Goal: Task Accomplishment & Management: Manage account settings

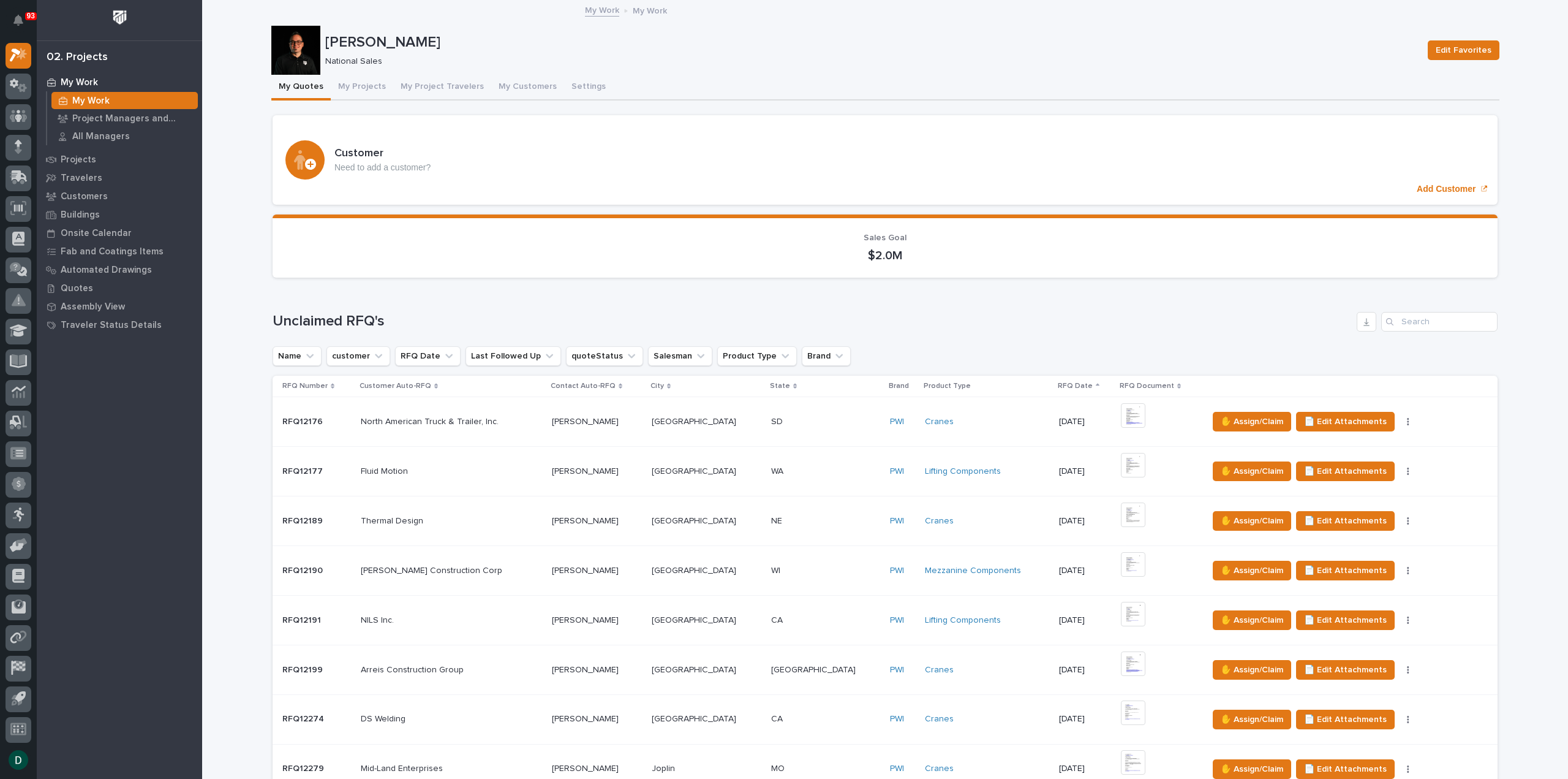
scroll to position [919, 0]
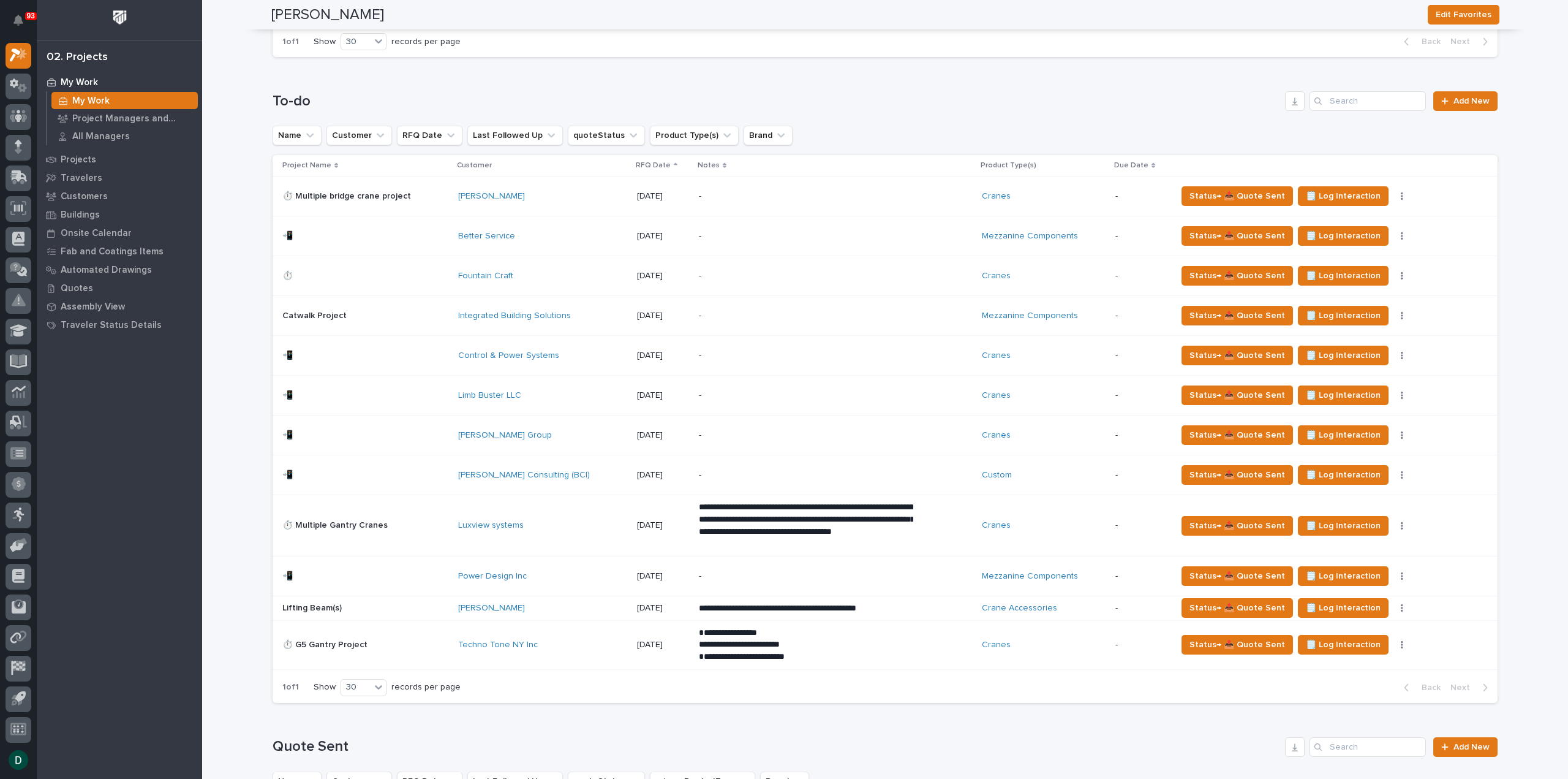
click at [367, 603] on p at bounding box center [365, 609] width 166 height 11
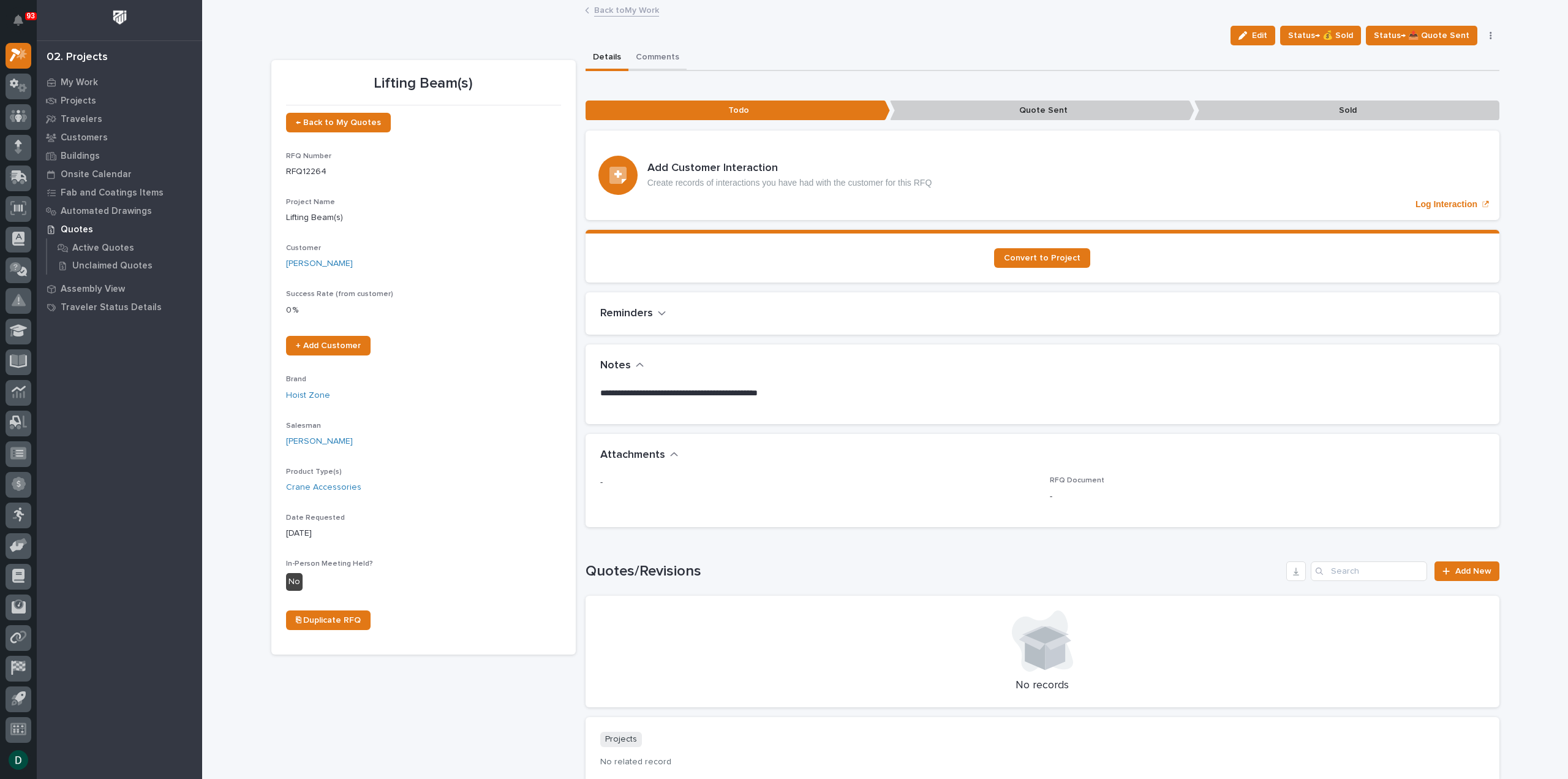
drag, startPoint x: 656, startPoint y: 54, endPoint x: 833, endPoint y: 121, distance: 189.3
click at [656, 54] on button "Comments" at bounding box center [658, 58] width 58 height 26
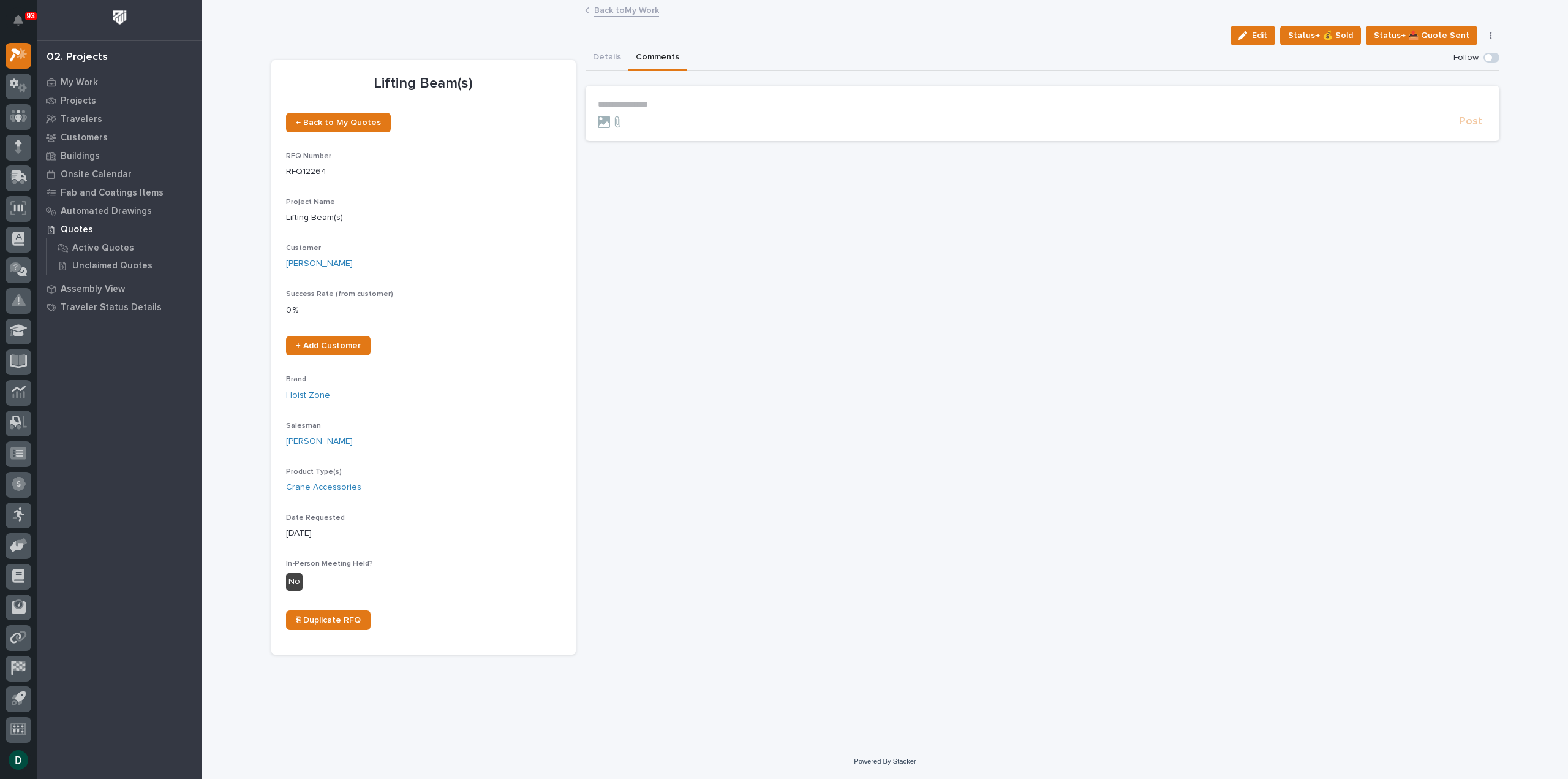
click at [675, 100] on p "**********" at bounding box center [1042, 104] width 890 height 11
click at [1479, 120] on span "Post" at bounding box center [1471, 125] width 23 height 14
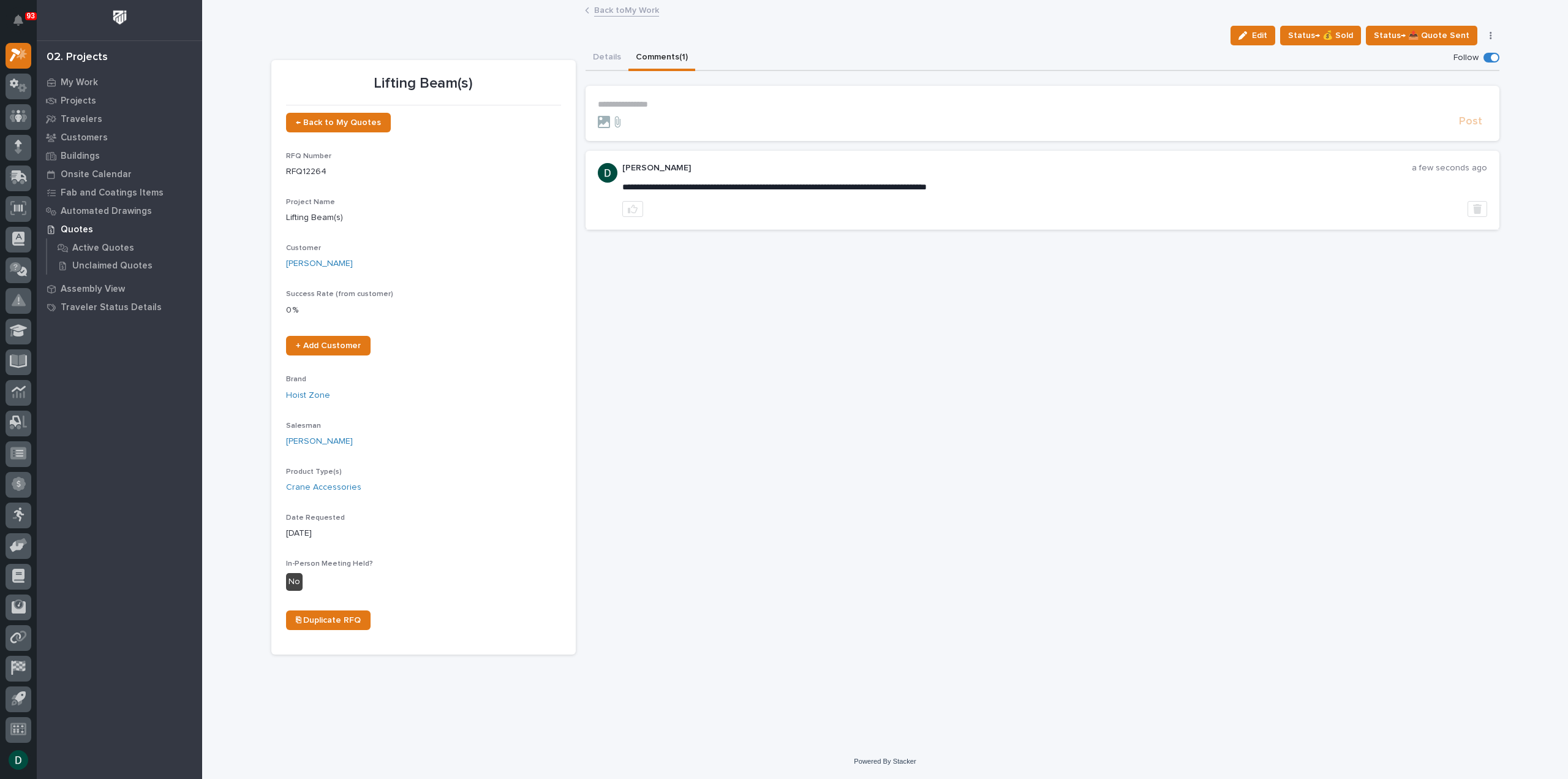
click at [636, 11] on link "Back to My Work" at bounding box center [626, 9] width 65 height 14
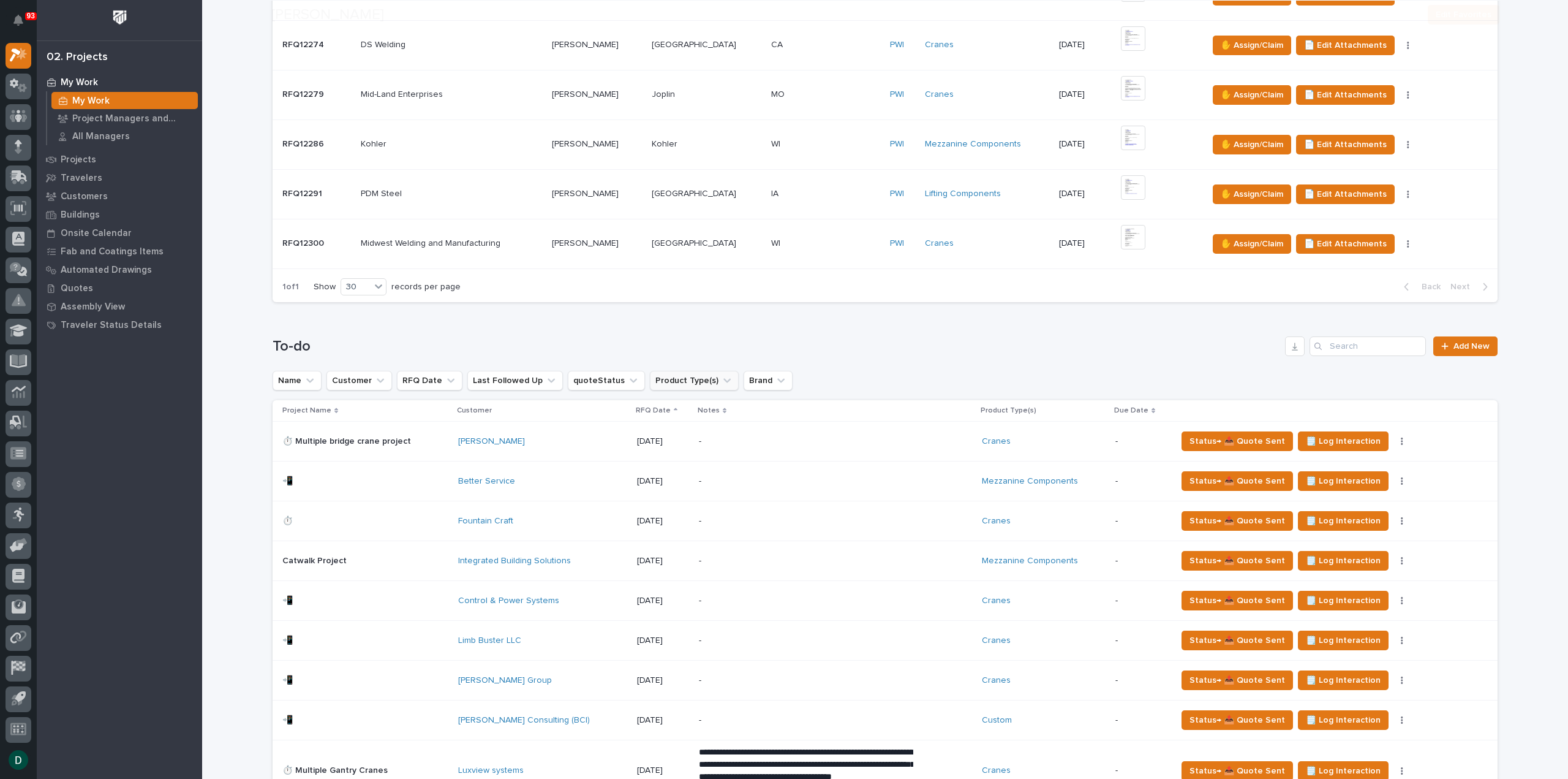
scroll to position [981, 0]
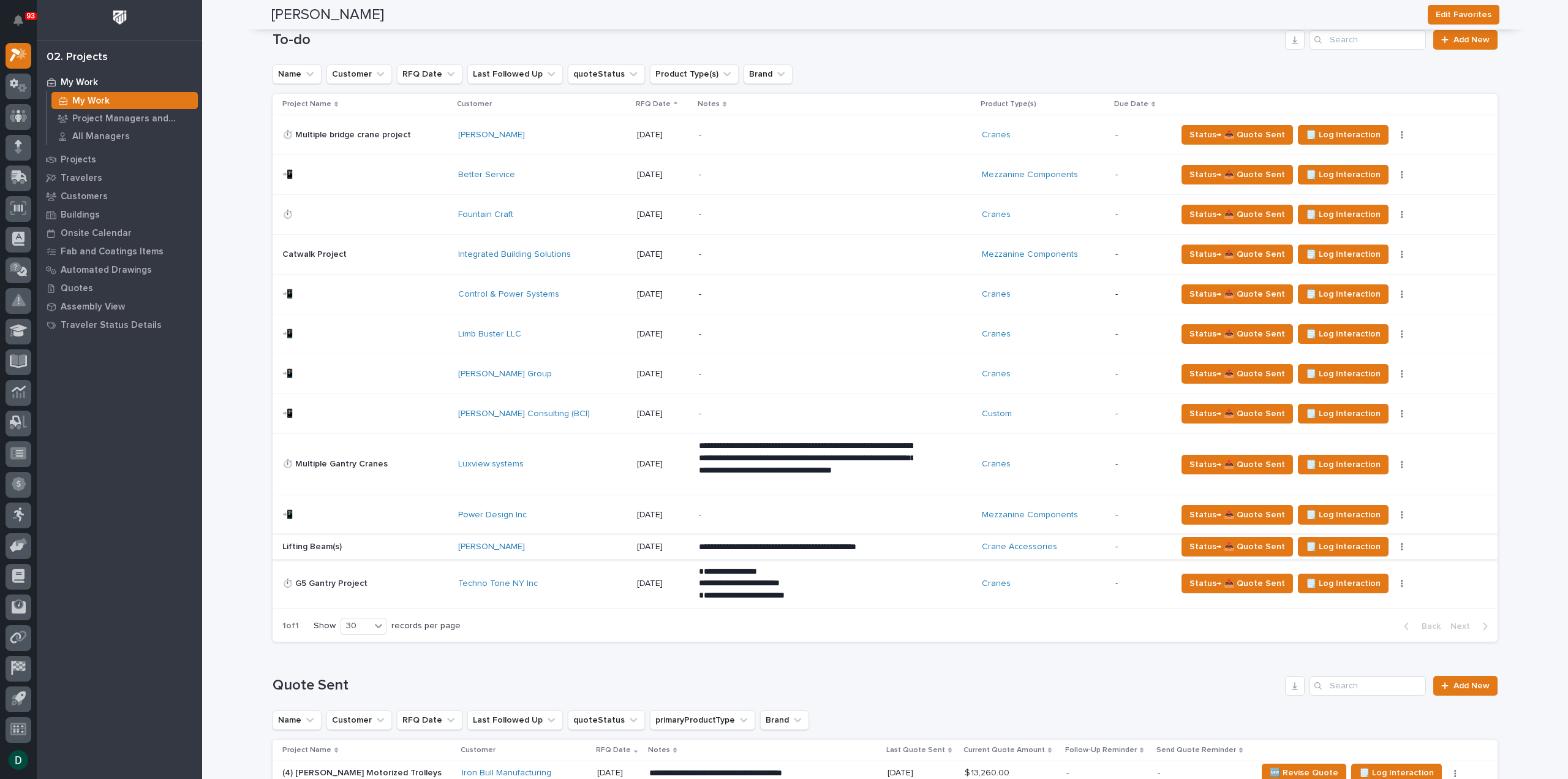
click at [1401, 544] on icon "button" at bounding box center [1402, 547] width 2 height 8
click at [1350, 586] on button "🚩 Edit Flags" at bounding box center [1339, 589] width 111 height 20
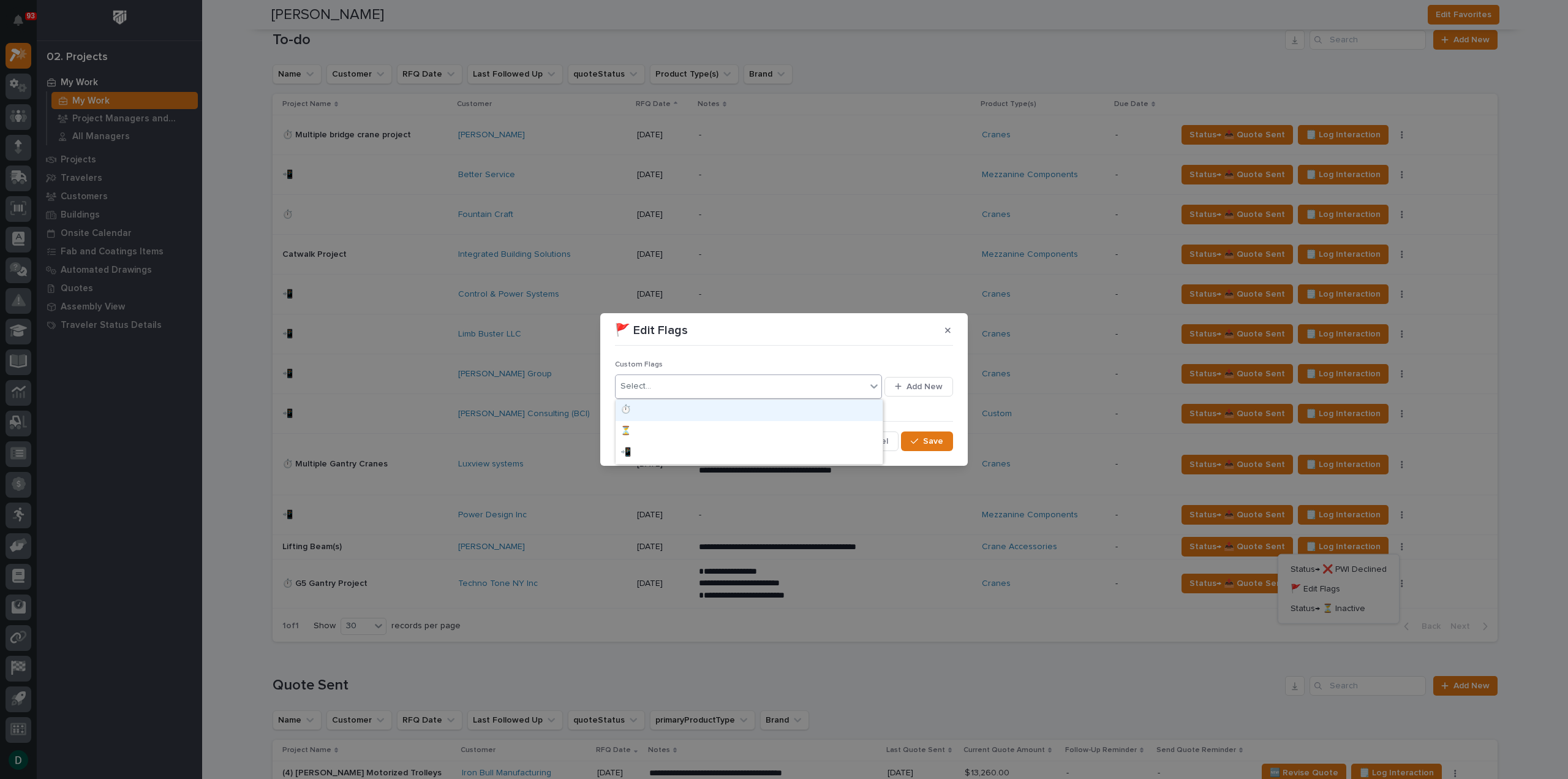
click at [728, 386] on div "Select..." at bounding box center [740, 386] width 251 height 20
click at [640, 453] on div "📲" at bounding box center [749, 453] width 267 height 21
click at [942, 442] on span "Save" at bounding box center [933, 441] width 20 height 11
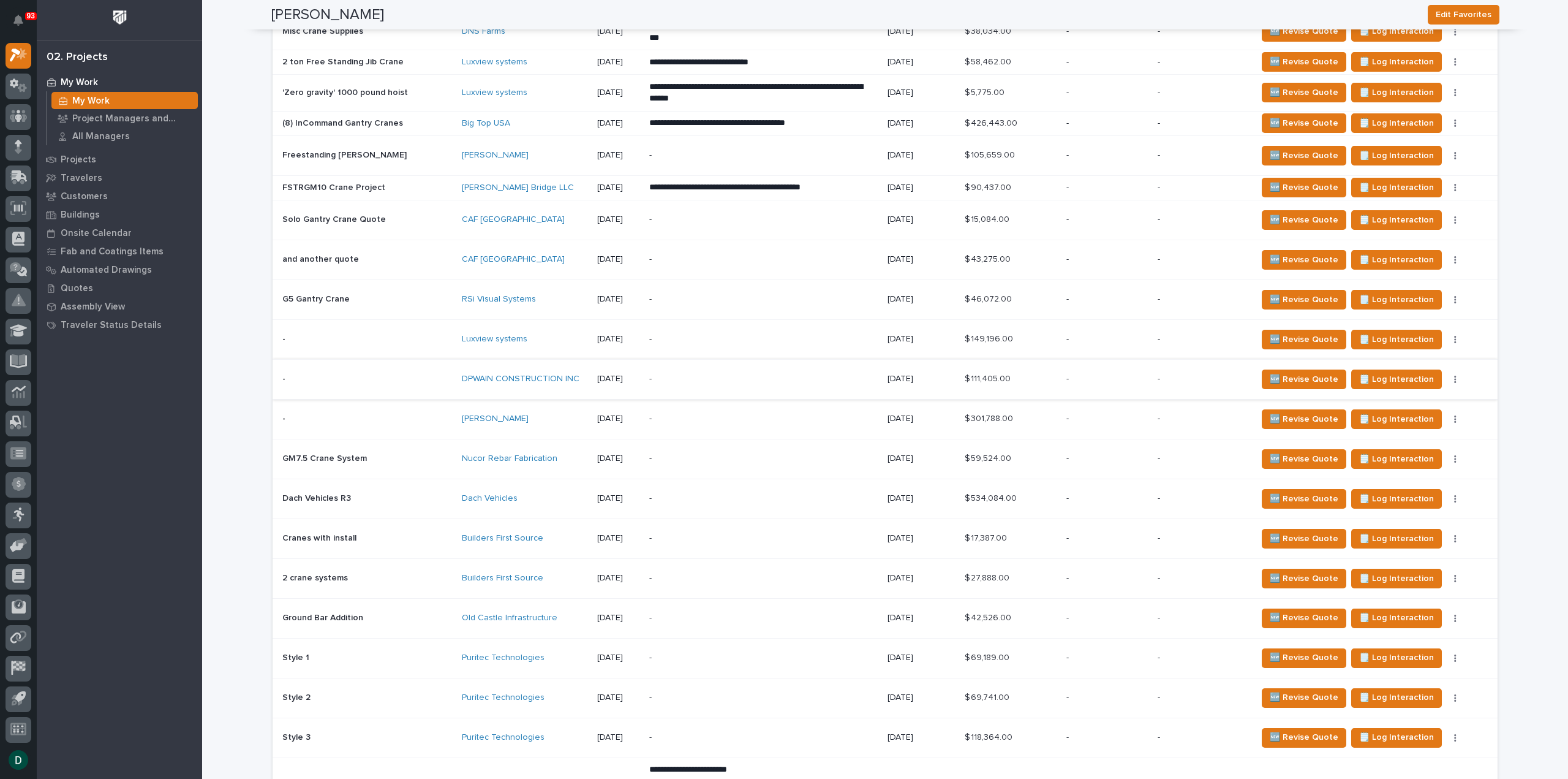
scroll to position [1655, 0]
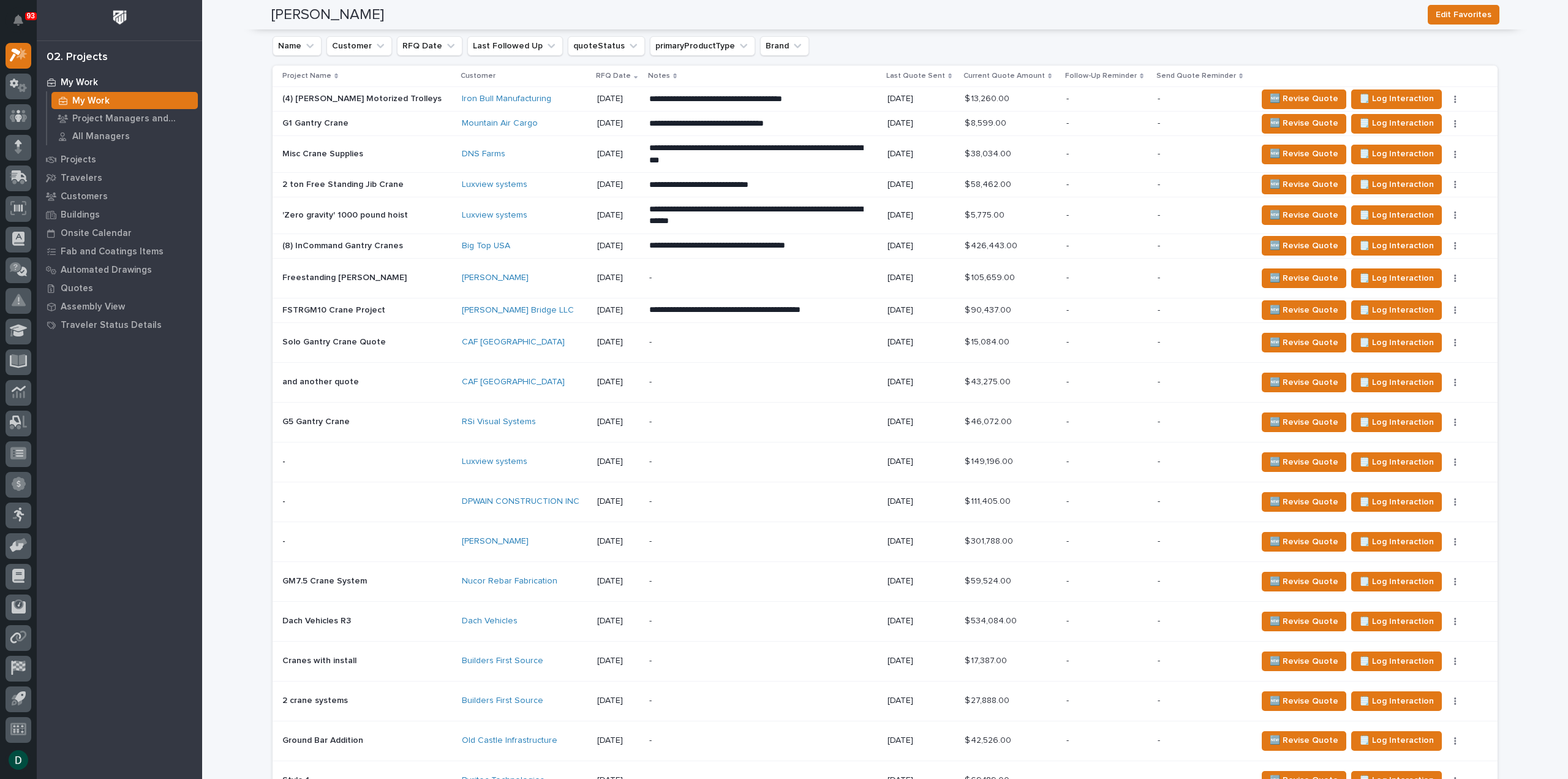
click at [409, 457] on p at bounding box center [366, 462] width 169 height 11
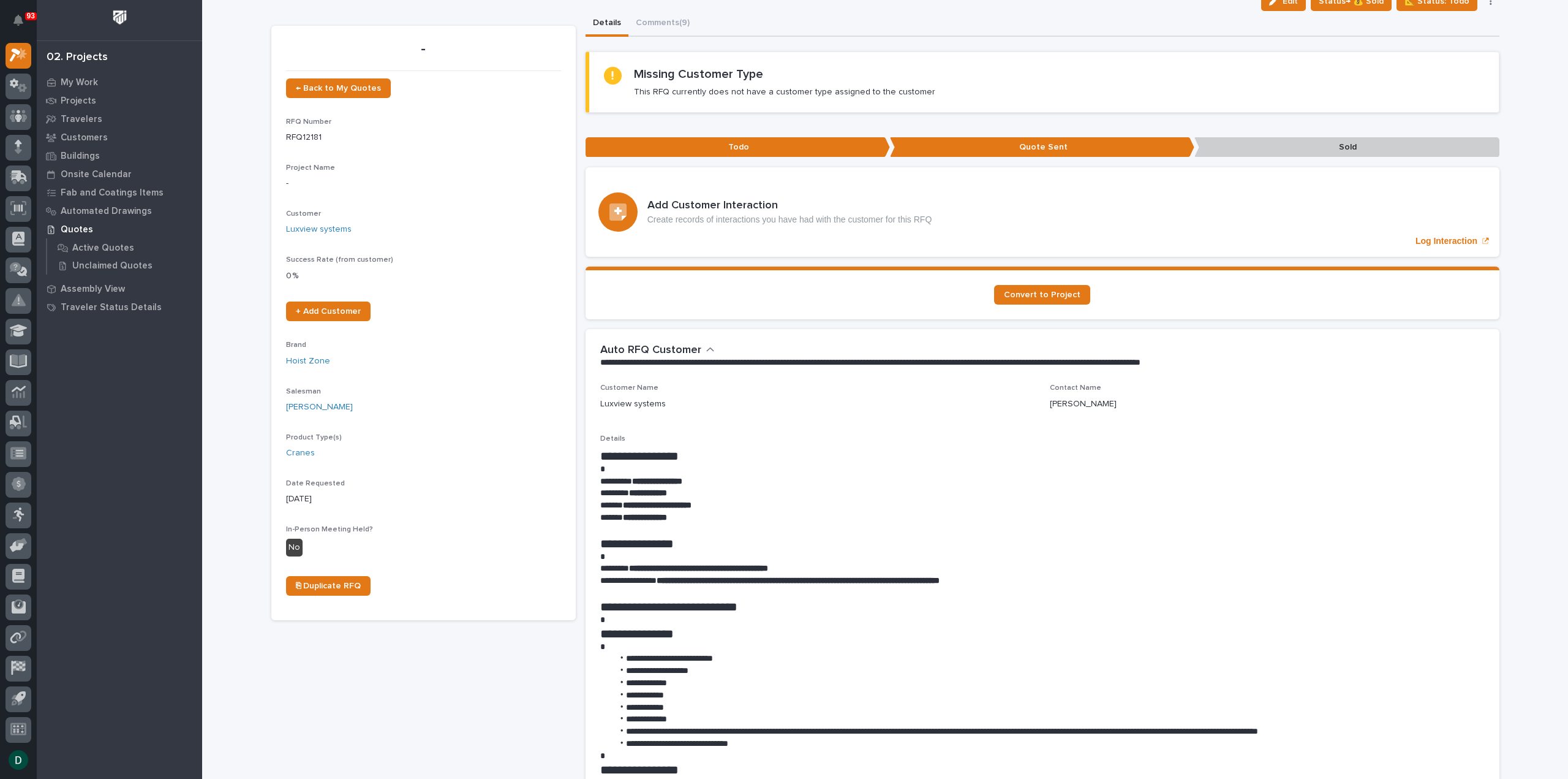
scroll to position [61, 0]
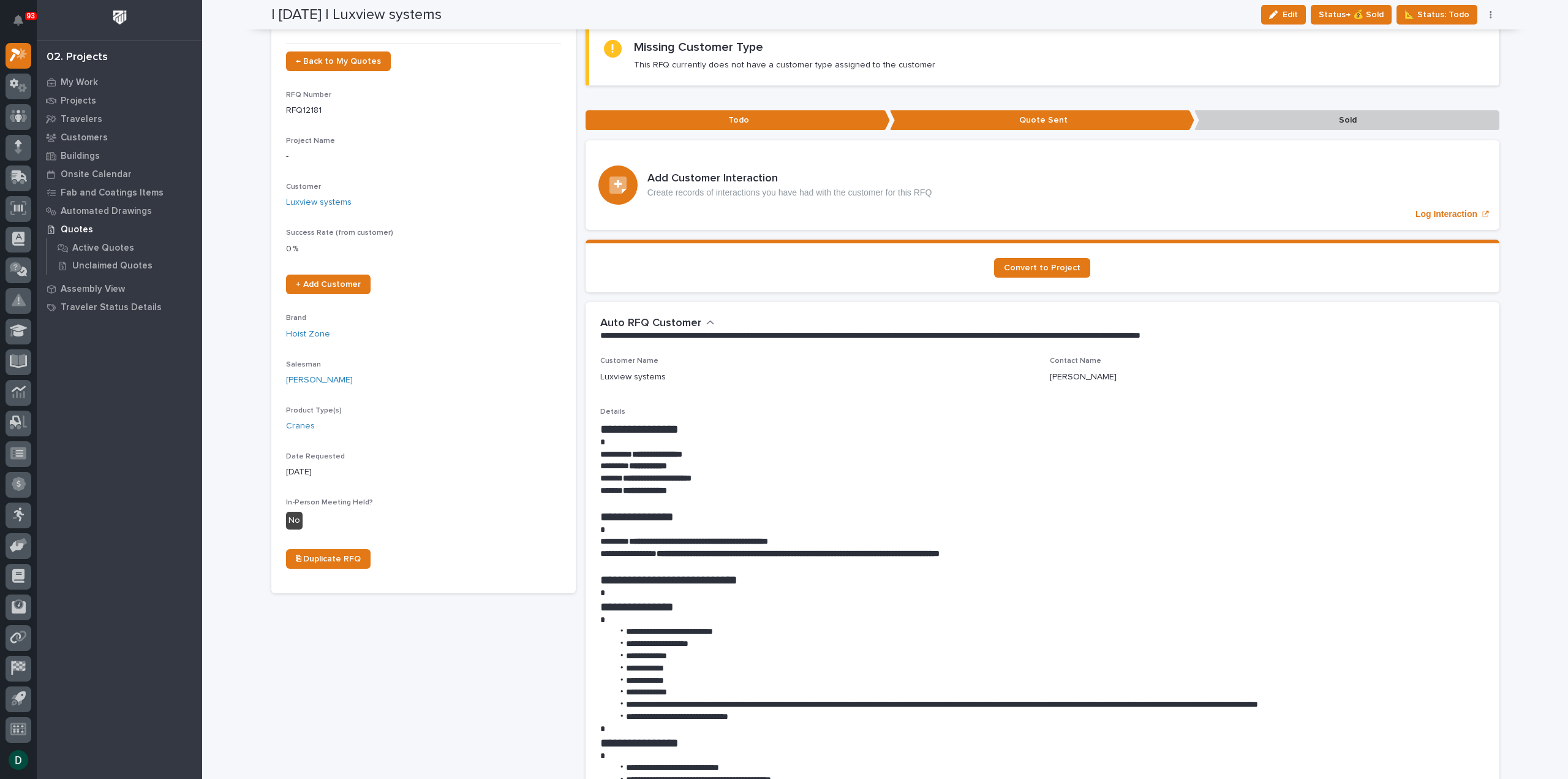
click at [727, 485] on p "**********" at bounding box center [1042, 491] width 884 height 12
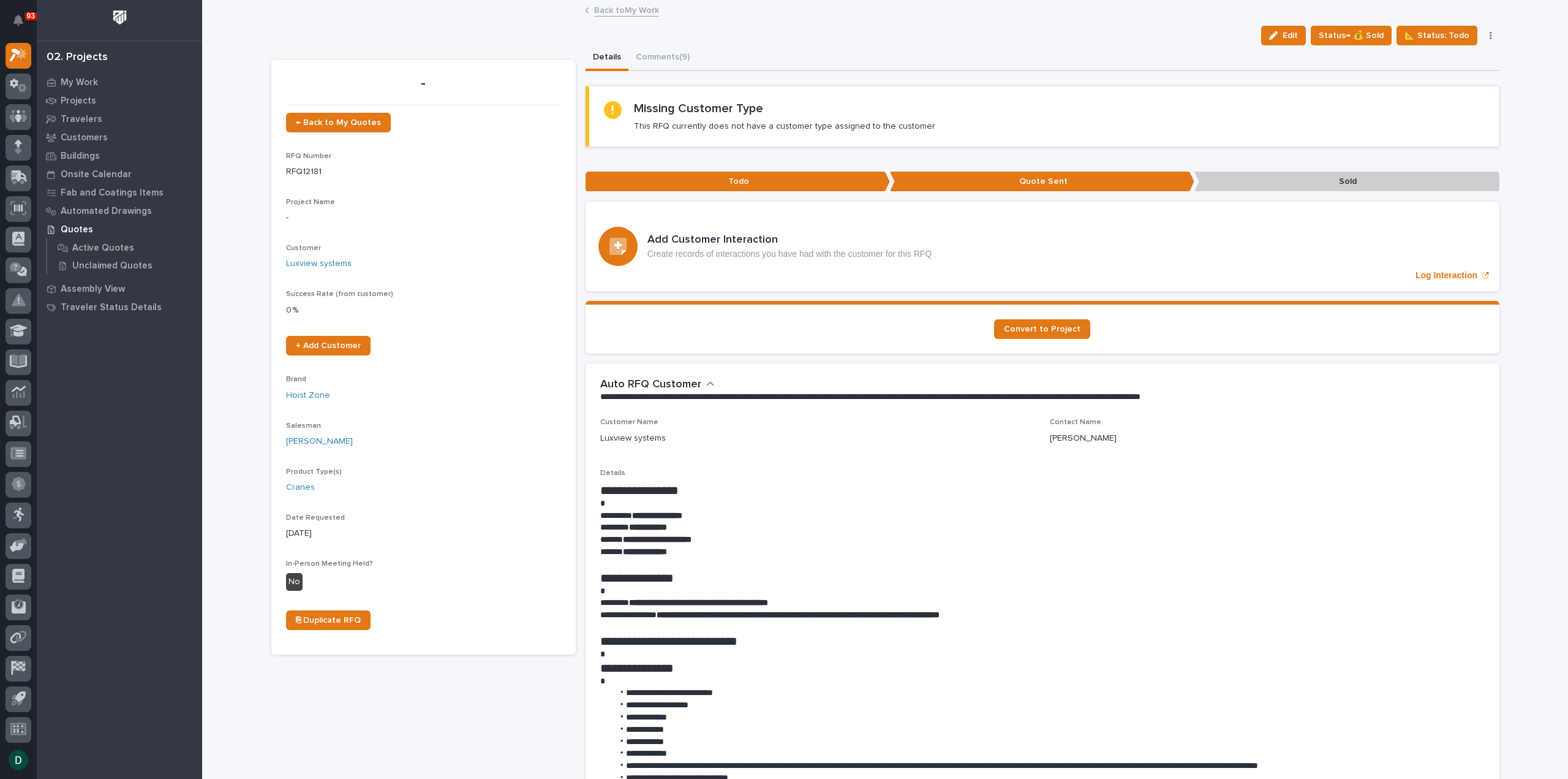
click at [612, 9] on link "Back to My Work" at bounding box center [626, 9] width 65 height 14
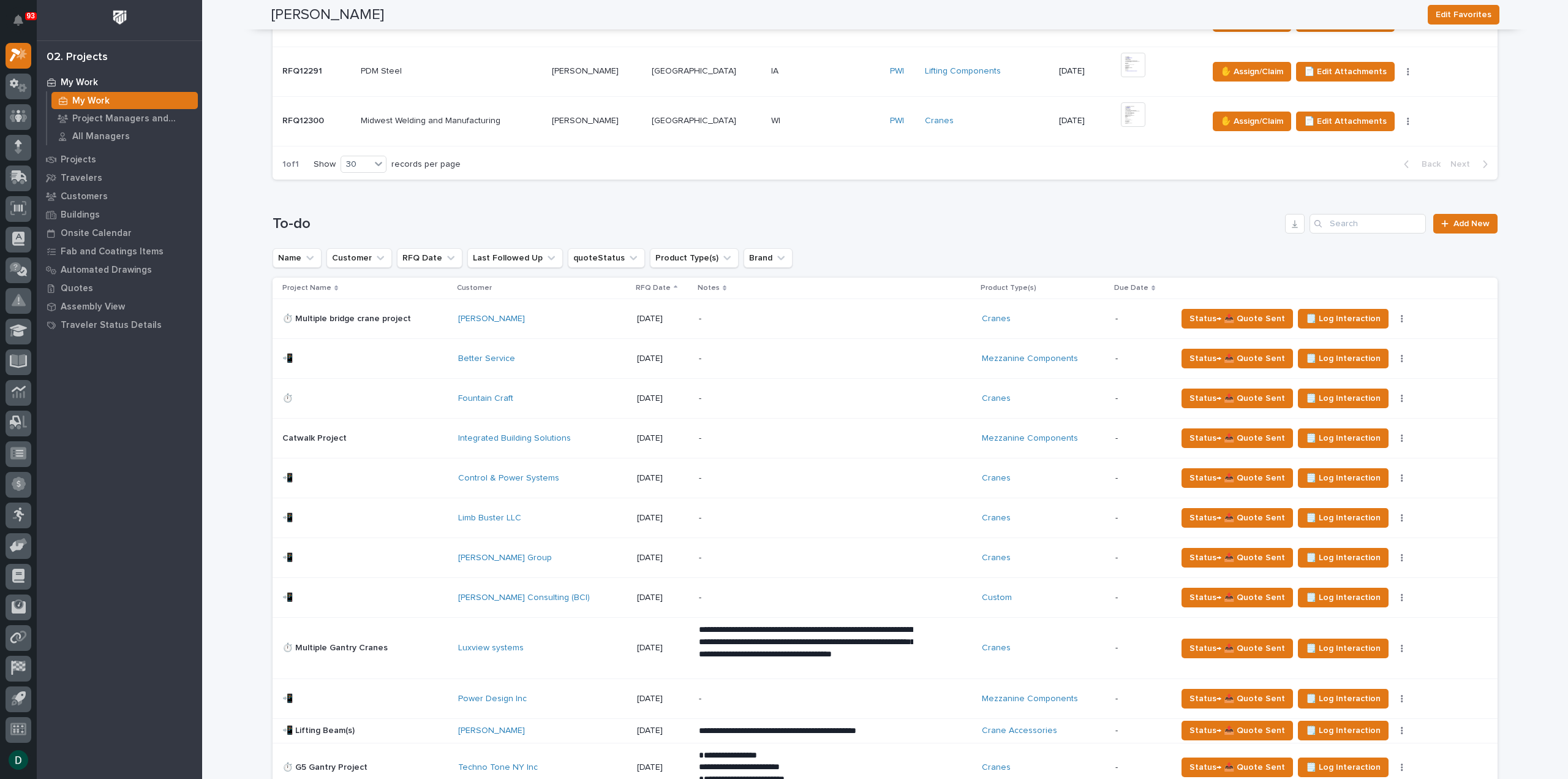
scroll to position [858, 0]
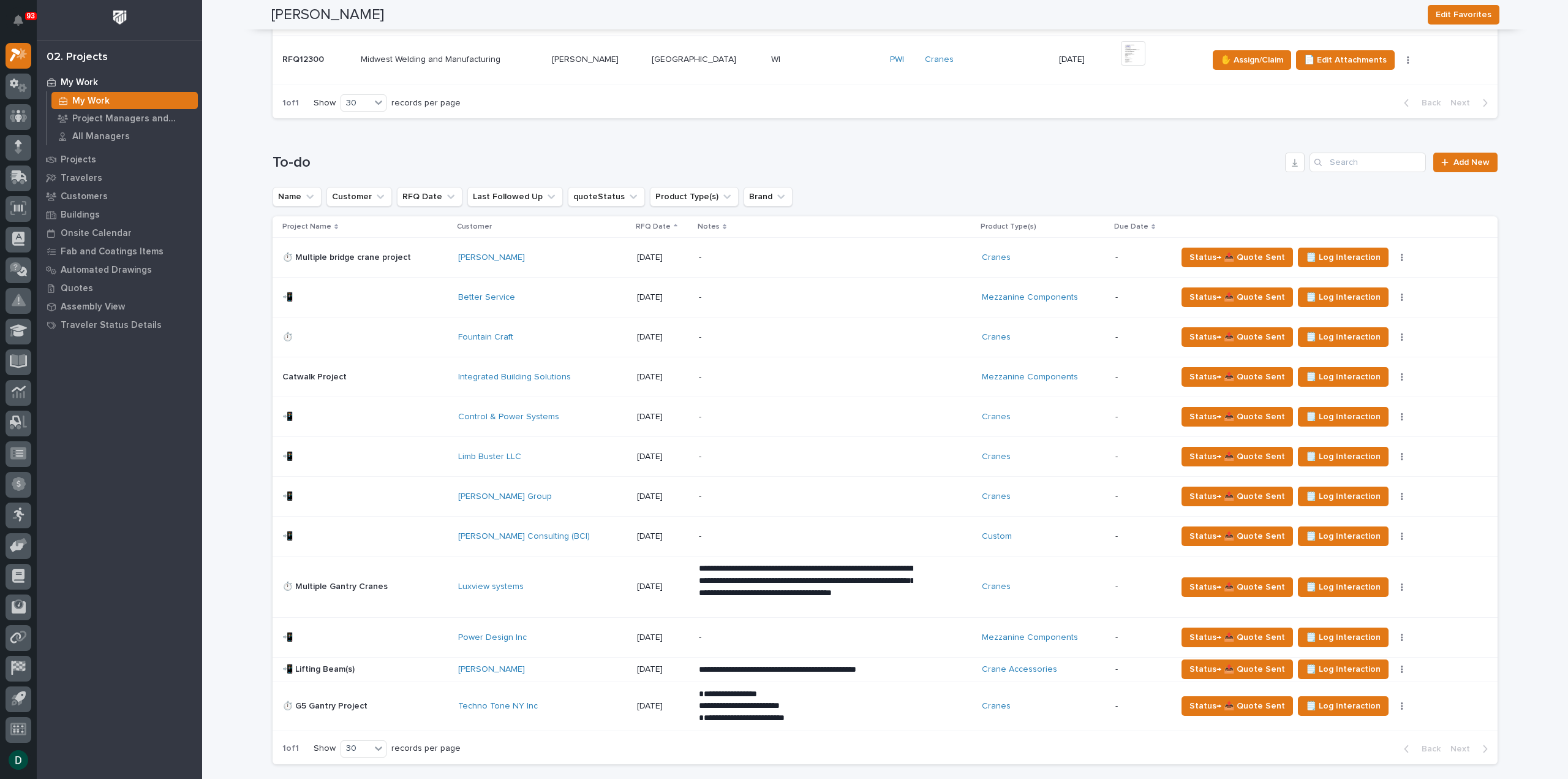
click at [420, 253] on p at bounding box center [365, 258] width 166 height 11
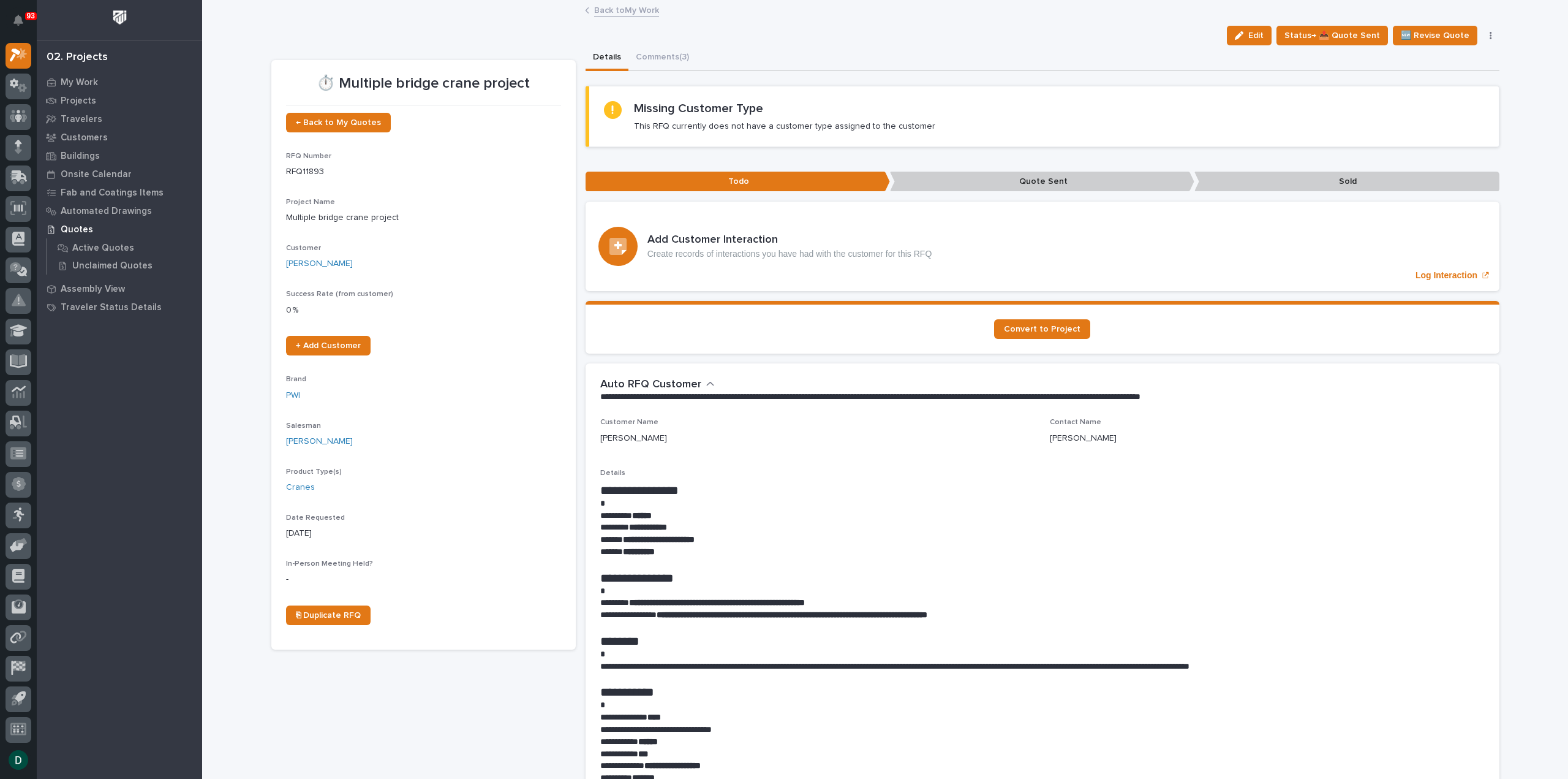
click at [1488, 32] on button "button" at bounding box center [1491, 35] width 17 height 8
click at [1430, 156] on span "🚩 Edit Flags" at bounding box center [1417, 158] width 50 height 15
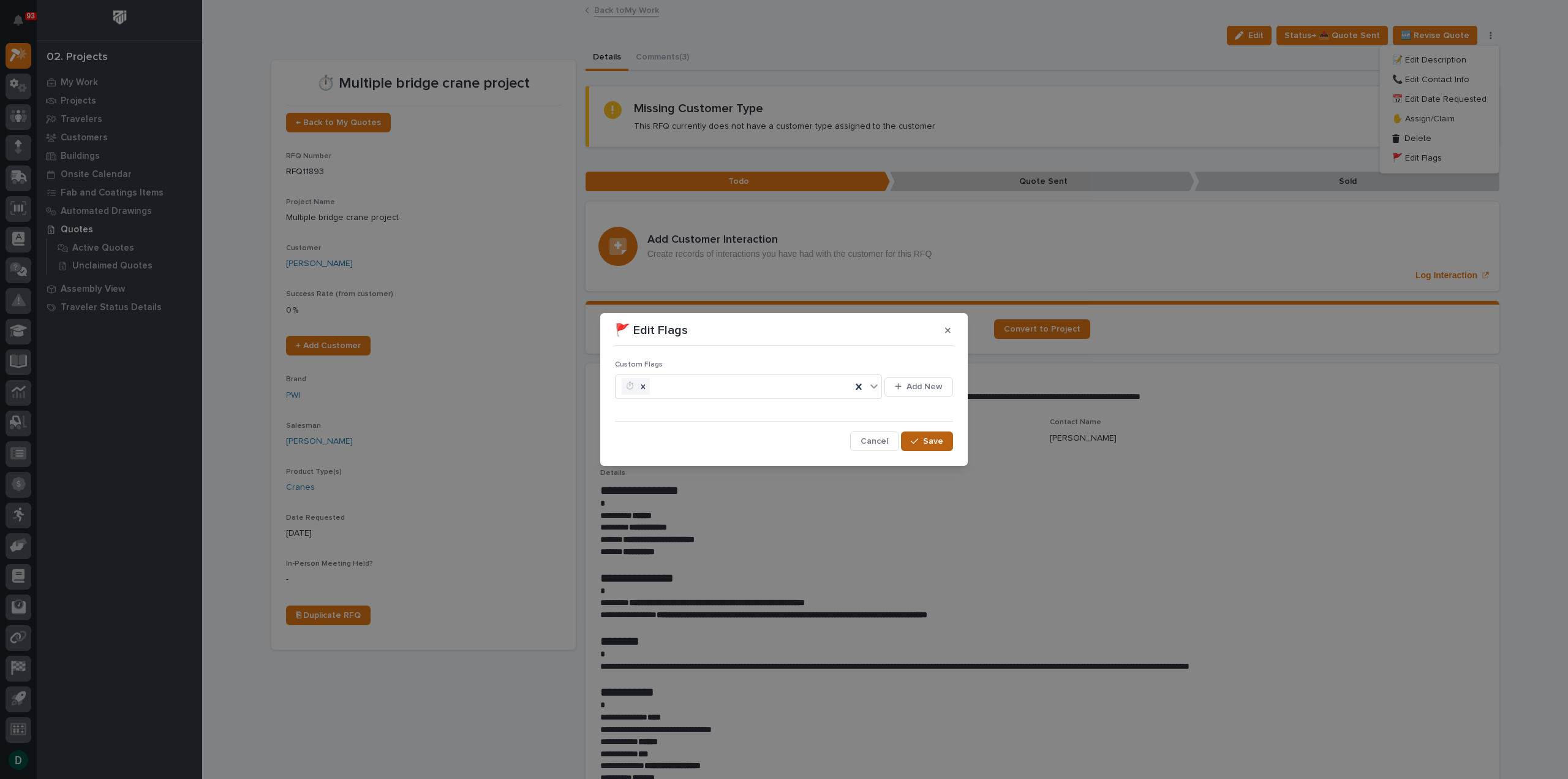
click at [940, 439] on span "Save" at bounding box center [933, 441] width 20 height 11
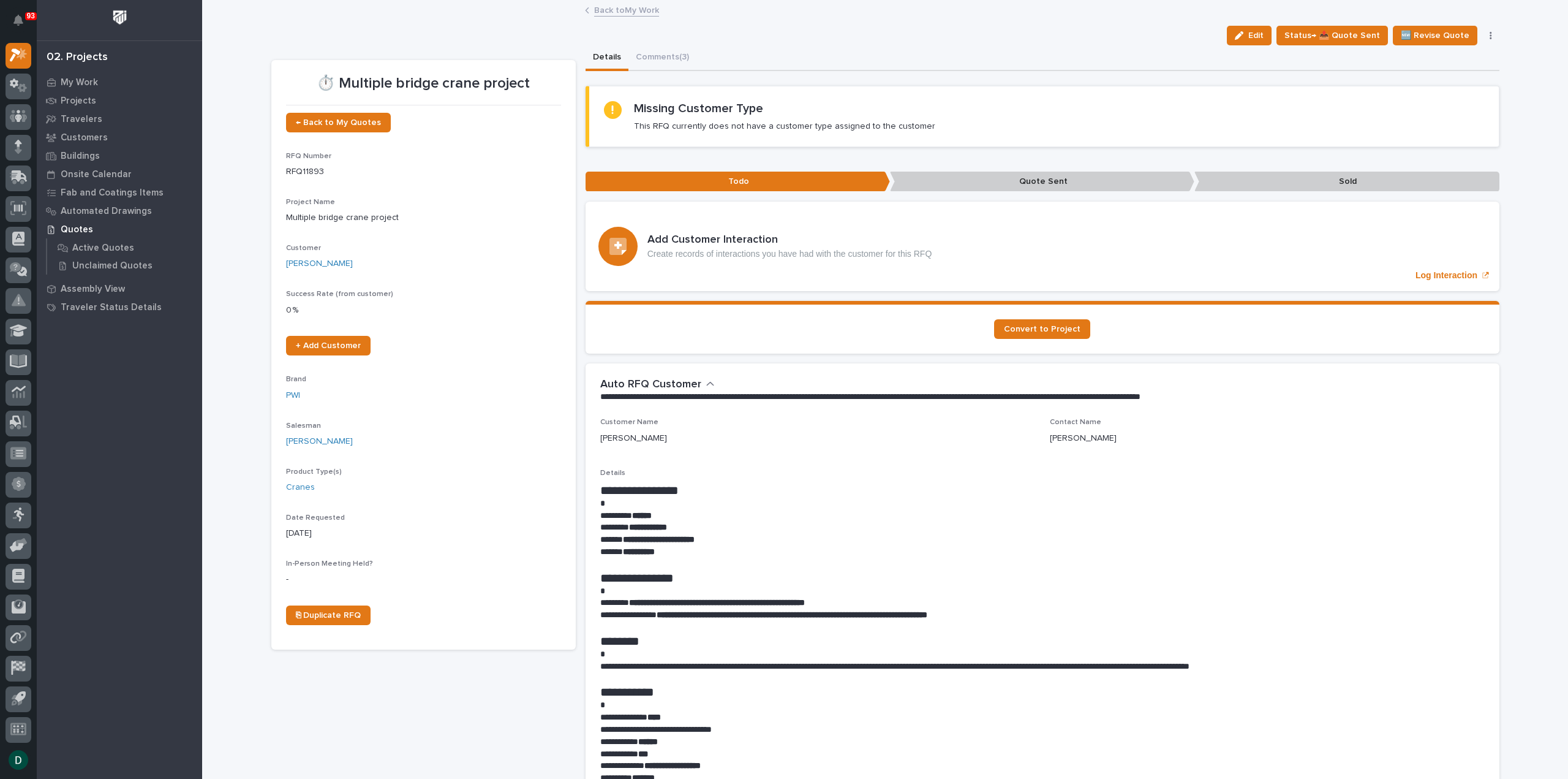
click at [602, 6] on link "Back to My Work" at bounding box center [626, 9] width 65 height 14
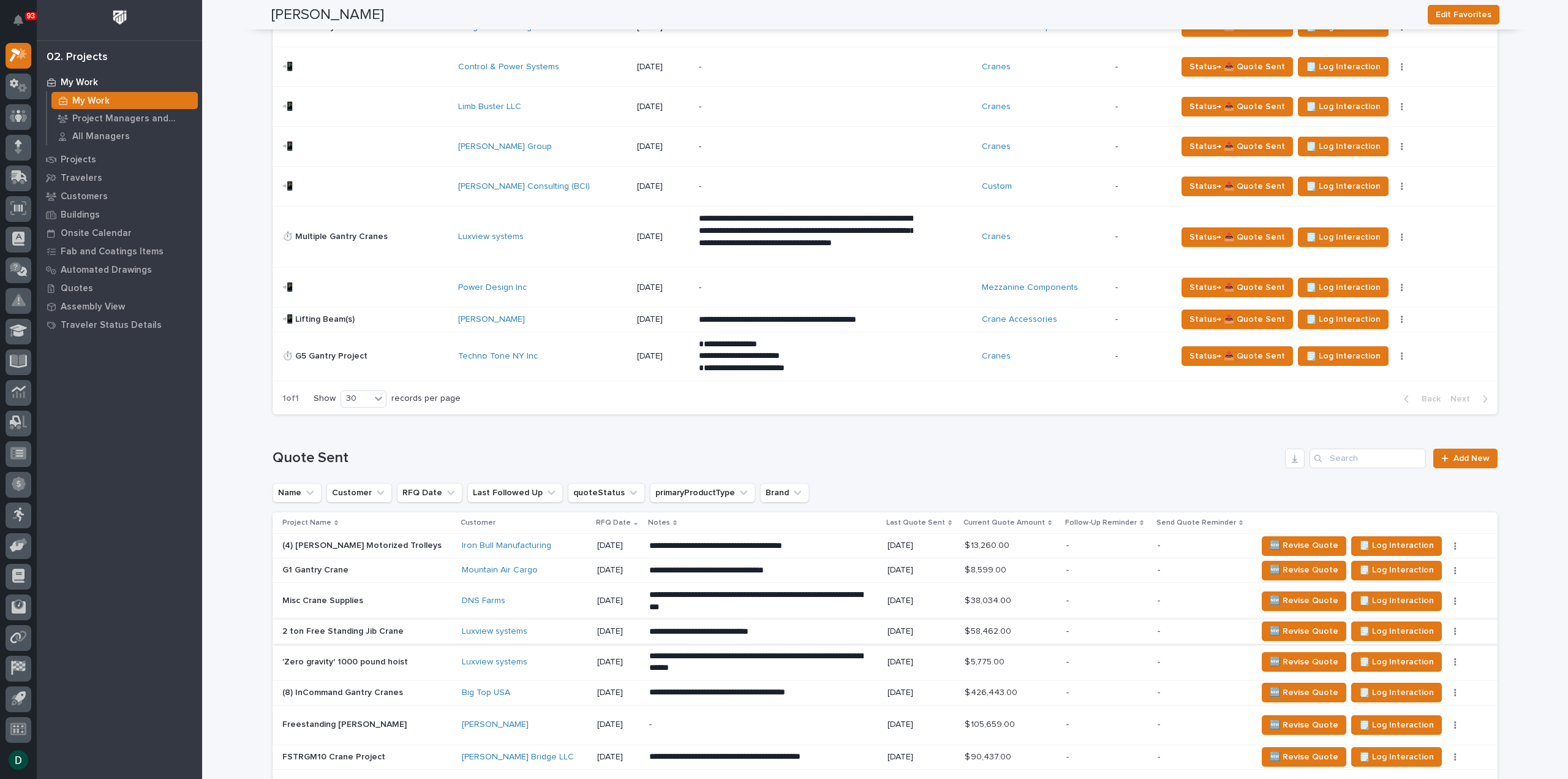
scroll to position [1287, 0]
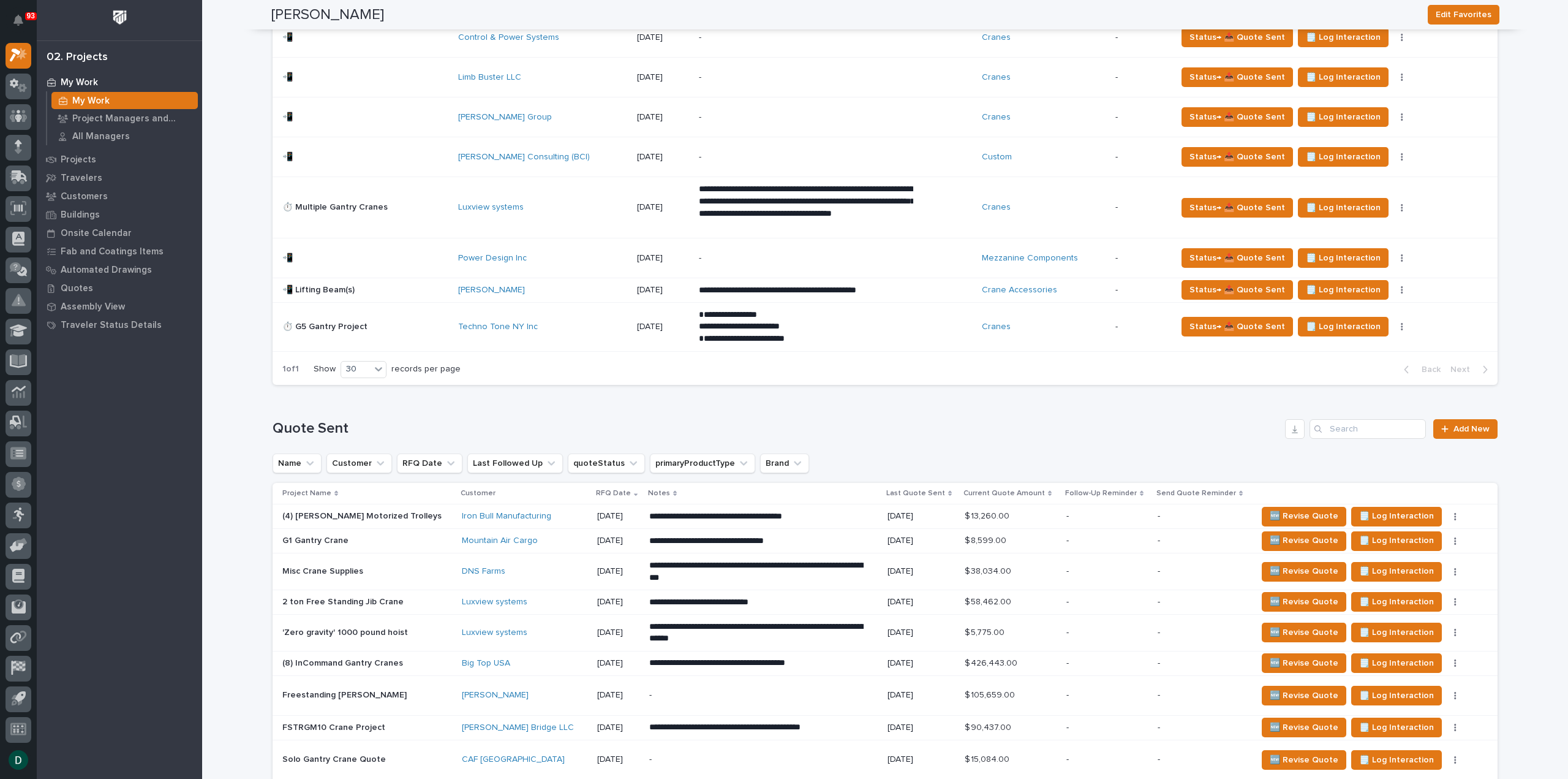
click at [389, 656] on p "(8) InCommand Gantry Cranes" at bounding box center [343, 662] width 123 height 13
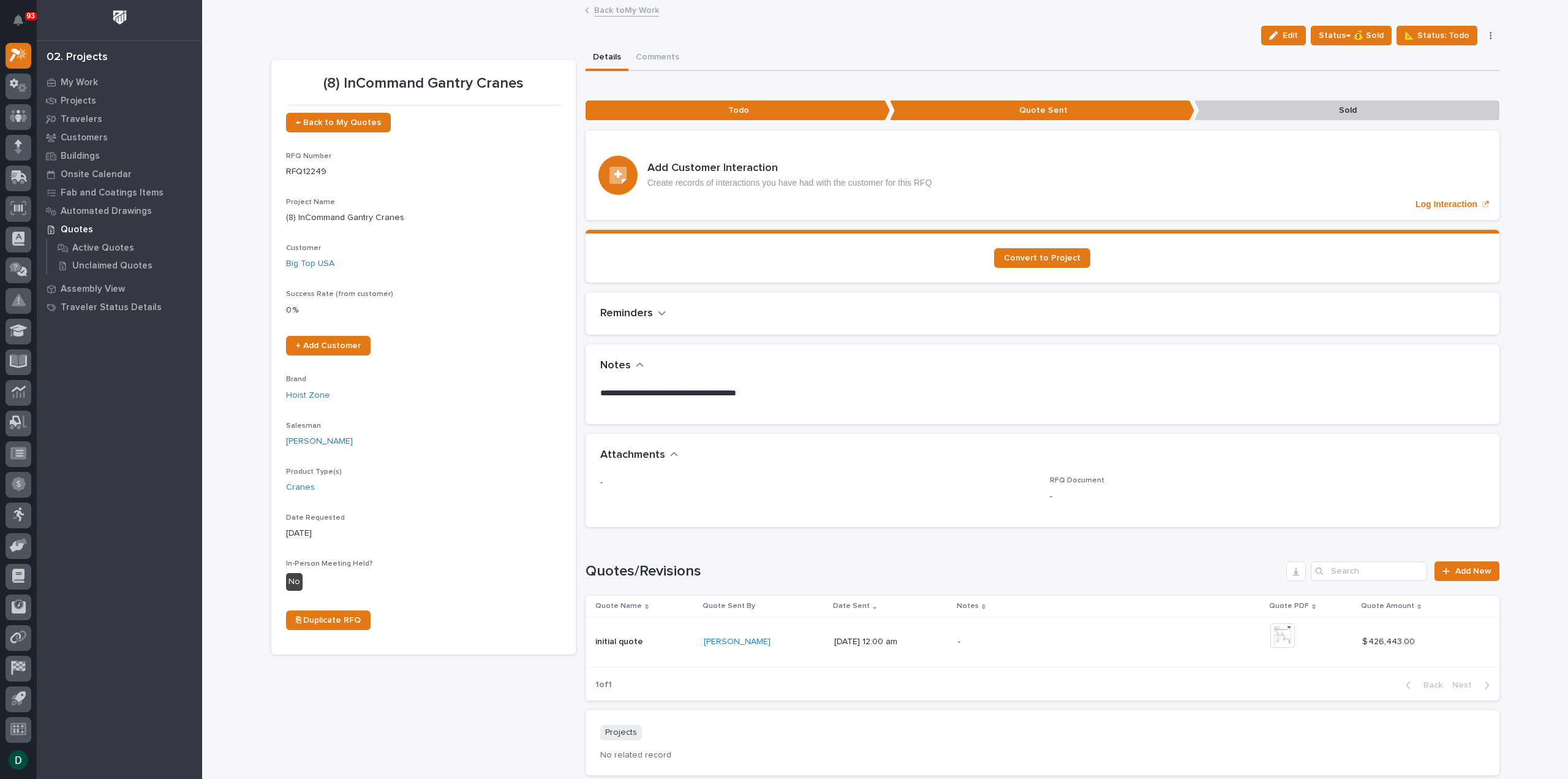
scroll to position [61, 0]
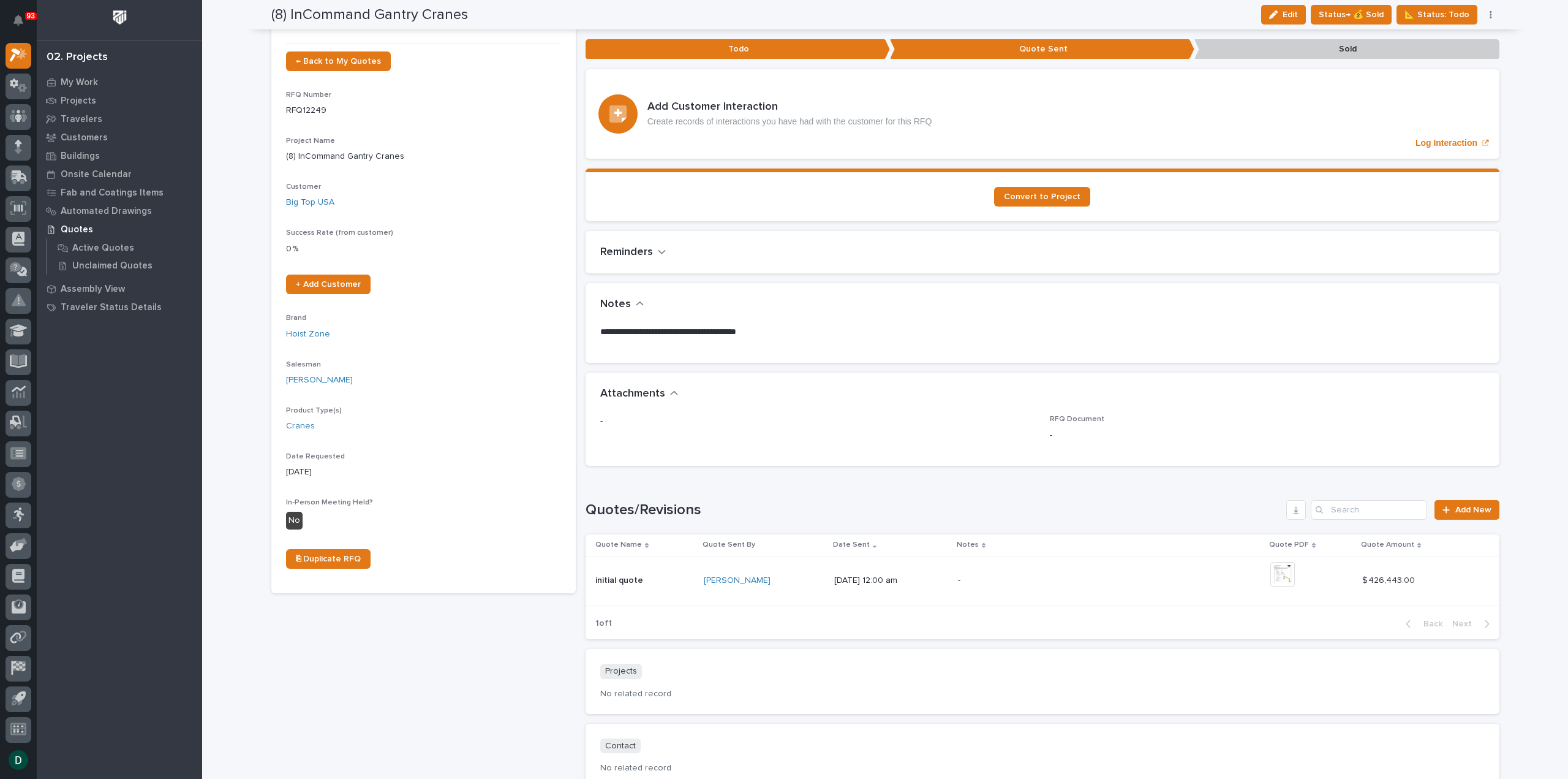
click at [675, 580] on p at bounding box center [645, 581] width 99 height 11
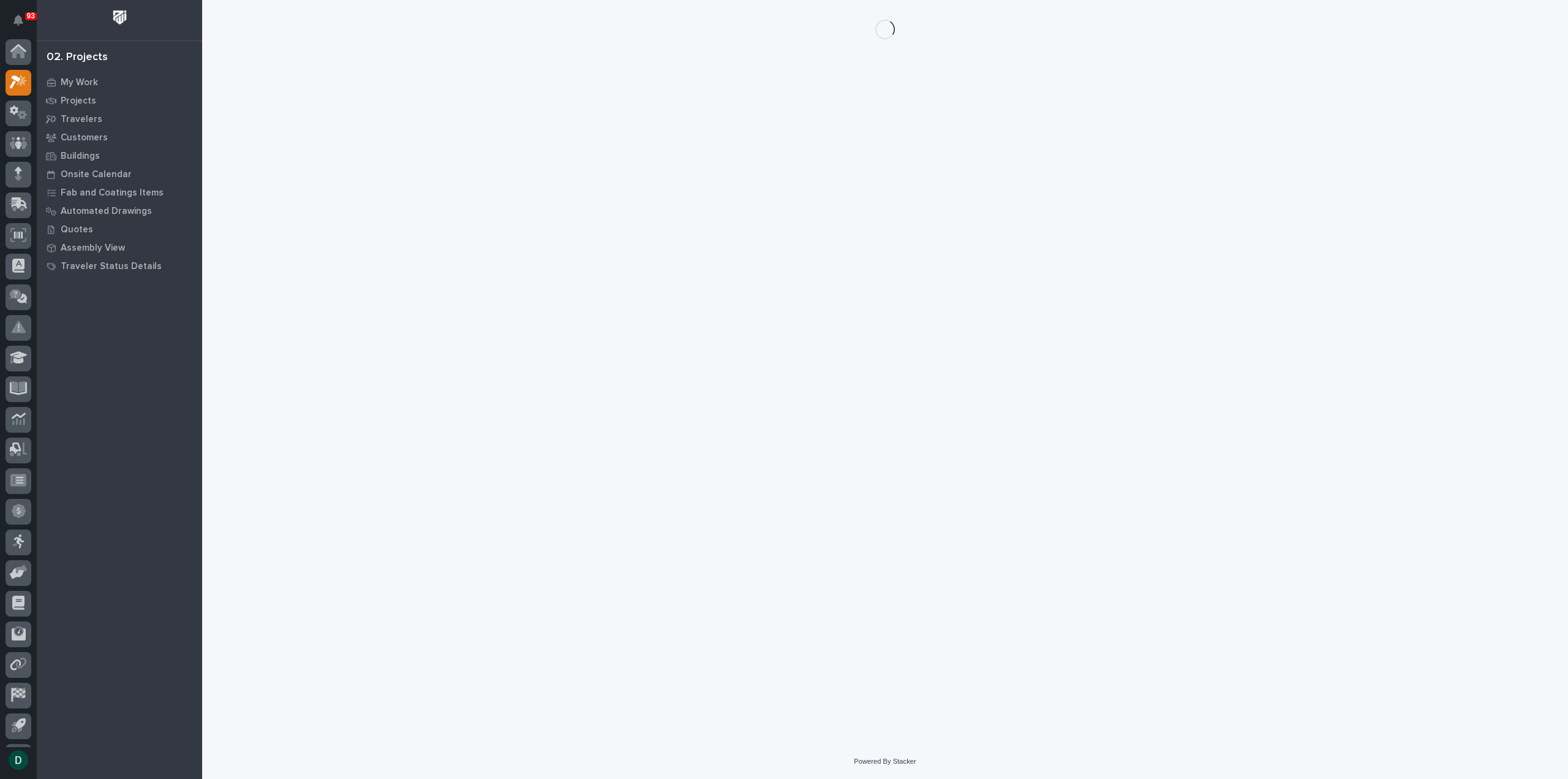
scroll to position [27, 0]
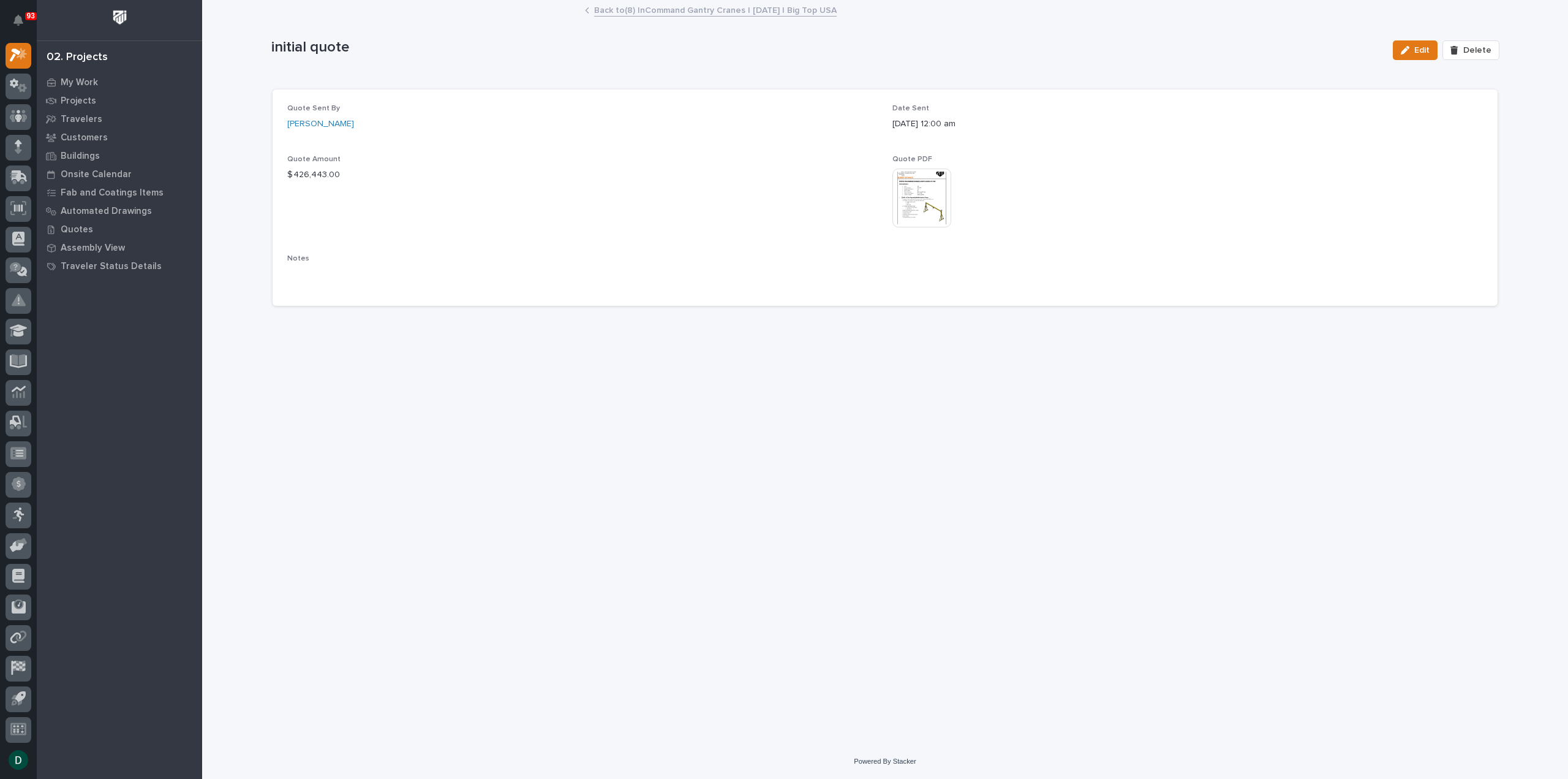
click at [925, 197] on img at bounding box center [922, 198] width 59 height 59
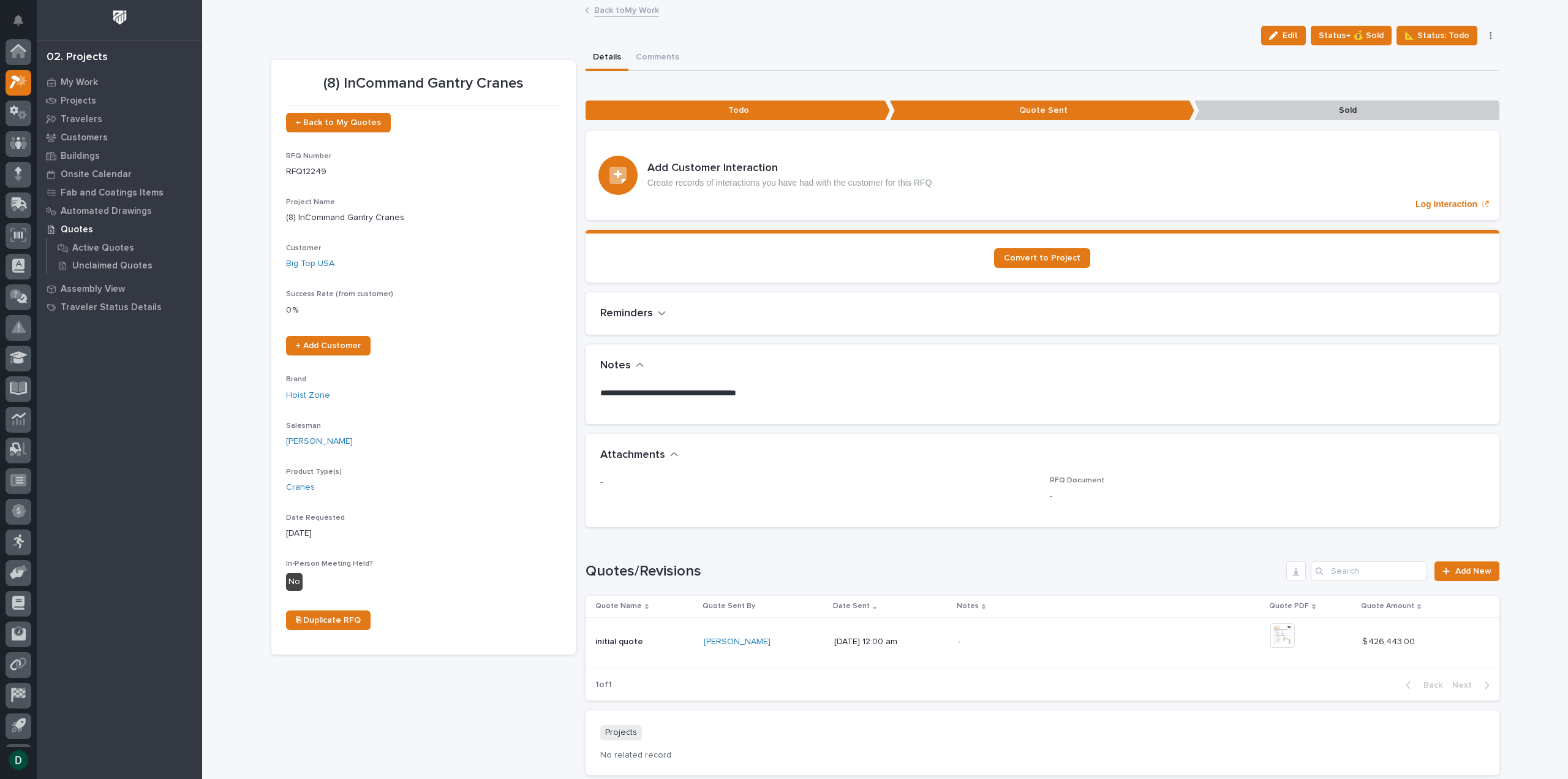
scroll to position [27, 0]
click at [641, 8] on link "Back to My Work" at bounding box center [626, 9] width 65 height 14
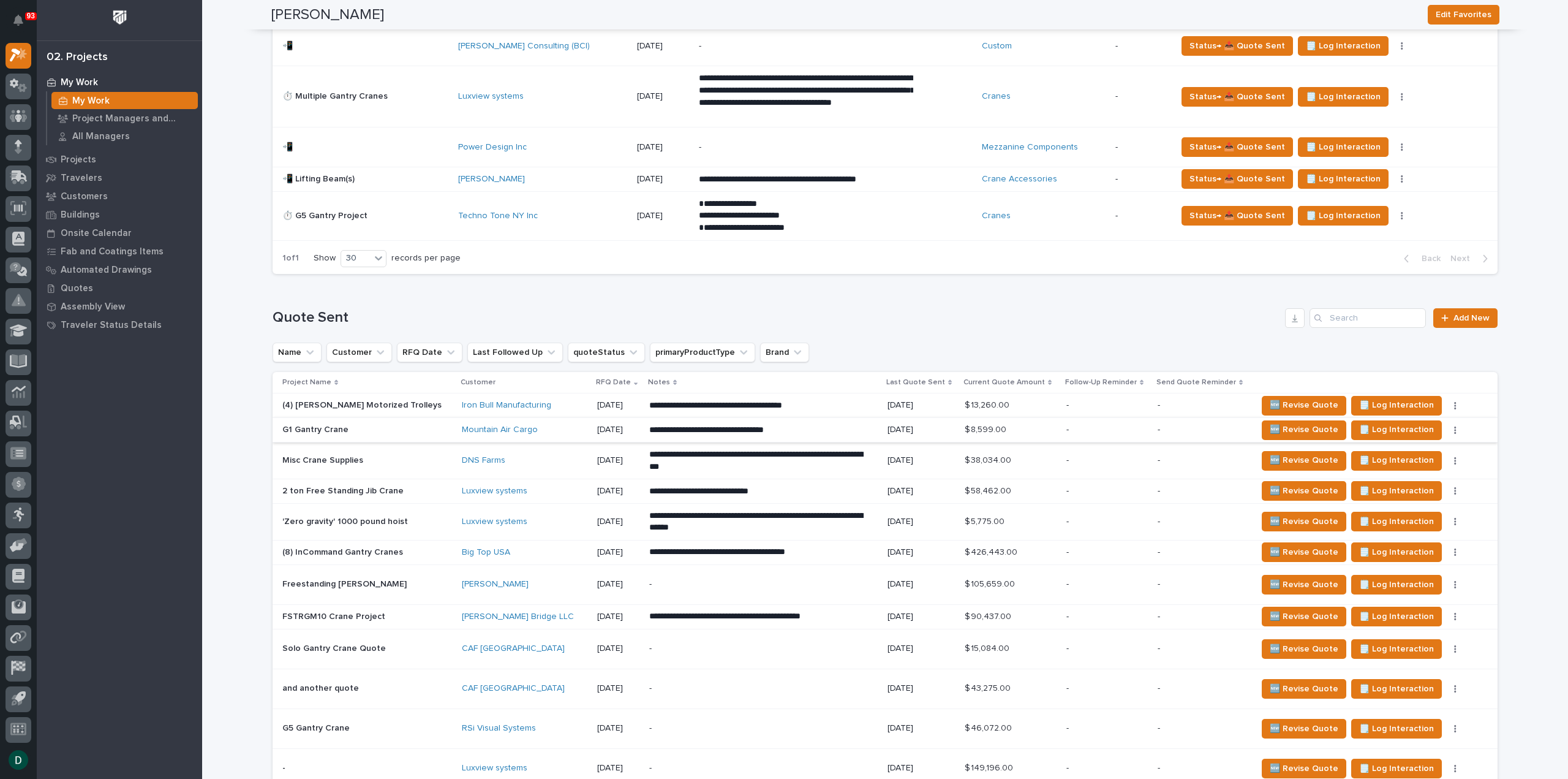
scroll to position [1409, 0]
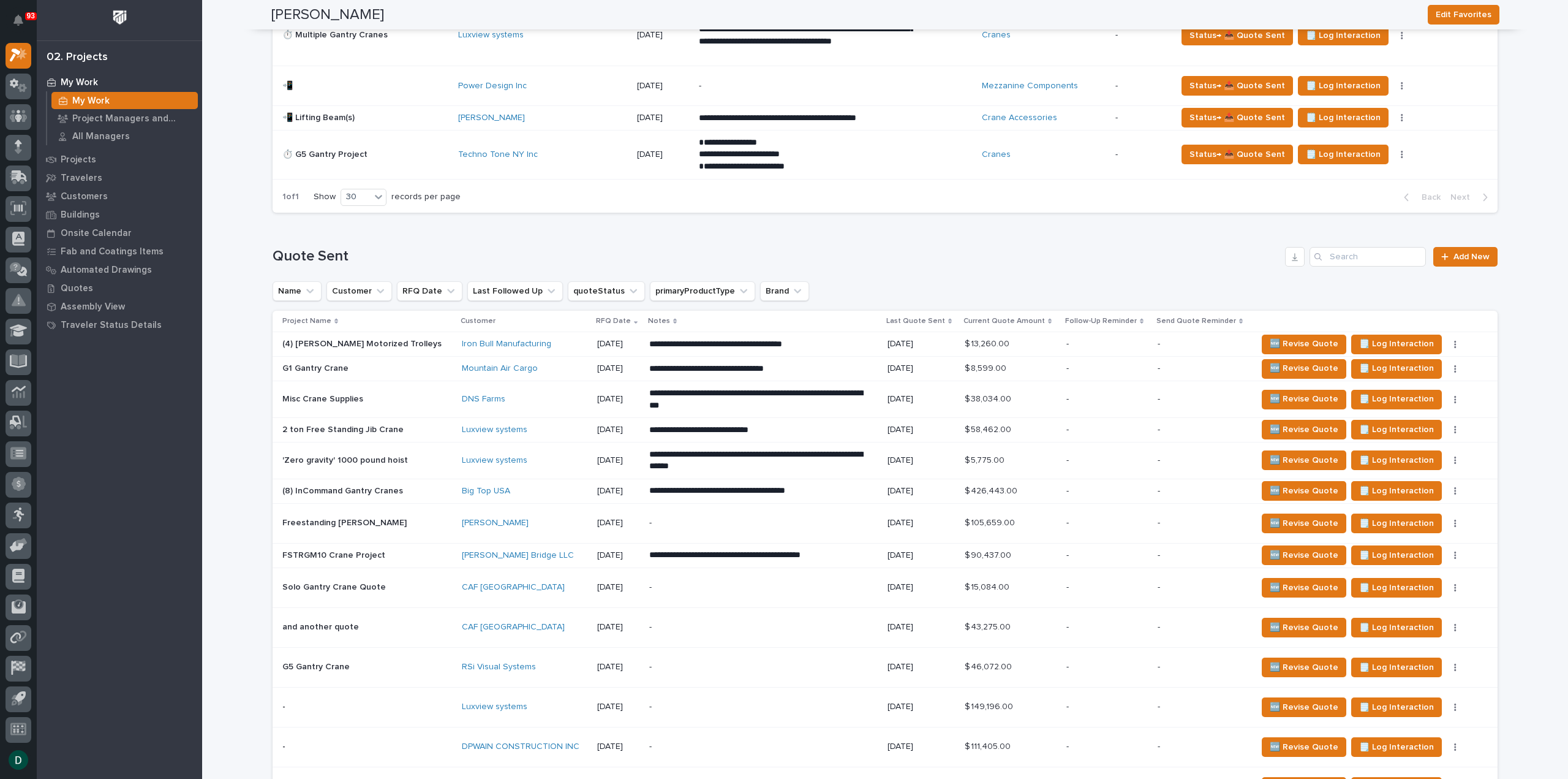
click at [388, 396] on p at bounding box center [366, 399] width 169 height 11
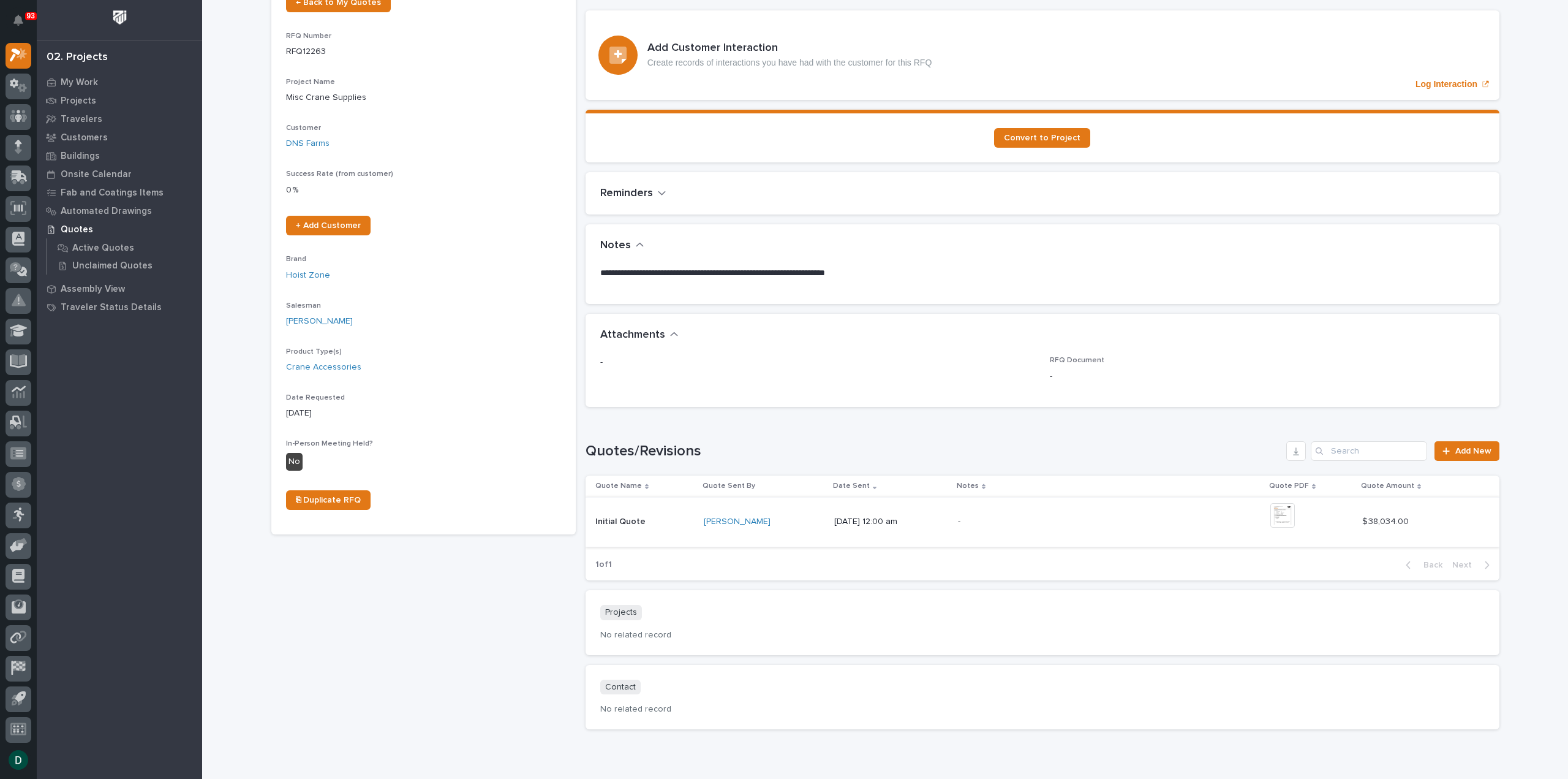
scroll to position [123, 0]
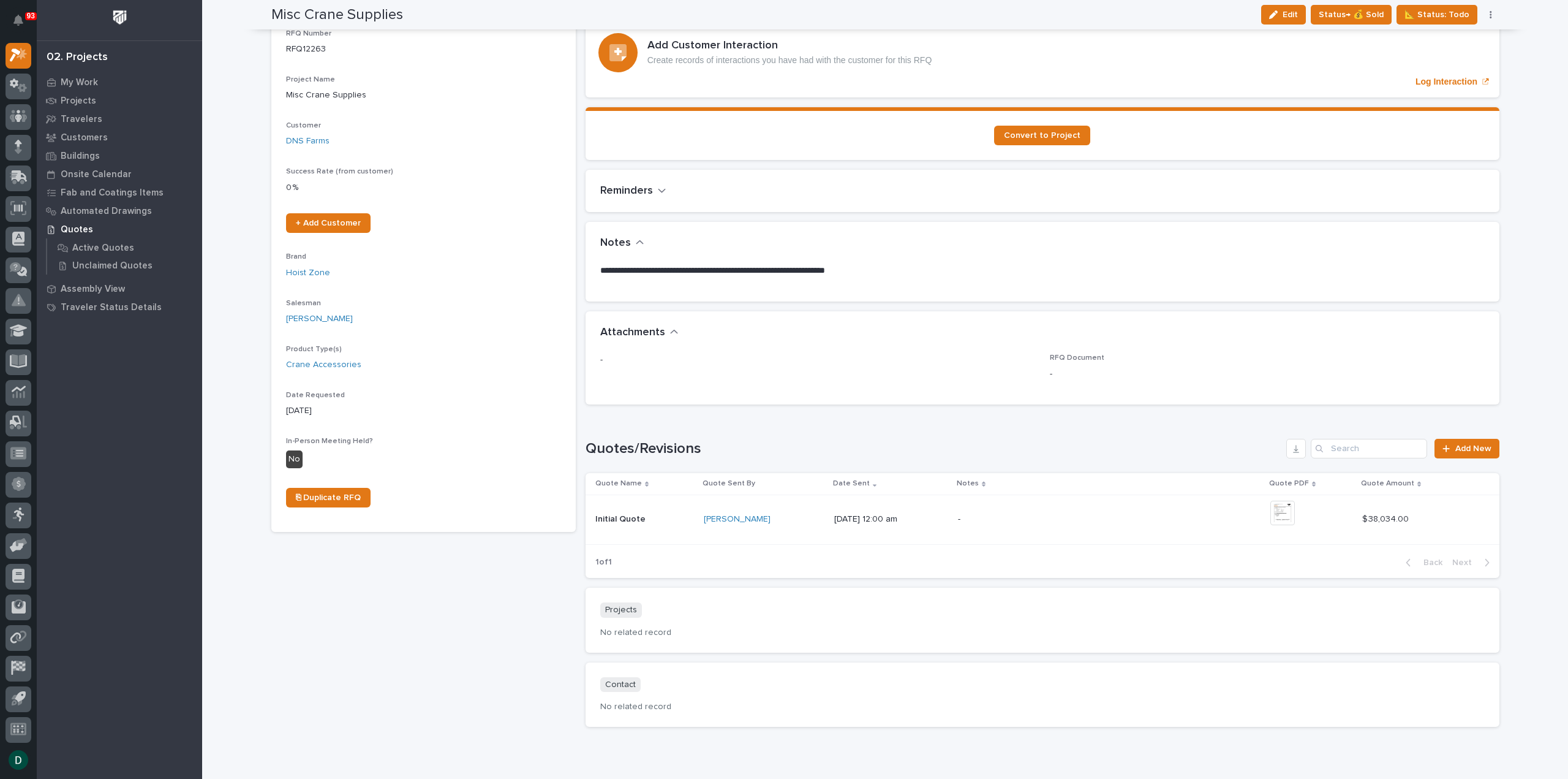
click at [667, 518] on p at bounding box center [645, 520] width 99 height 11
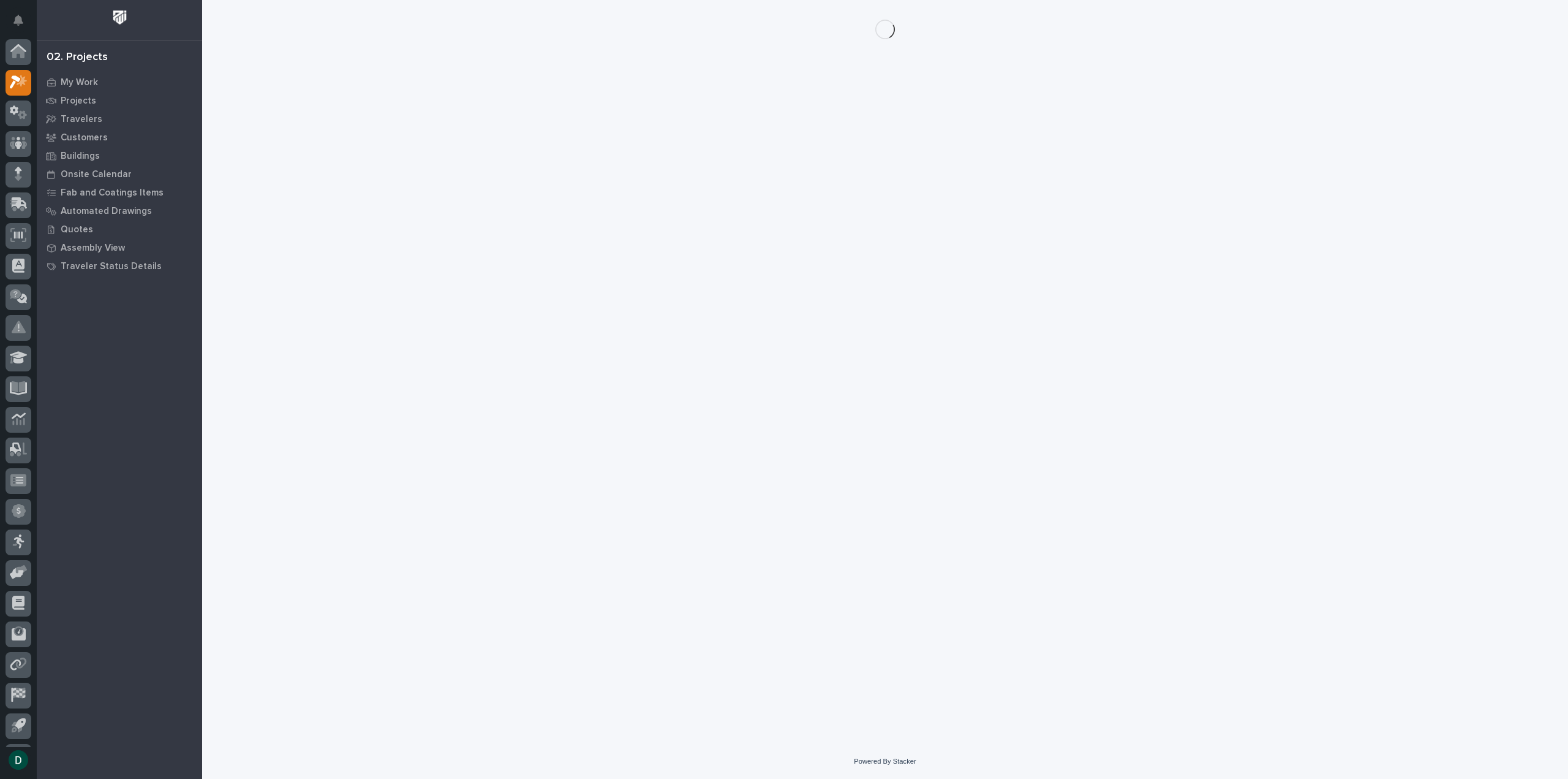
scroll to position [27, 0]
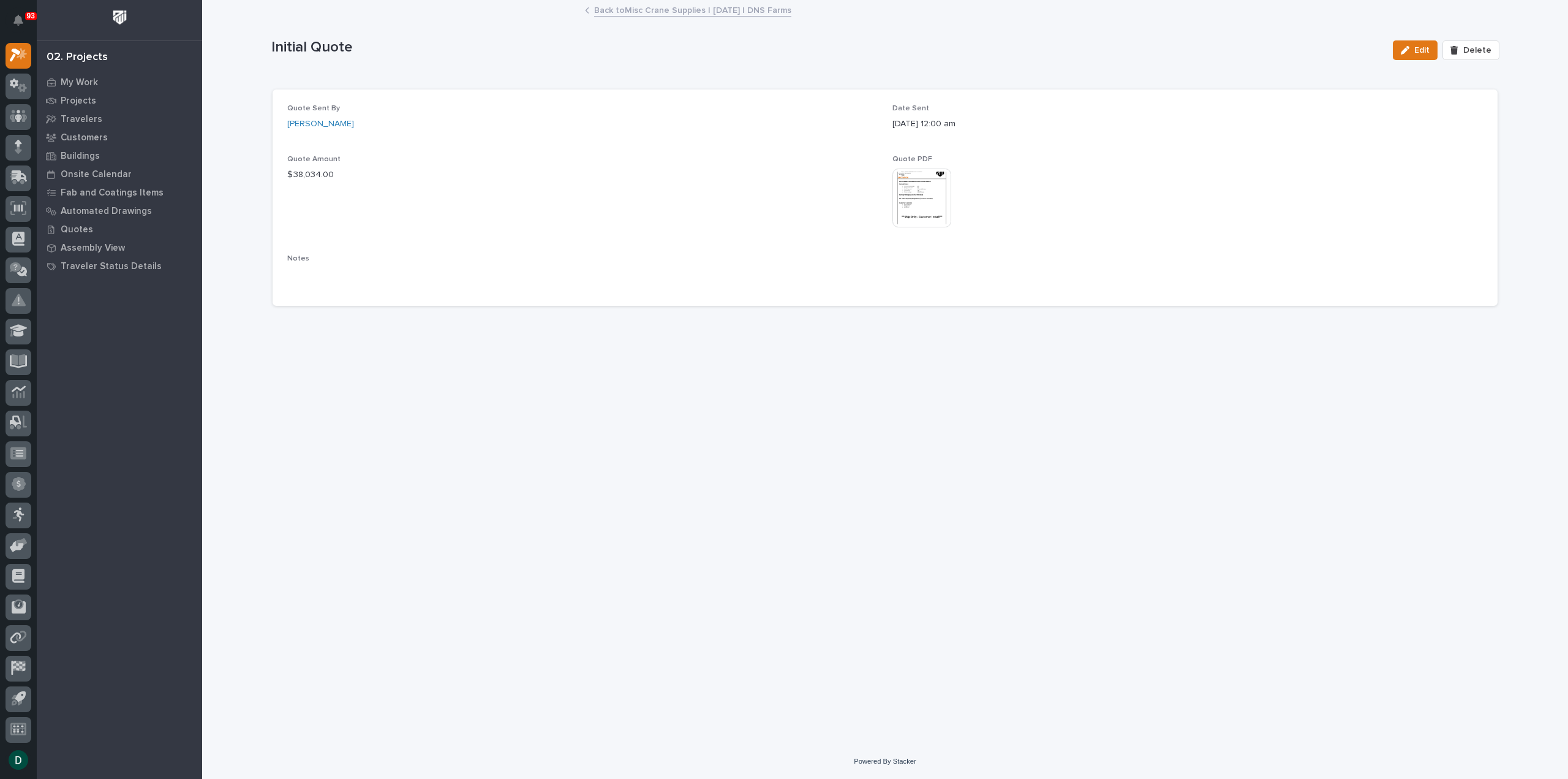
click at [925, 191] on img at bounding box center [922, 198] width 59 height 59
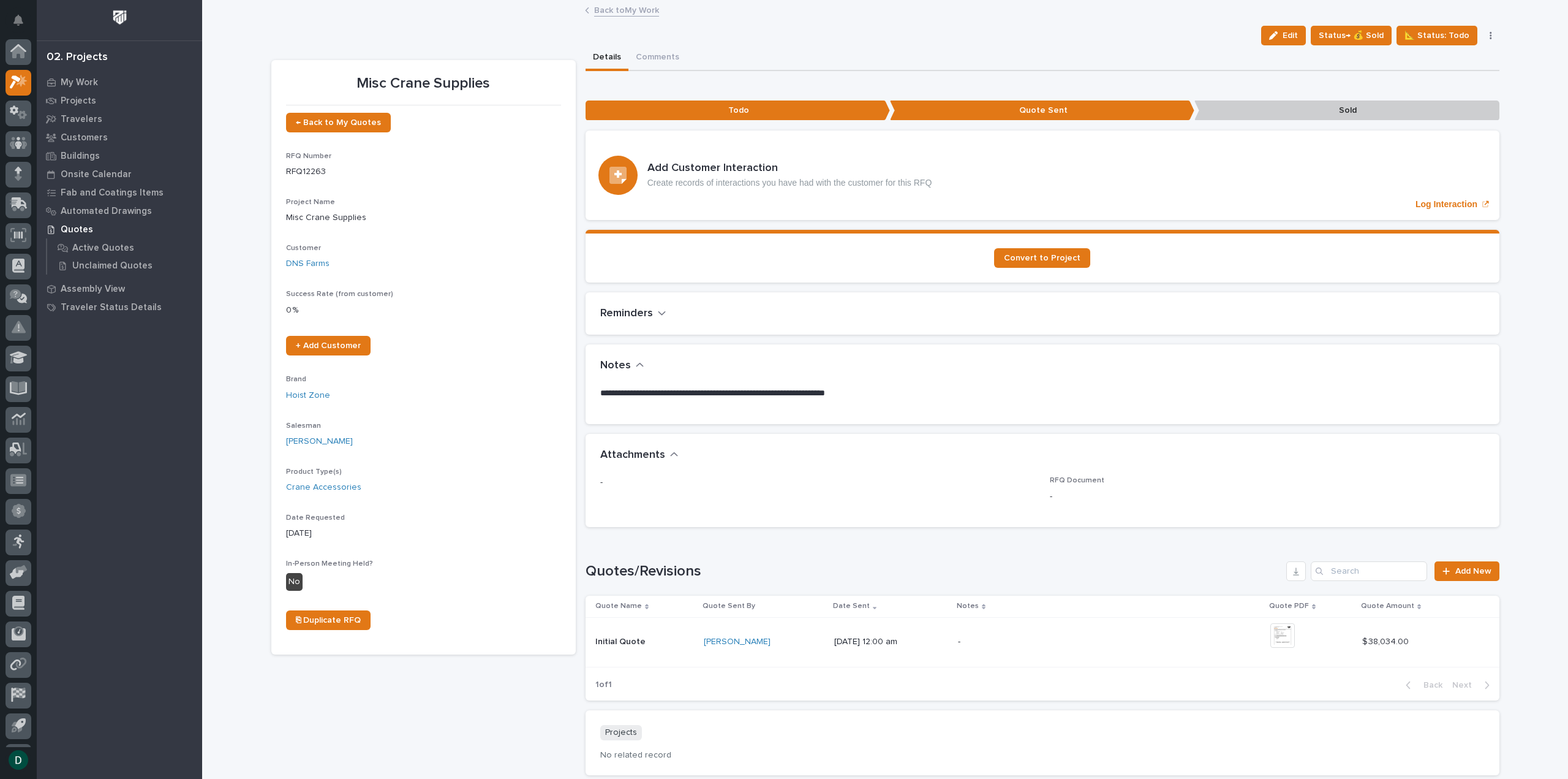
scroll to position [27, 0]
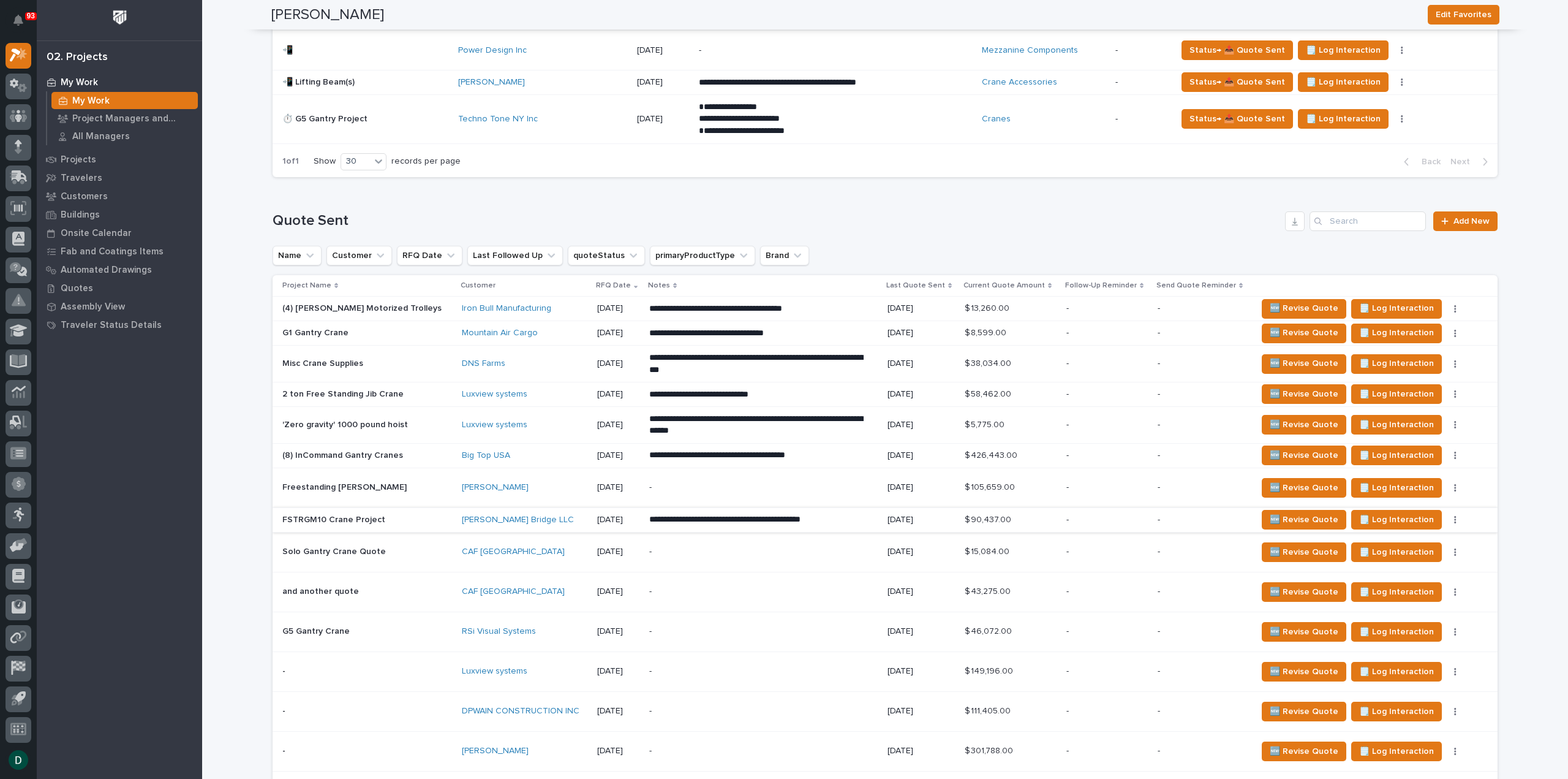
scroll to position [1471, 0]
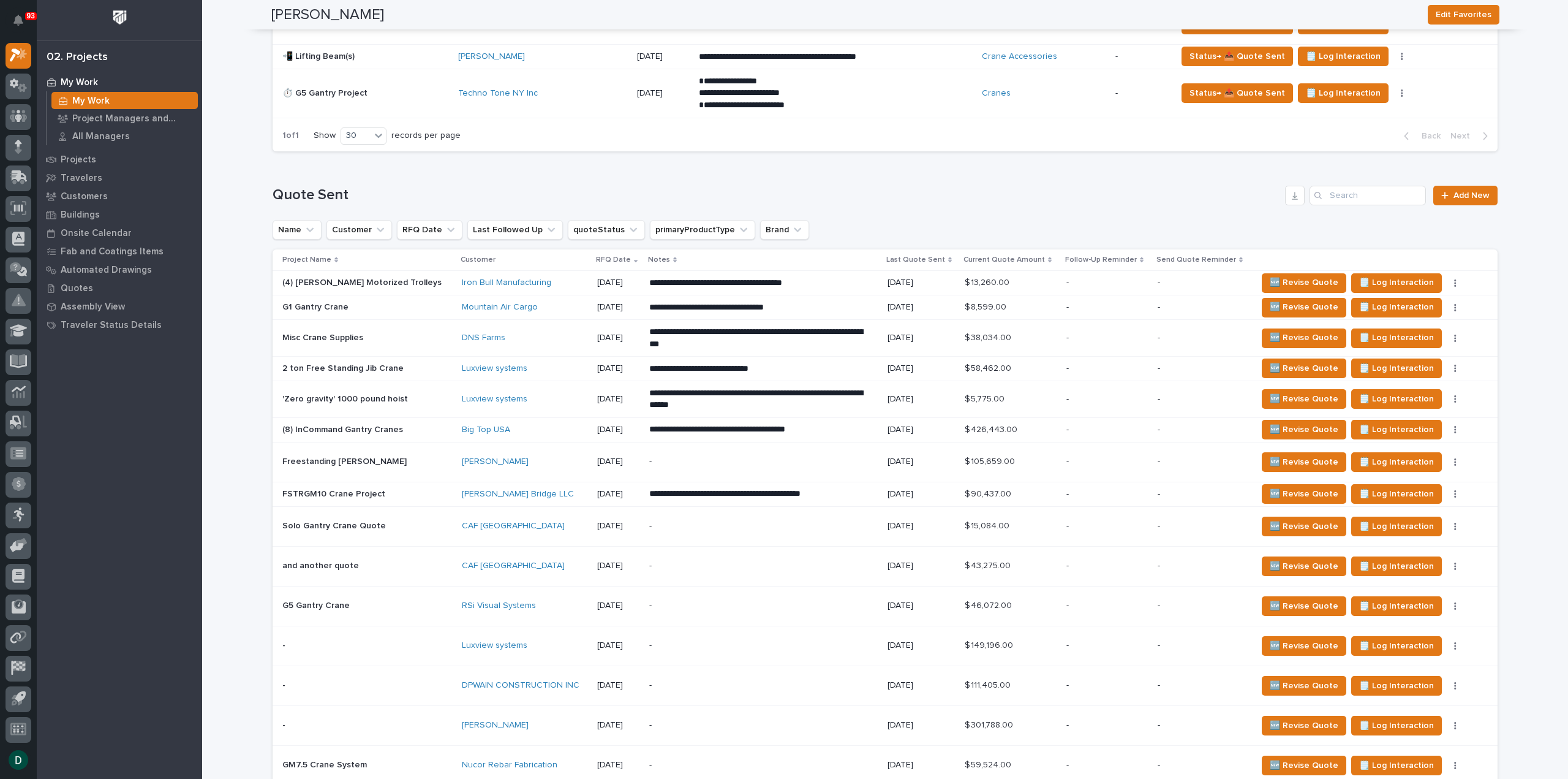
click at [417, 454] on td "Freestanding Jib Crane Freestanding Jib Crane" at bounding box center [365, 462] width 185 height 40
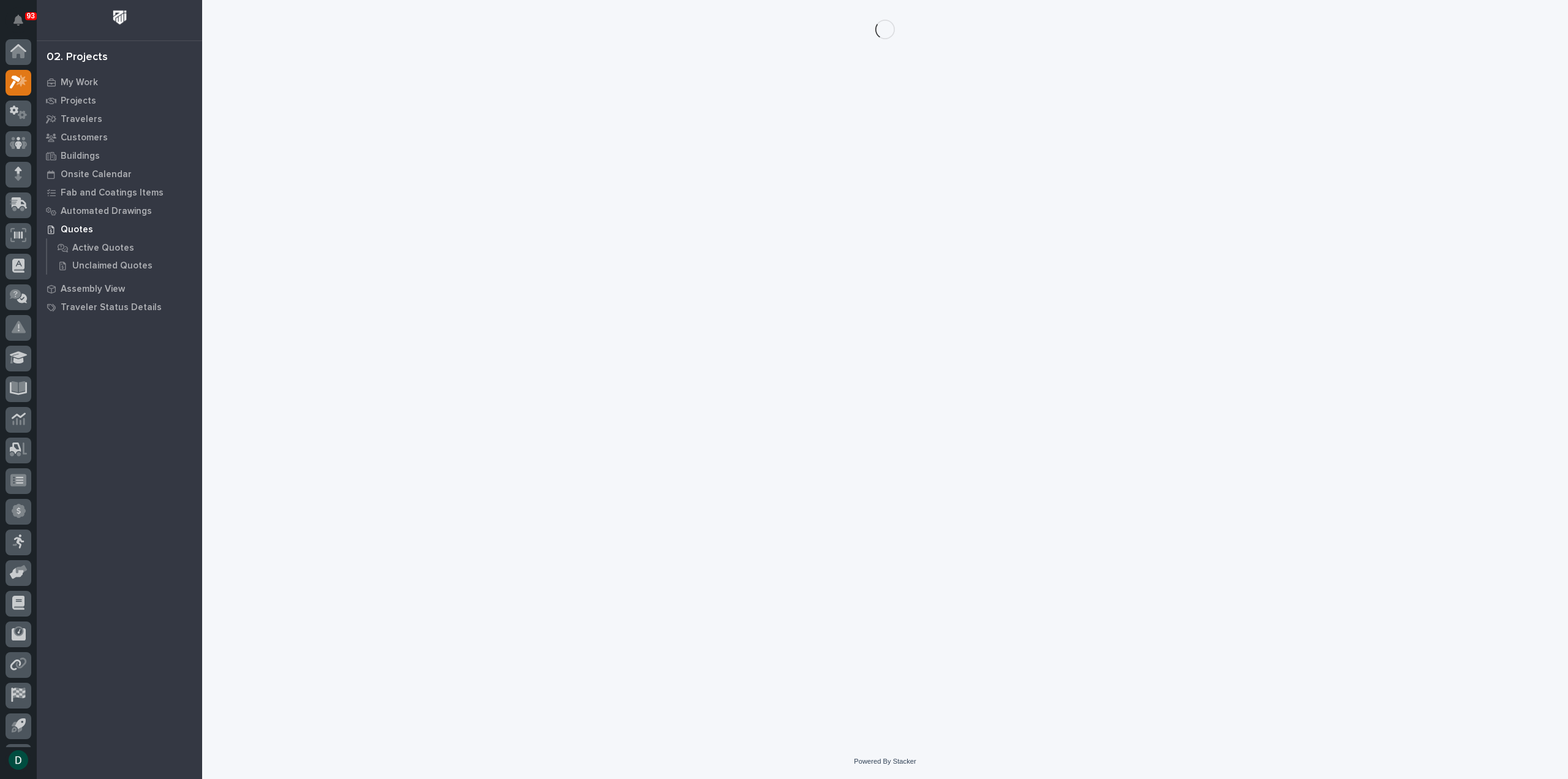
scroll to position [27, 0]
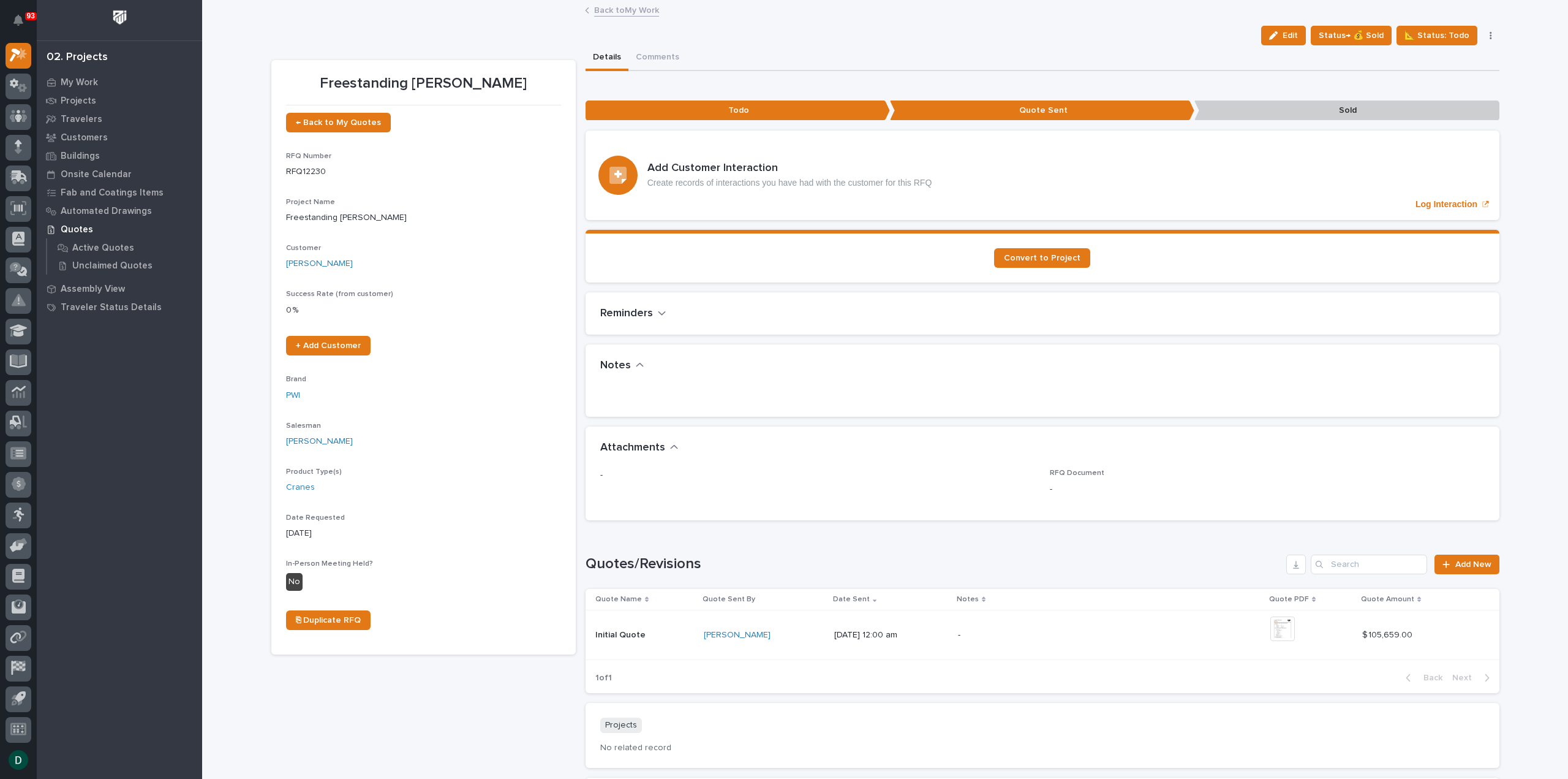
click at [657, 634] on p at bounding box center [645, 636] width 99 height 11
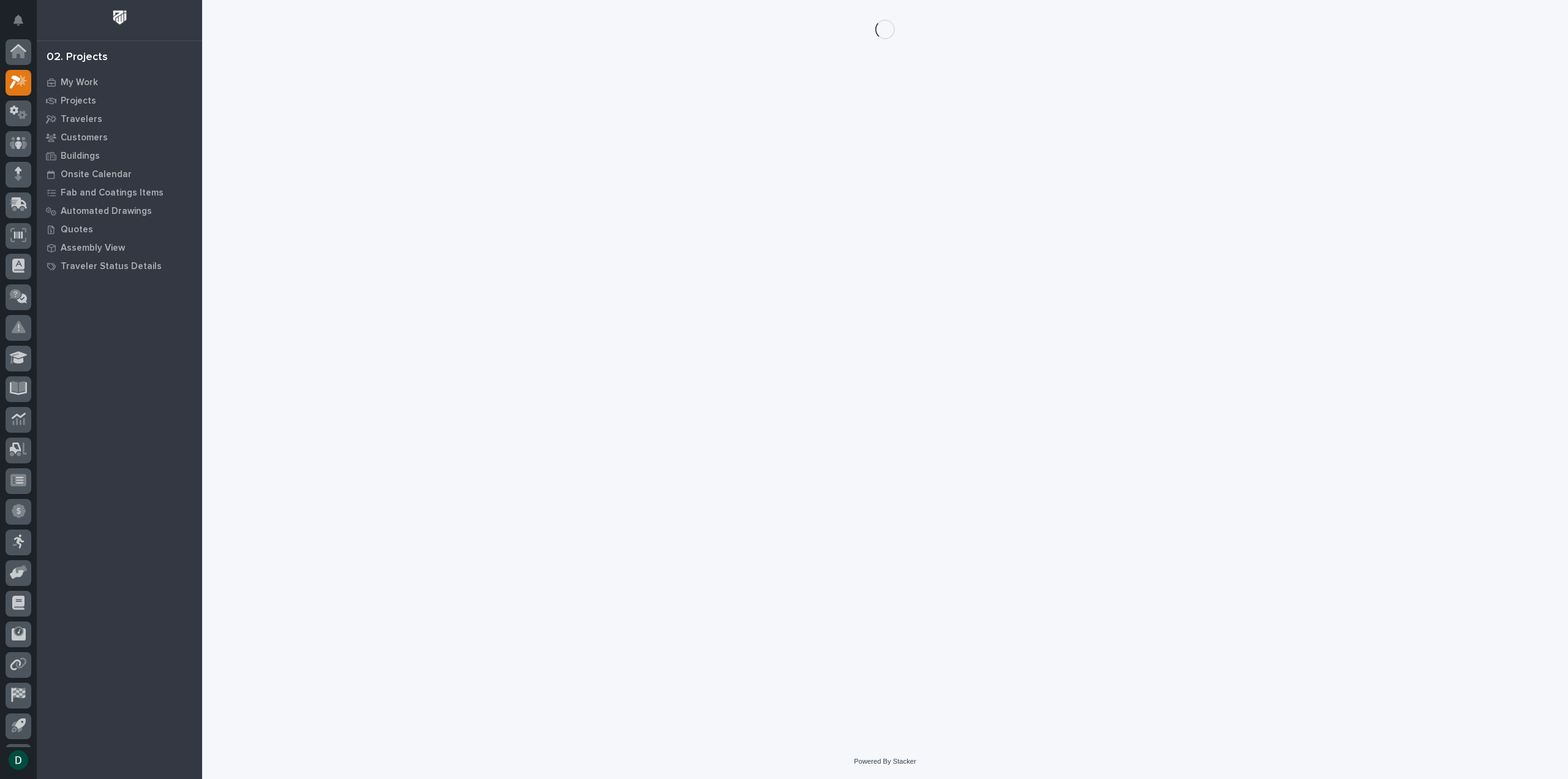
scroll to position [27, 0]
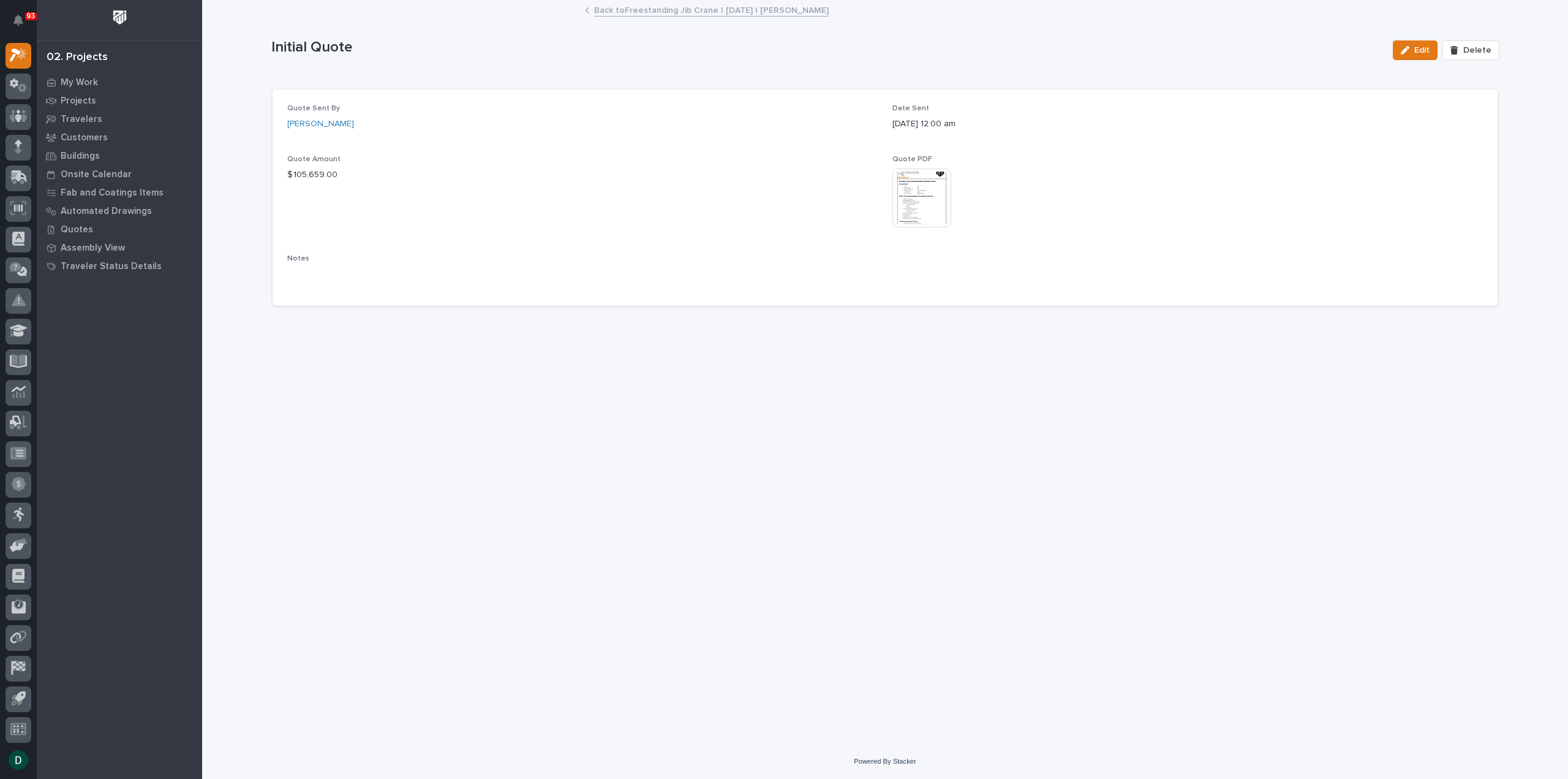
click at [940, 206] on img at bounding box center [922, 198] width 59 height 59
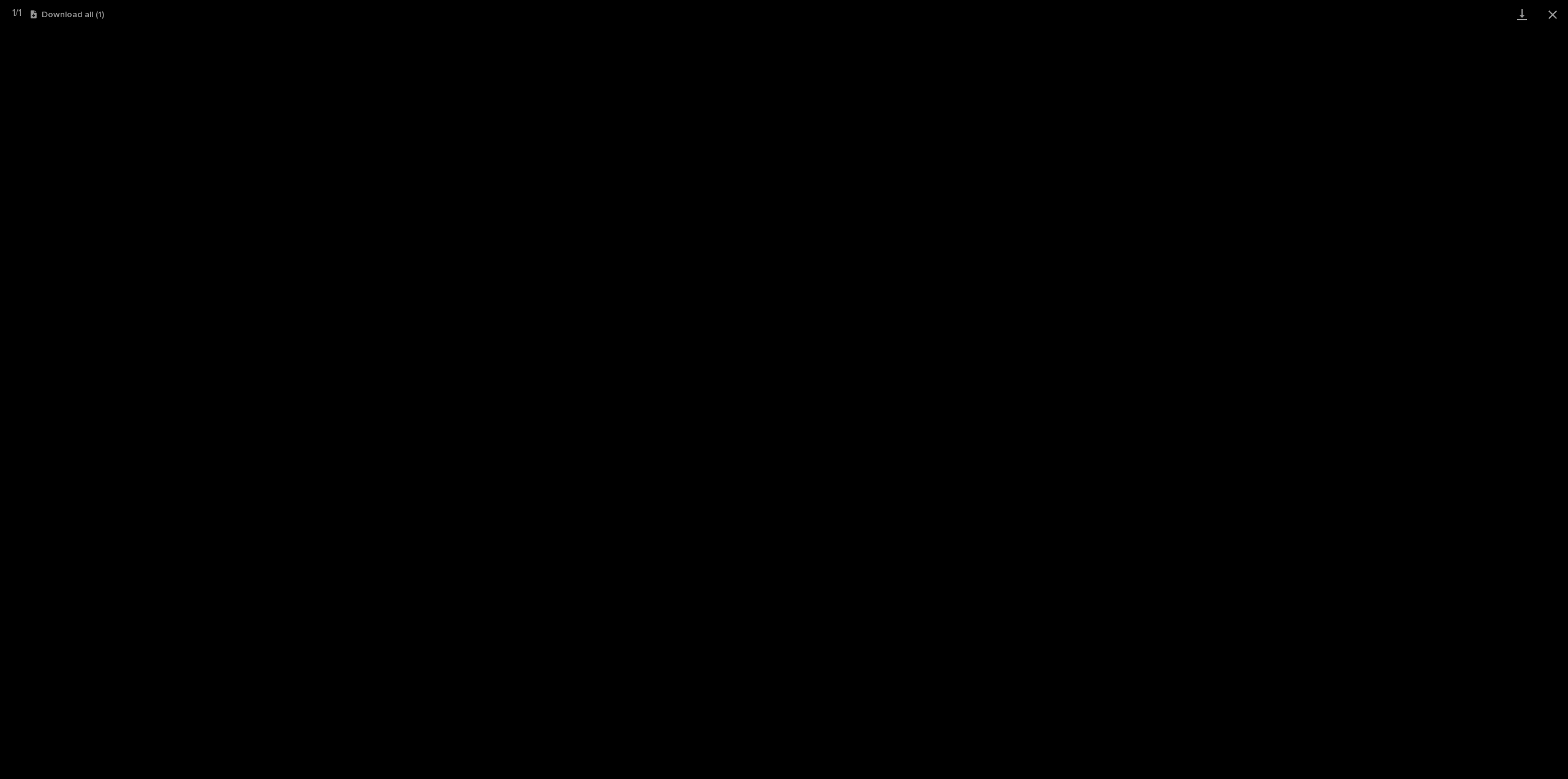
drag, startPoint x: 1559, startPoint y: 12, endPoint x: 1376, endPoint y: 5, distance: 183.1
click at [1559, 12] on button "Close gallery" at bounding box center [1553, 15] width 31 height 29
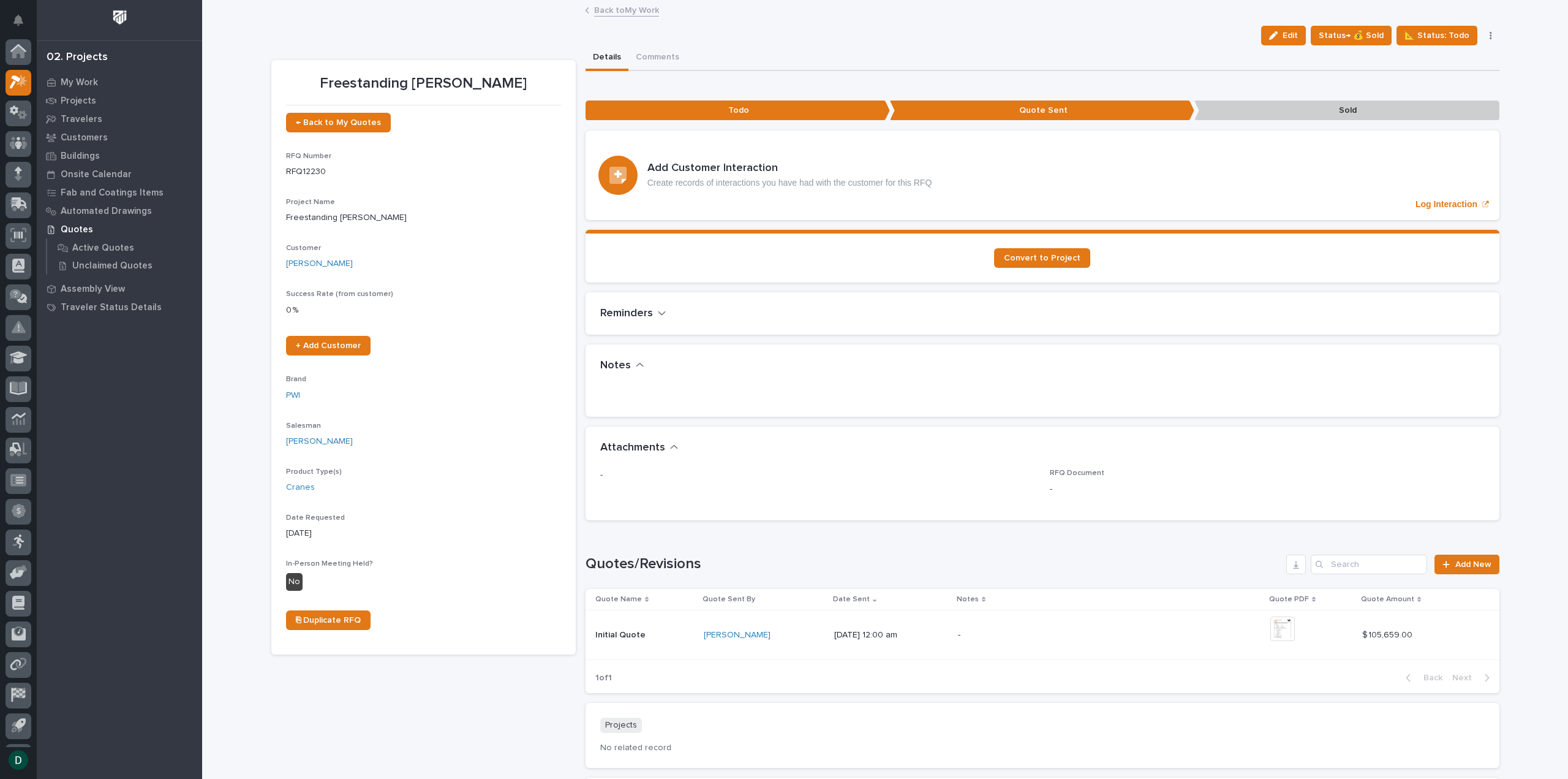
scroll to position [27, 0]
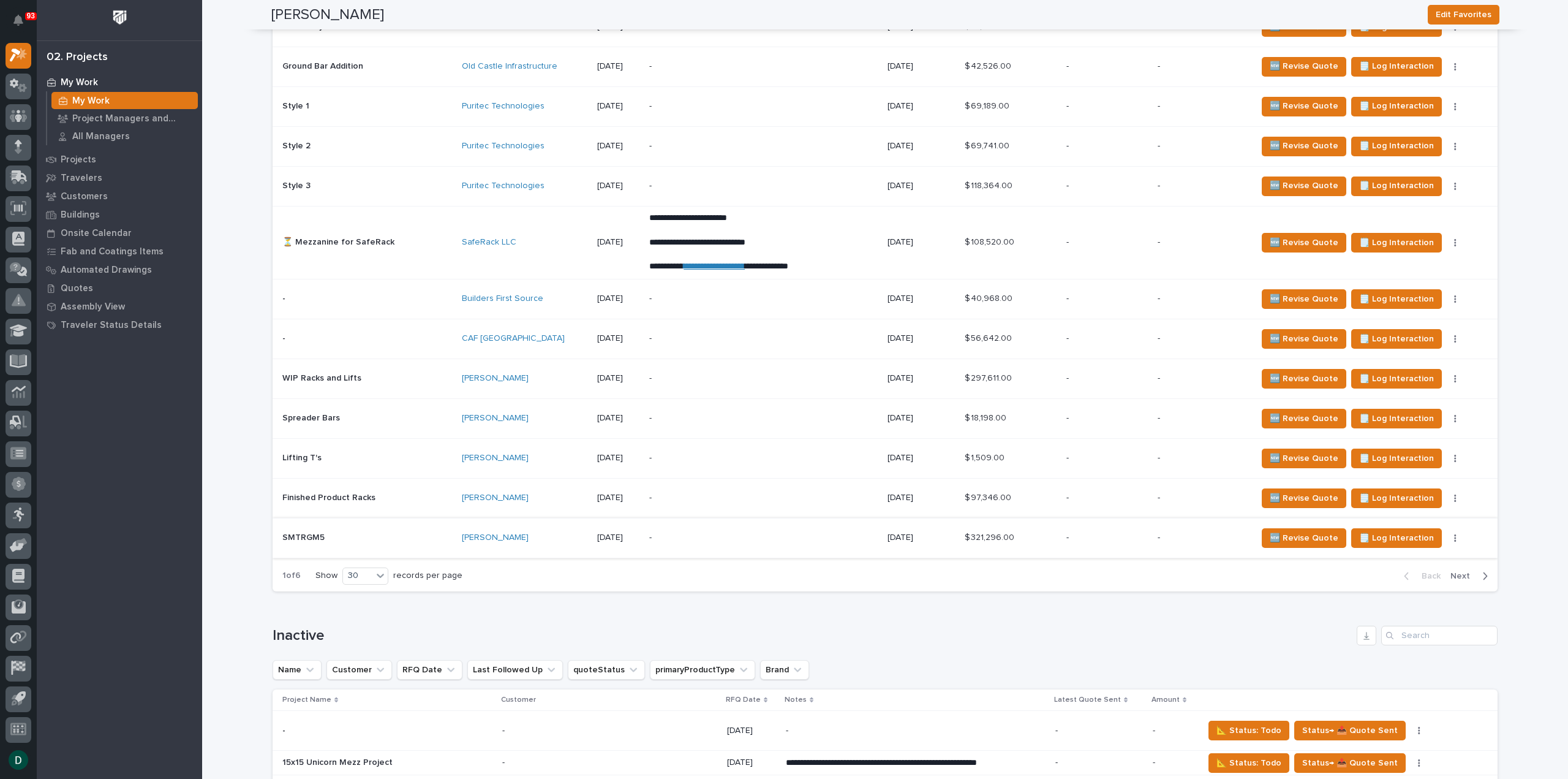
scroll to position [2390, 0]
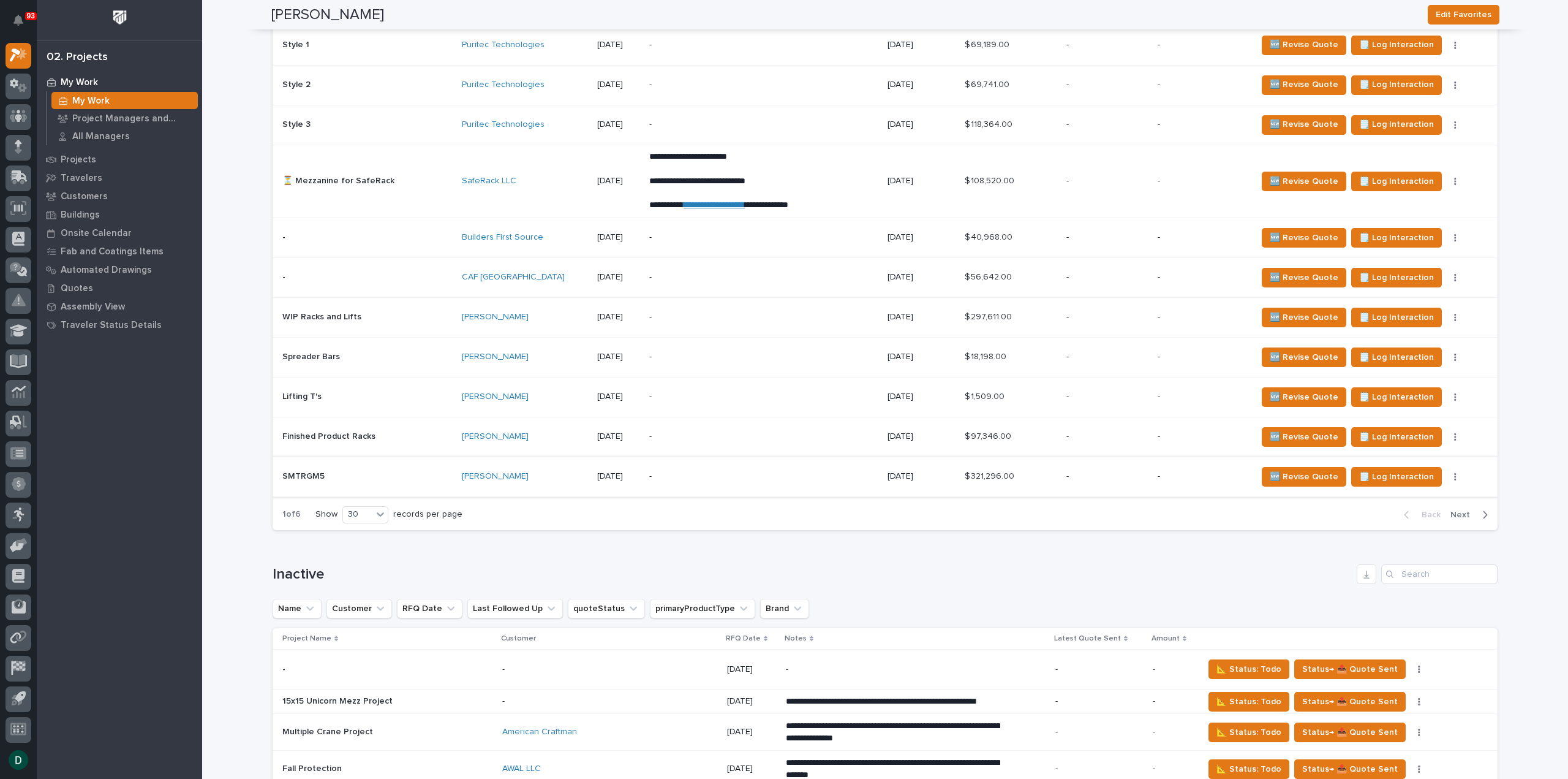
drag, startPoint x: 1463, startPoint y: 502, endPoint x: 999, endPoint y: 462, distance: 465.7
click at [1463, 509] on span "Next" at bounding box center [1464, 514] width 27 height 11
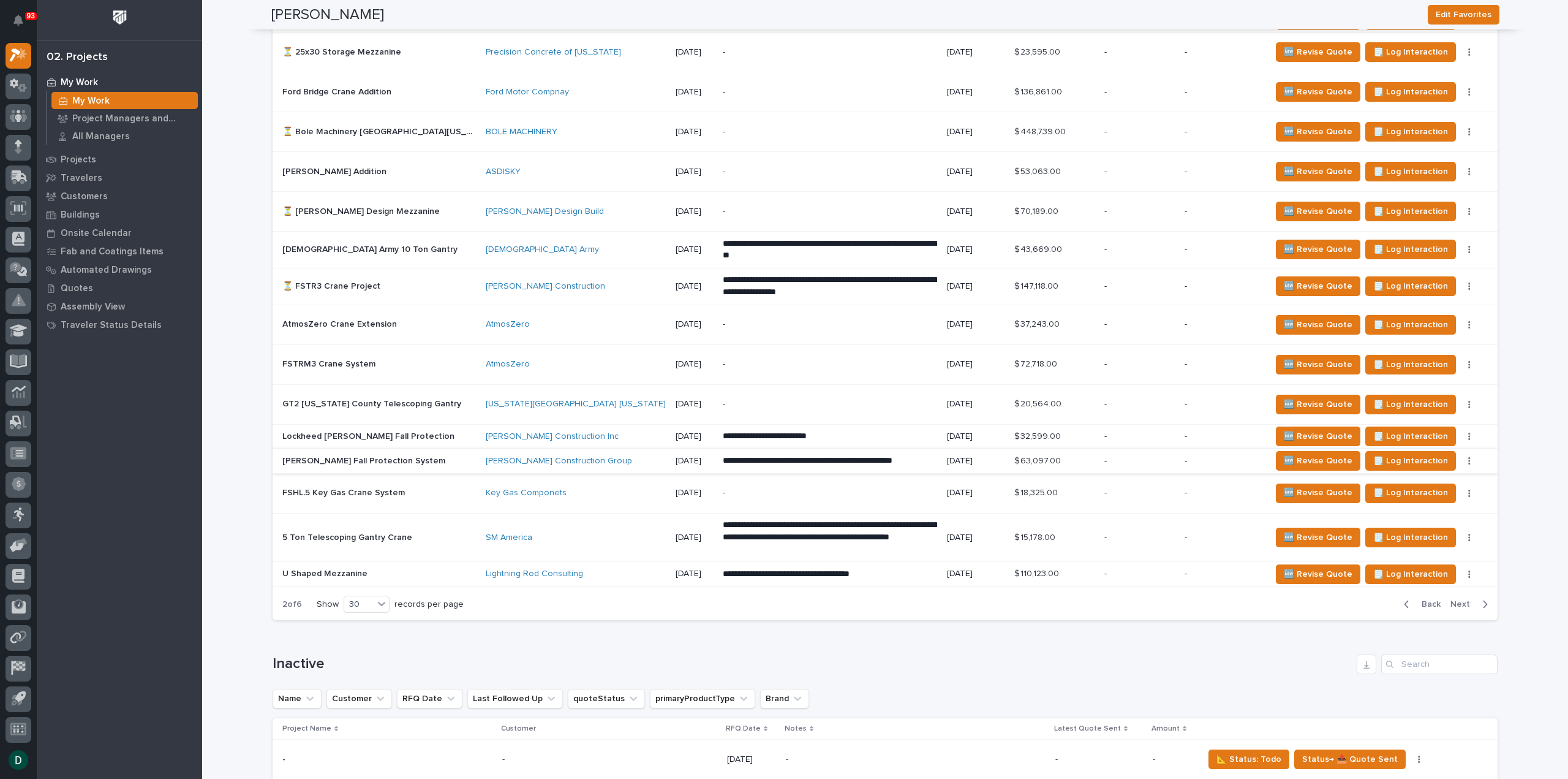
scroll to position [2329, 0]
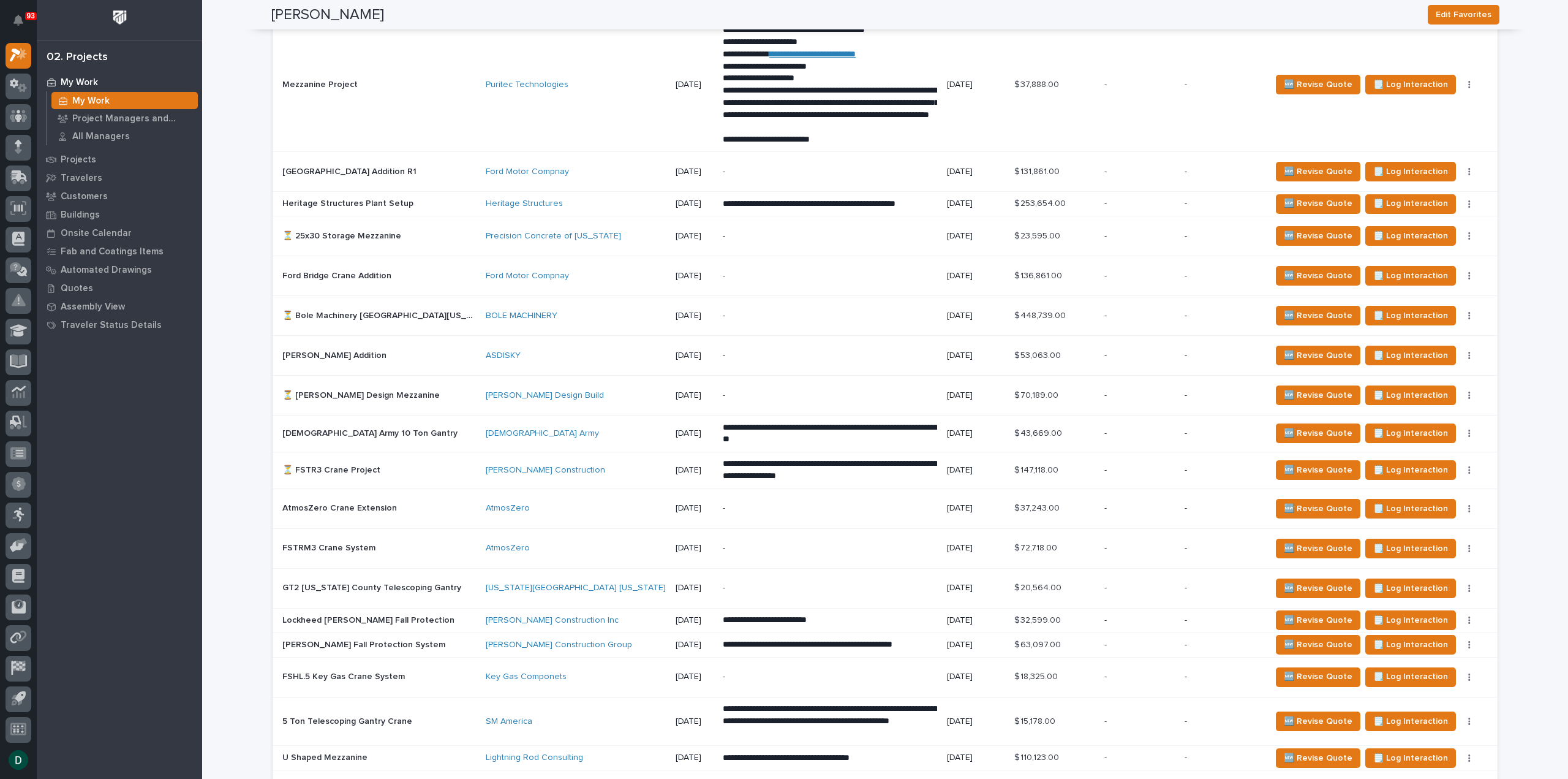
click at [377, 388] on p "⏳ [PERSON_NAME] Design Mezzanine" at bounding box center [362, 394] width 160 height 13
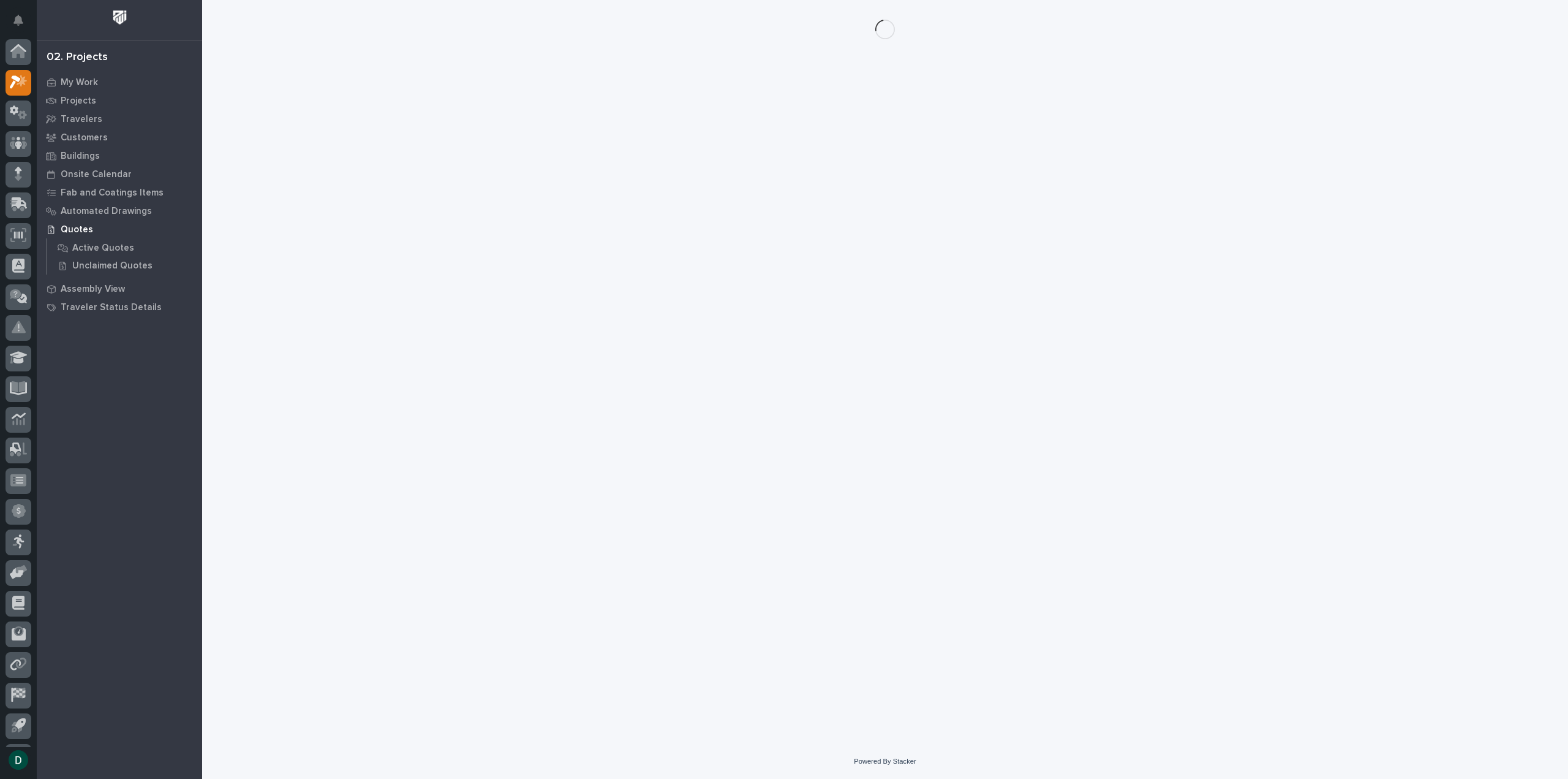
scroll to position [27, 0]
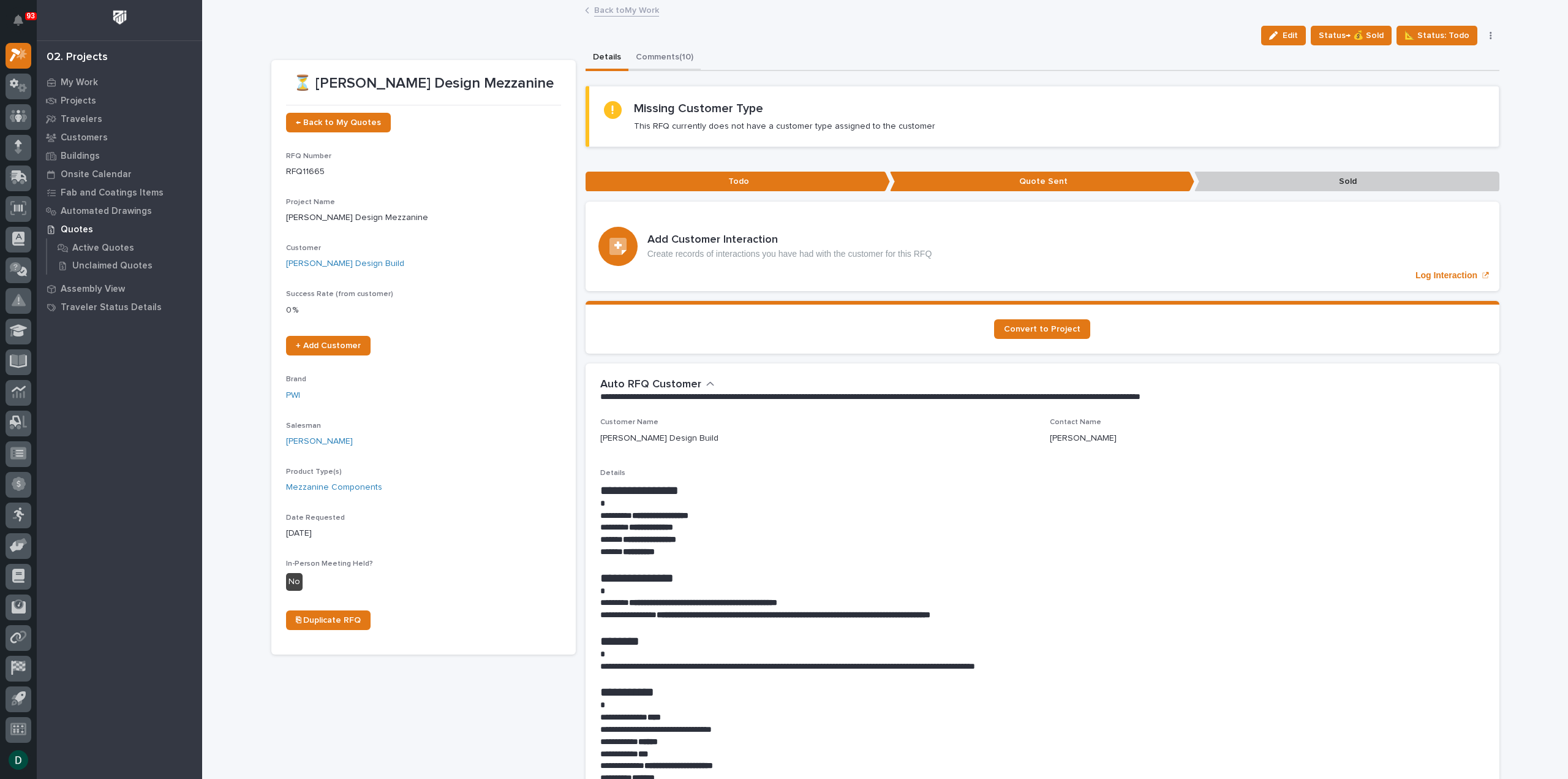
click at [661, 59] on button "Comments (10)" at bounding box center [664, 58] width 72 height 26
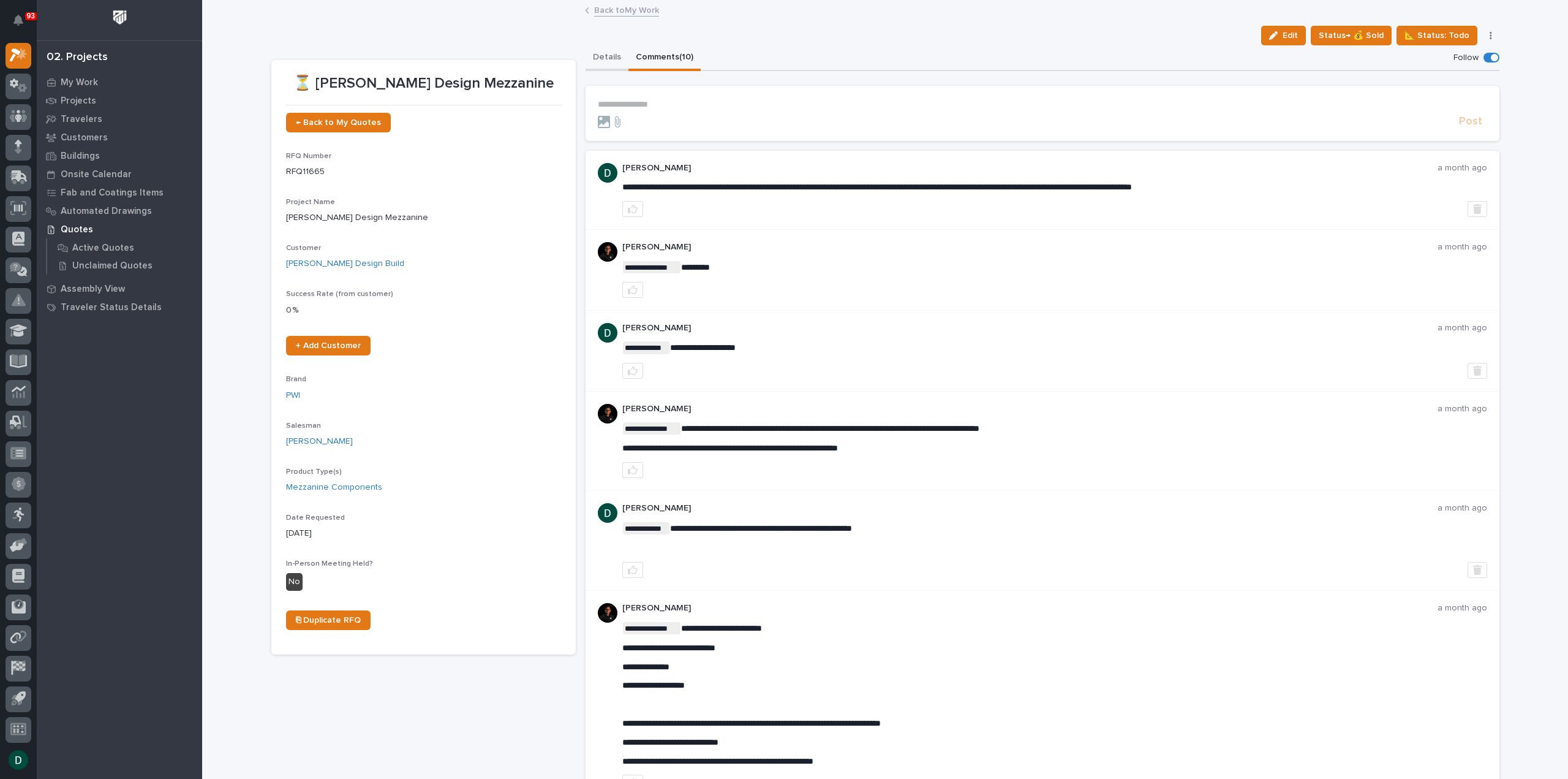
click at [606, 56] on button "Details" at bounding box center [607, 58] width 43 height 26
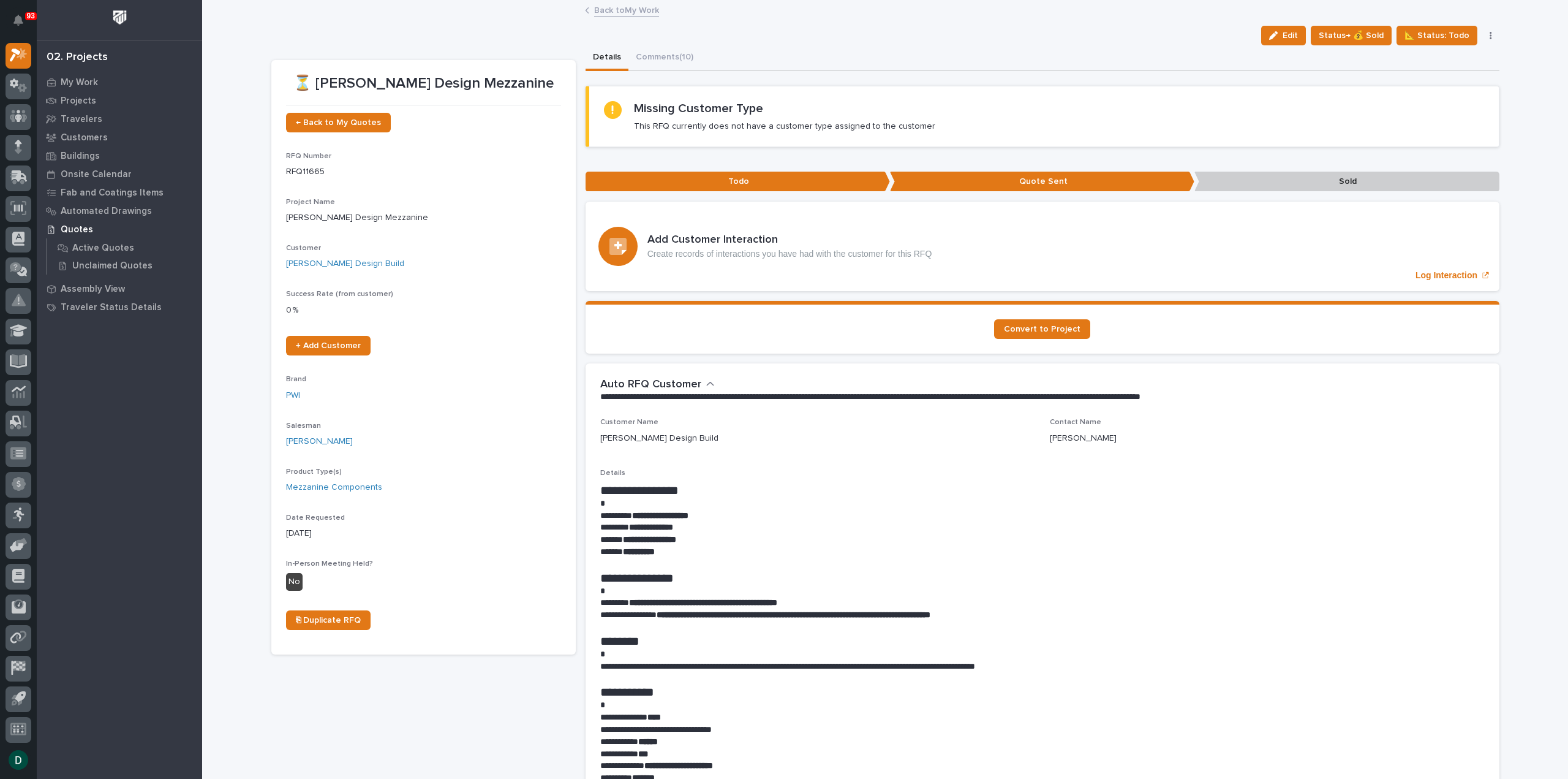
click at [632, 8] on link "Back to My Work" at bounding box center [626, 9] width 65 height 14
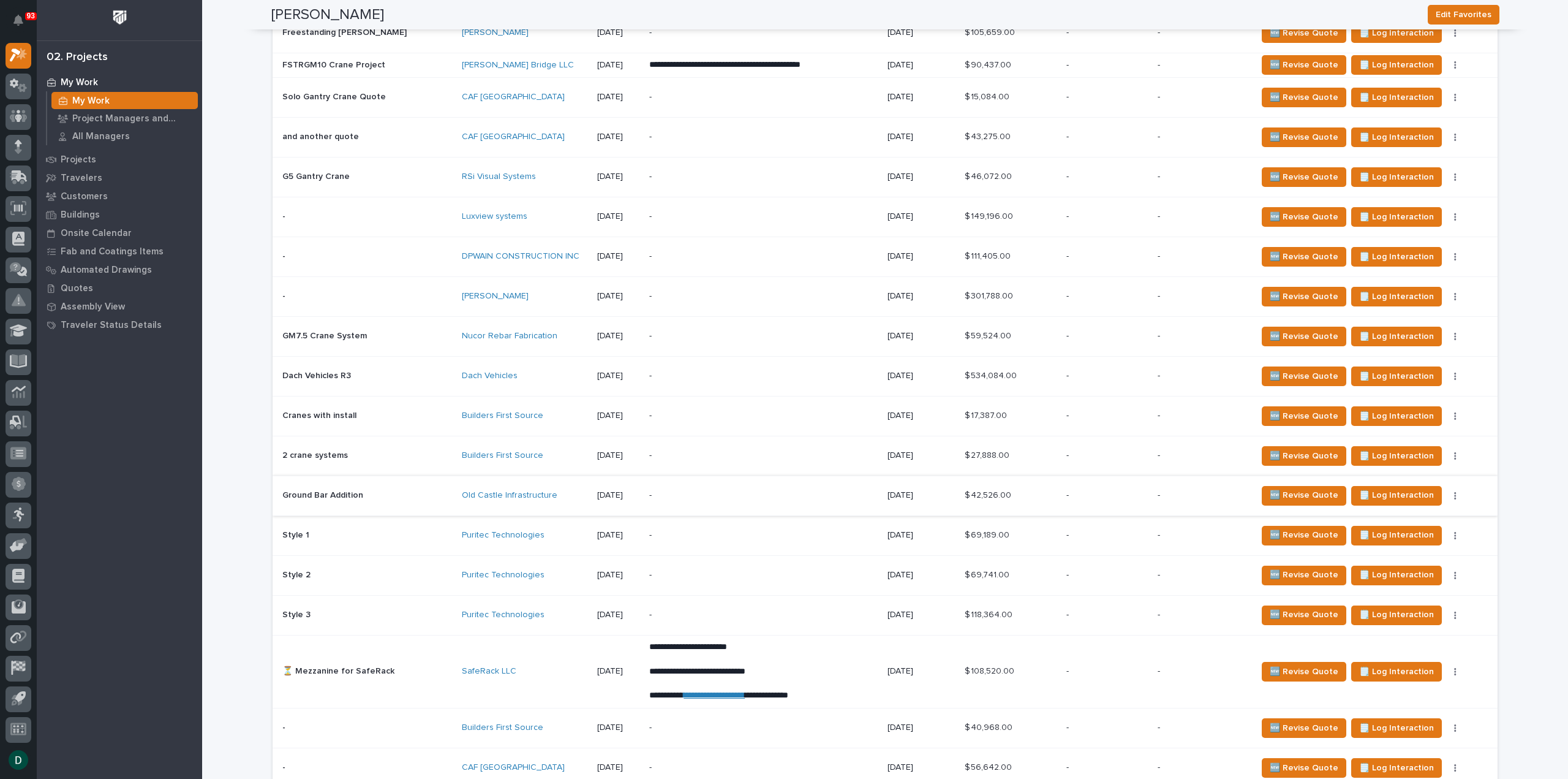
scroll to position [1953, 0]
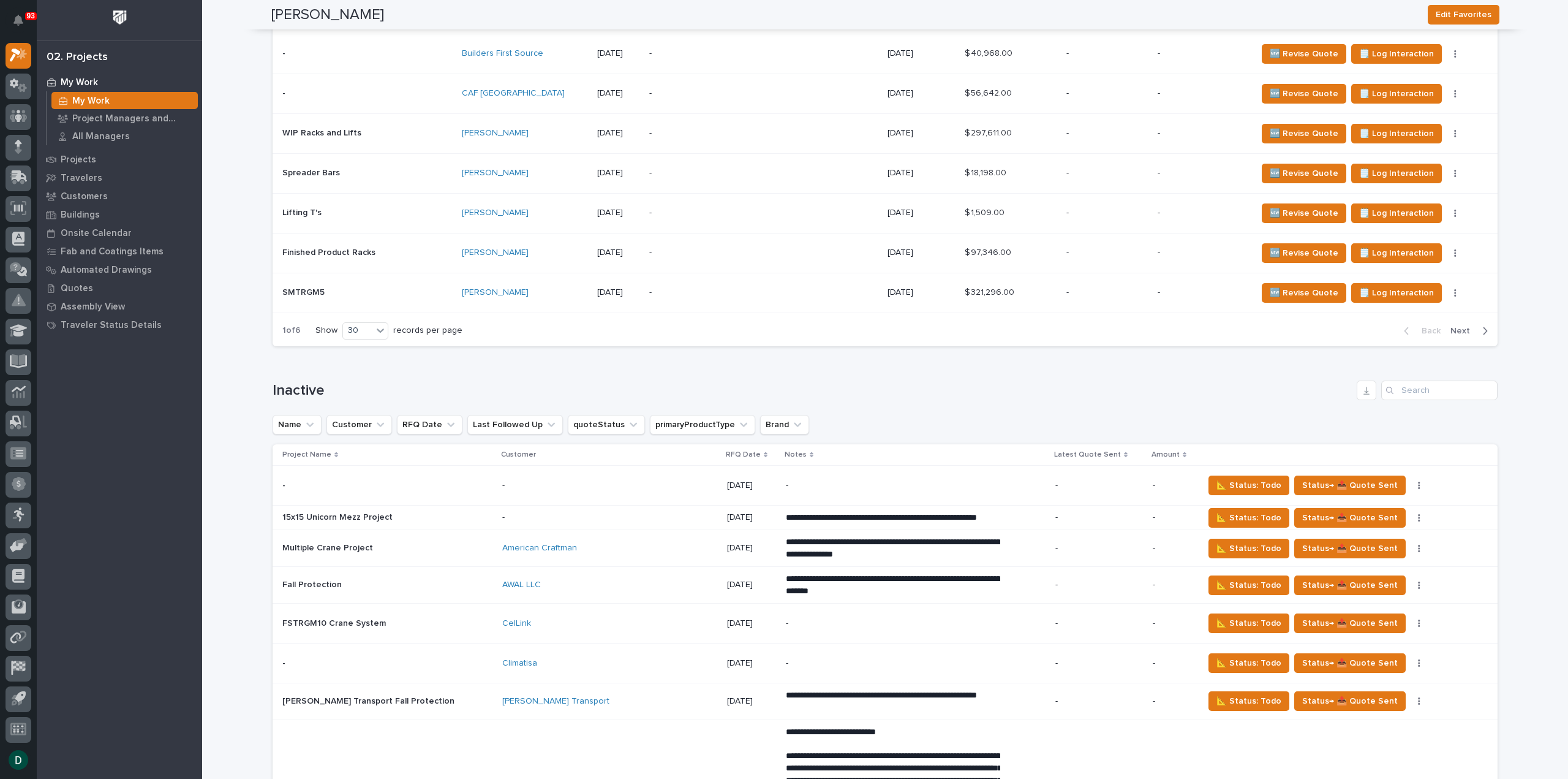
scroll to position [2758, 0]
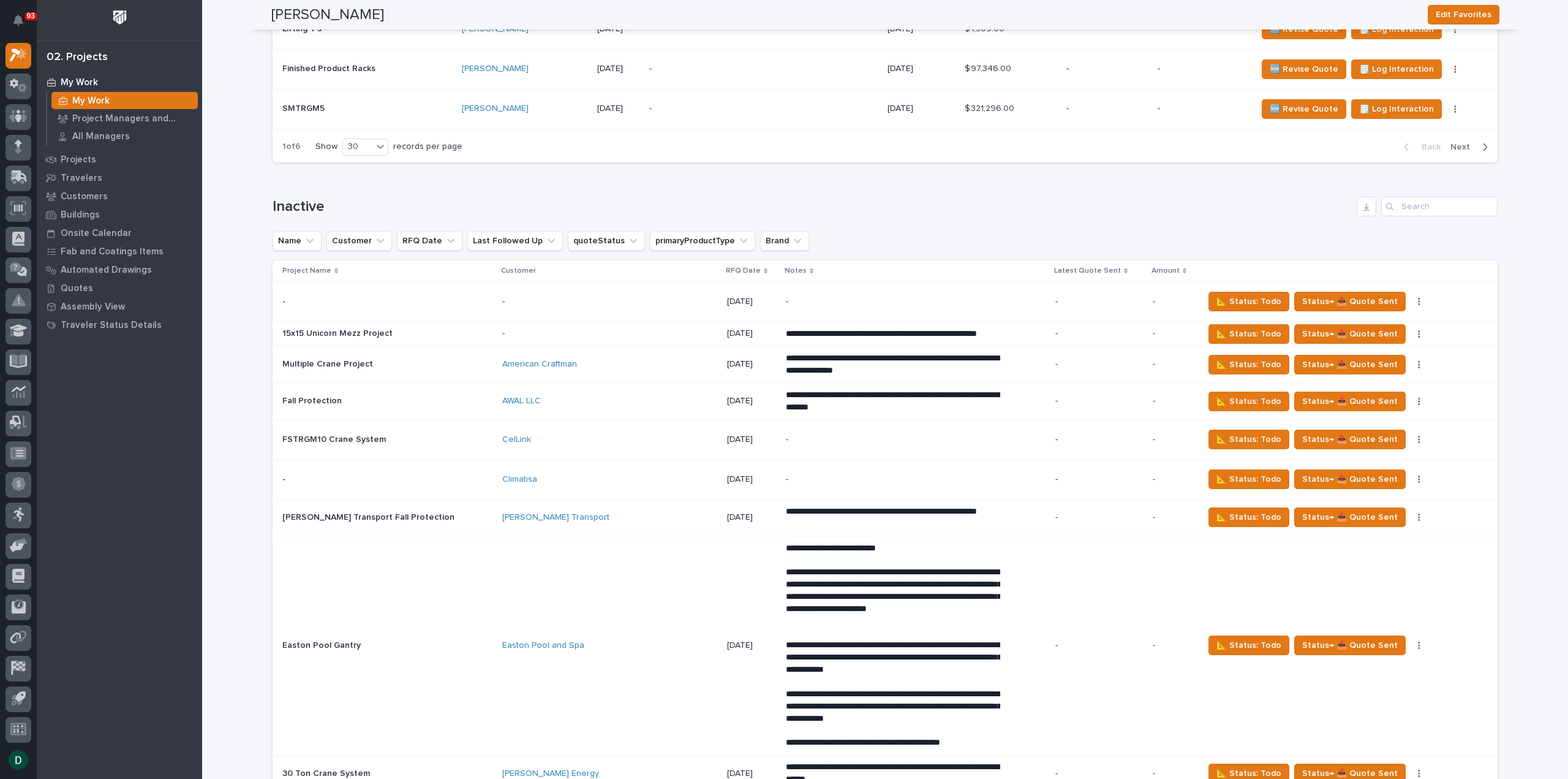
click at [457, 469] on td "- -" at bounding box center [385, 480] width 225 height 40
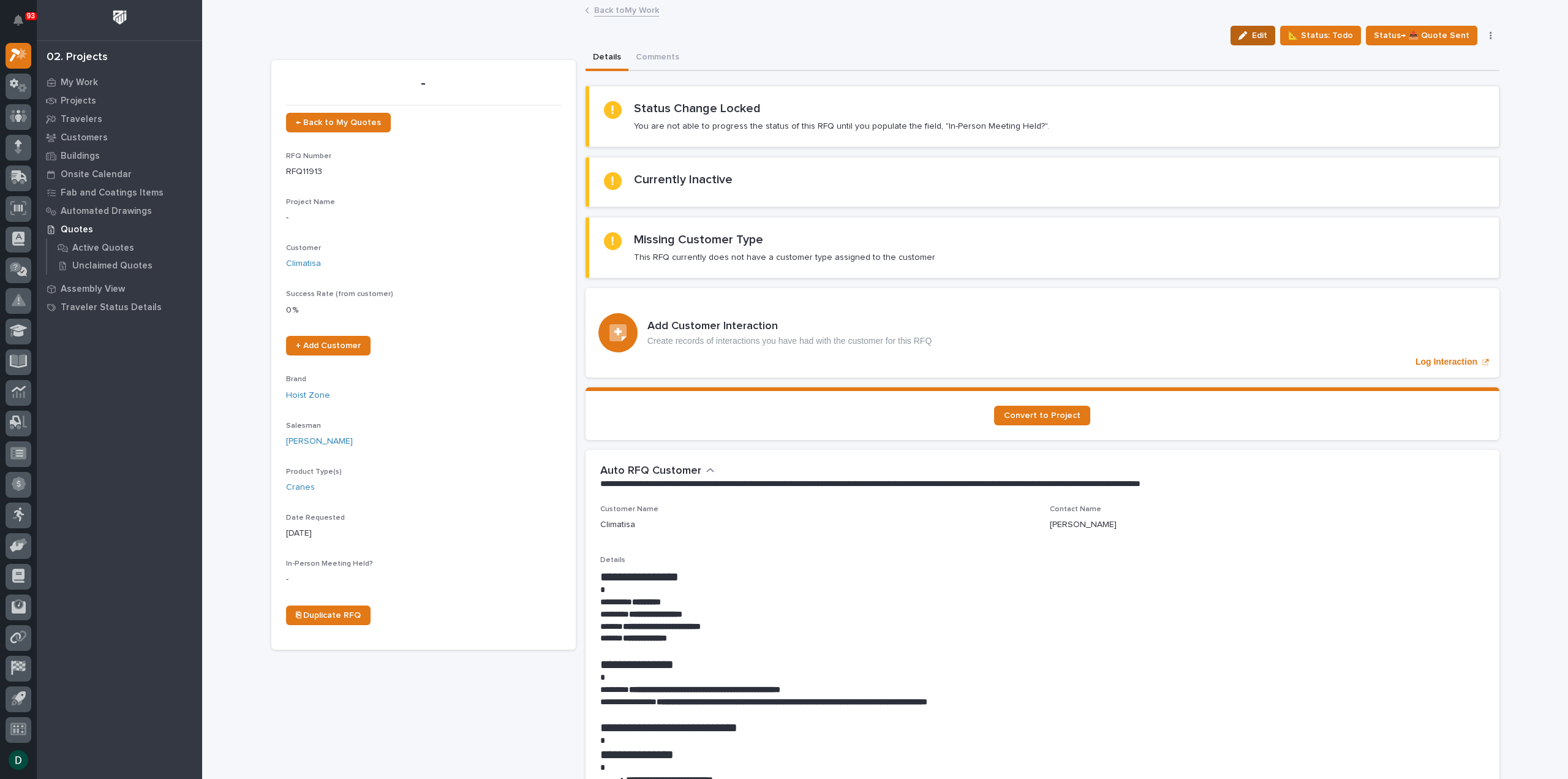
click at [1268, 32] on span "Edit" at bounding box center [1260, 35] width 15 height 11
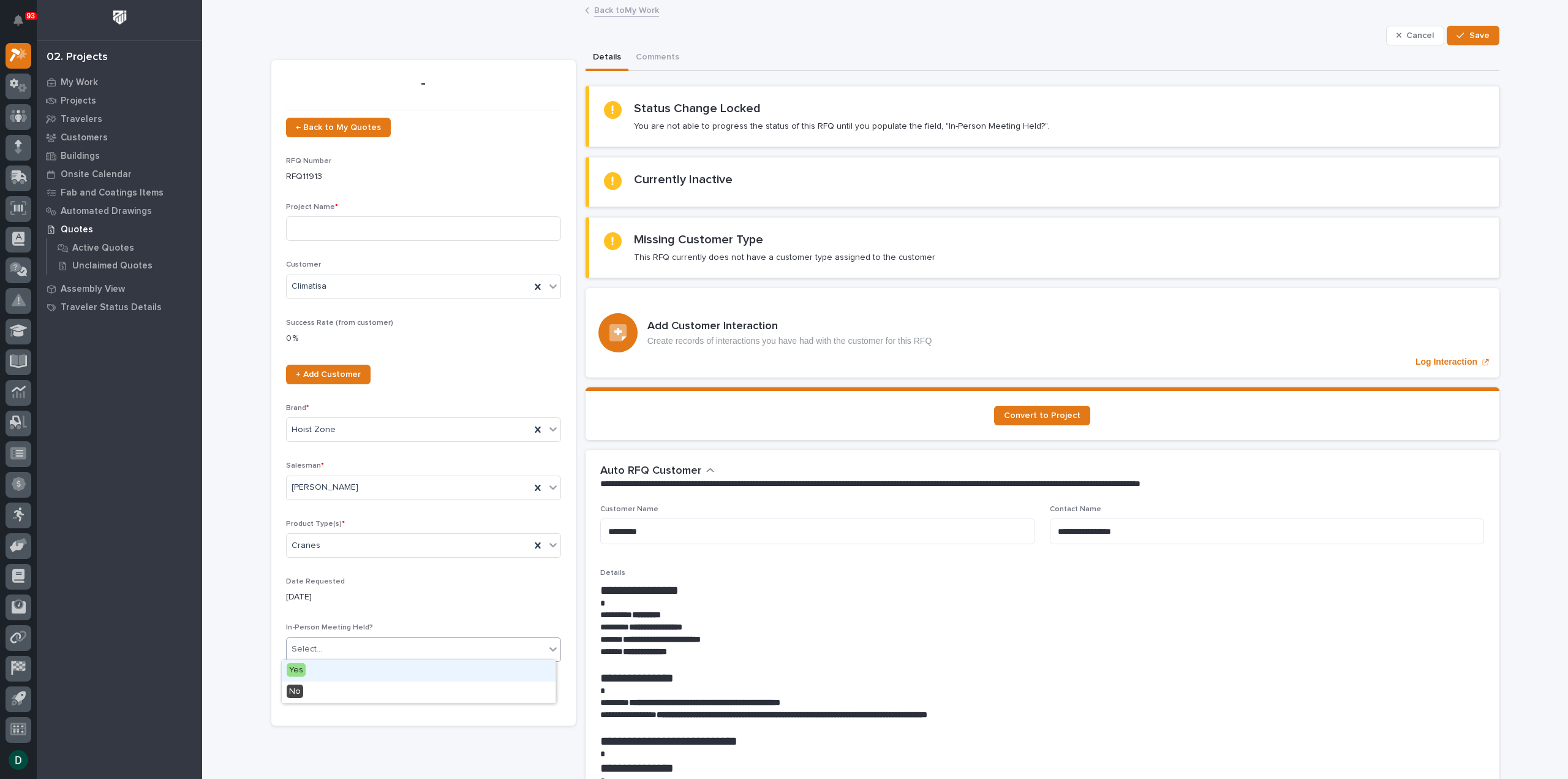
click at [388, 649] on div "Select..." at bounding box center [415, 649] width 258 height 20
click at [318, 689] on div "No" at bounding box center [418, 692] width 274 height 21
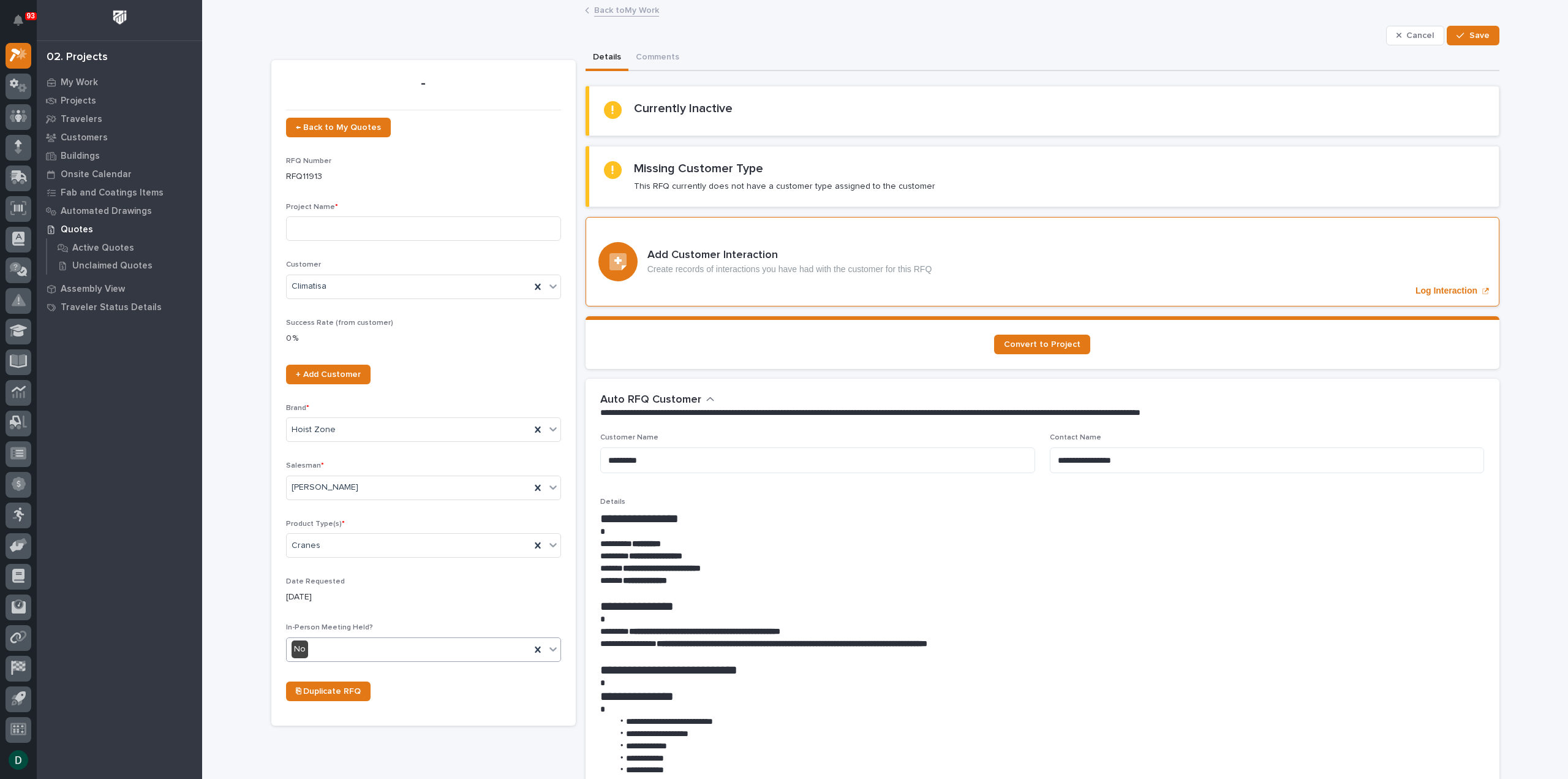
click at [1487, 38] on button "Save" at bounding box center [1473, 36] width 52 height 20
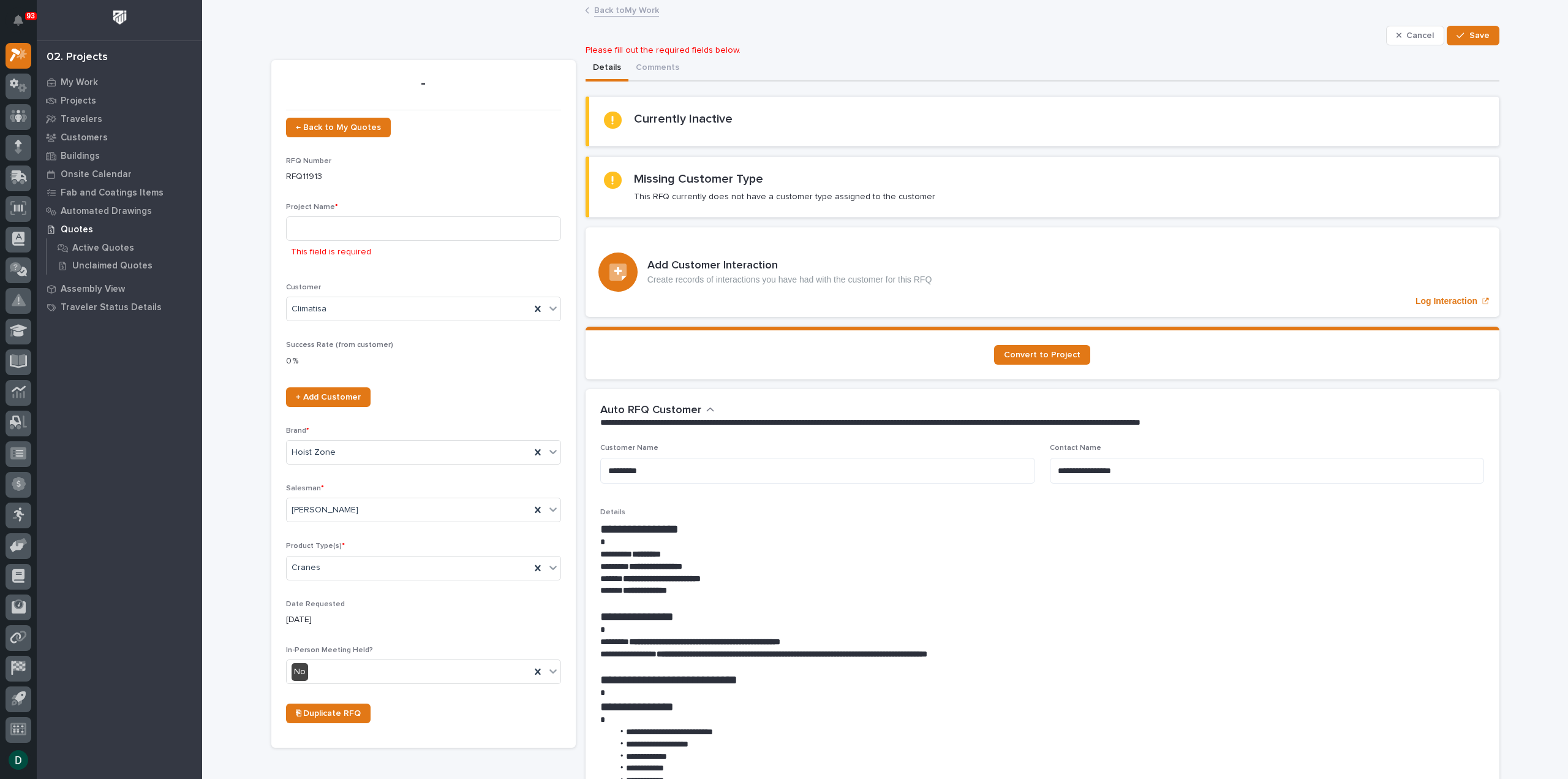
click at [643, 12] on link "Back to My Work" at bounding box center [626, 9] width 65 height 14
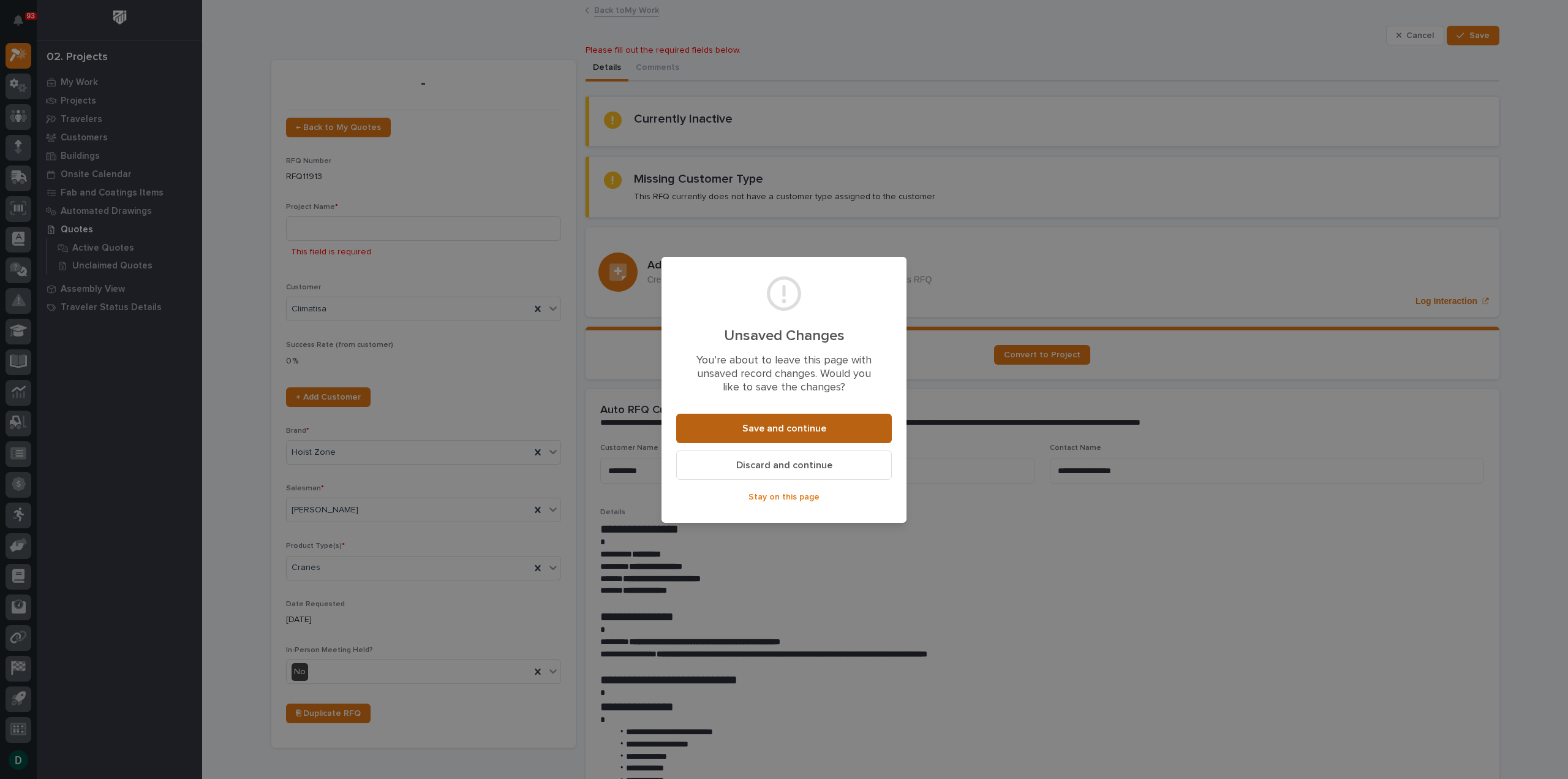
click at [792, 429] on span "Save and continue" at bounding box center [785, 429] width 84 height 13
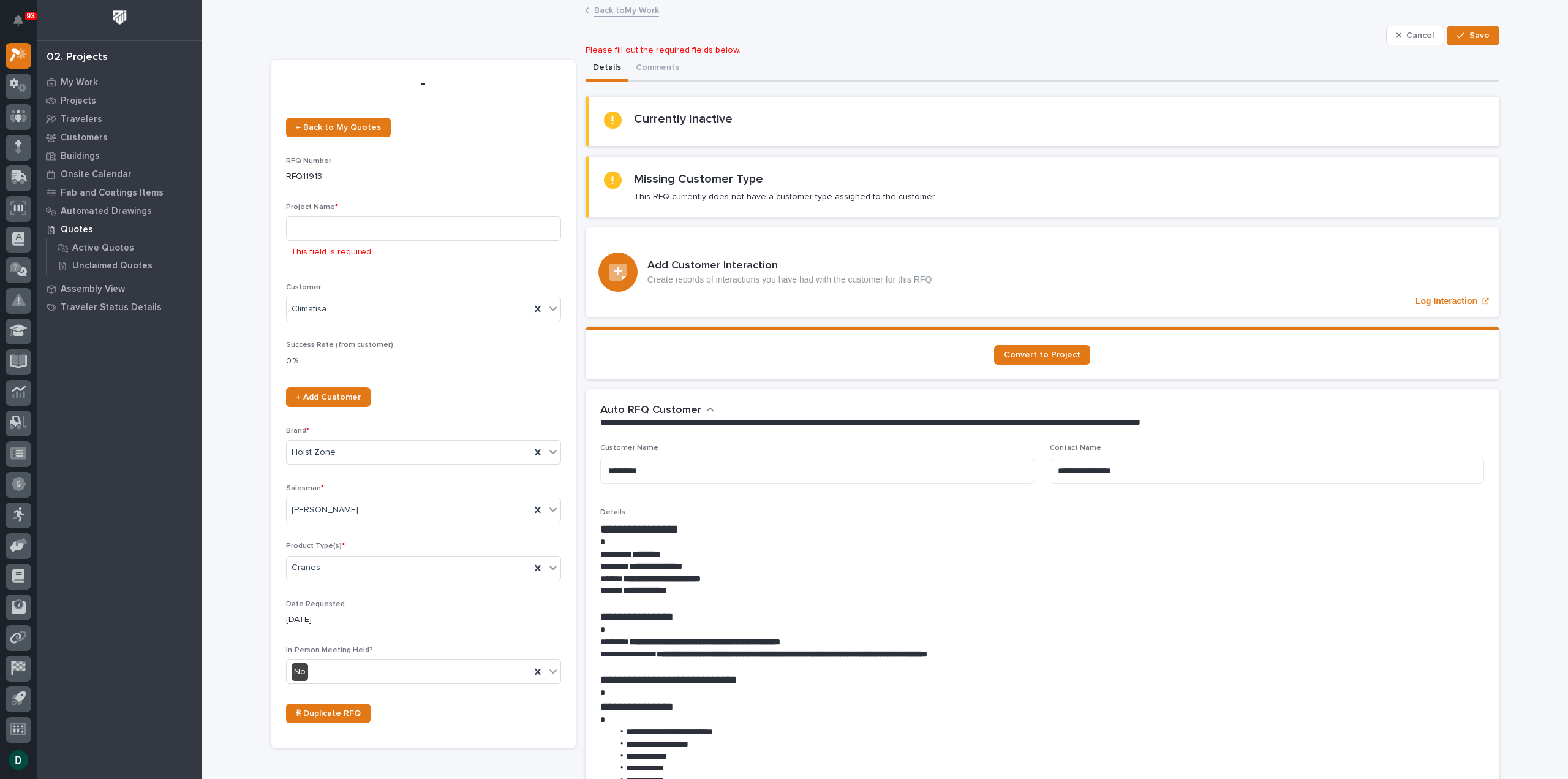
click at [633, 5] on link "Back to My Work" at bounding box center [626, 9] width 65 height 14
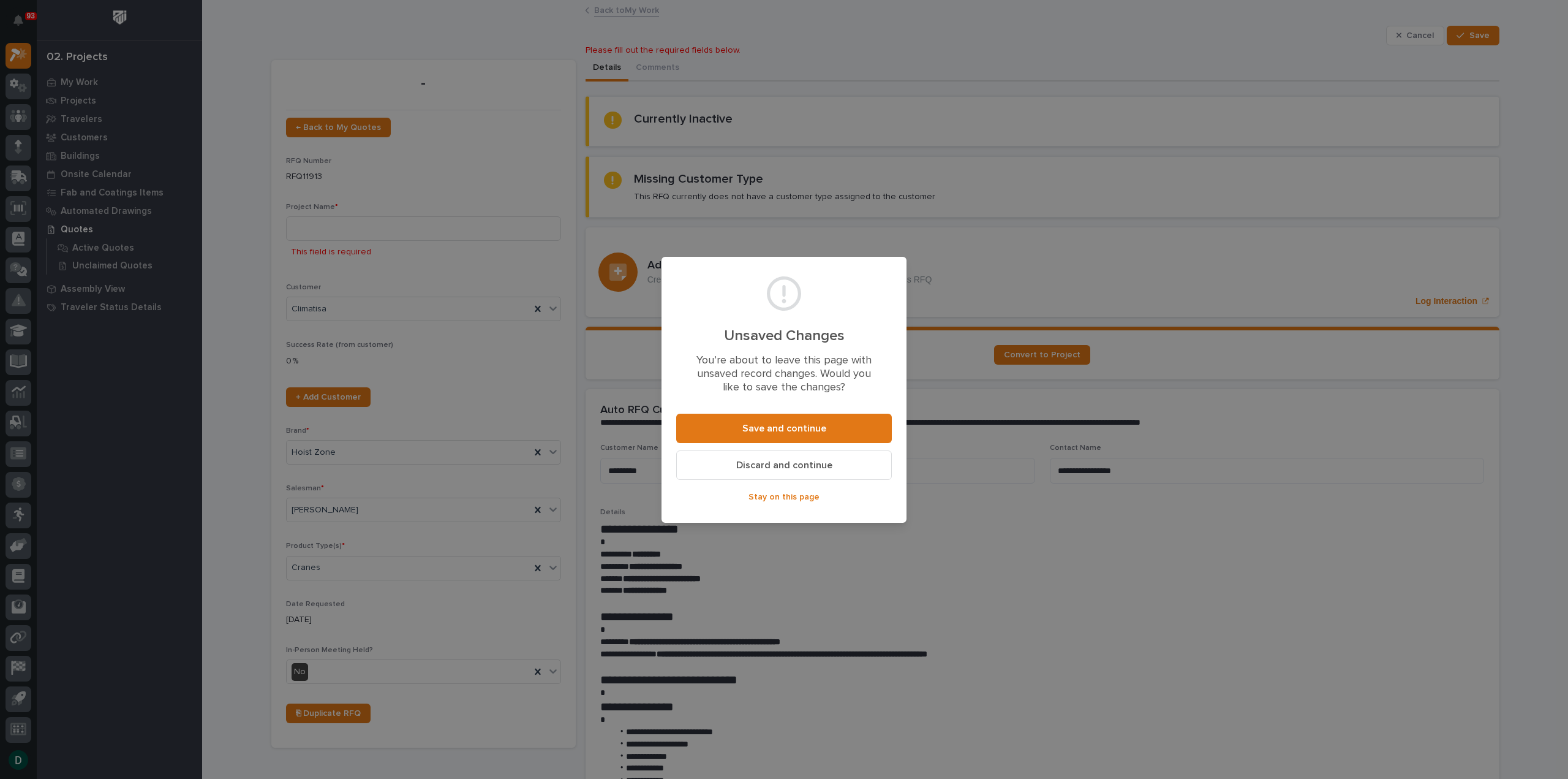
click at [790, 465] on span "Discard and continue" at bounding box center [784, 465] width 96 height 13
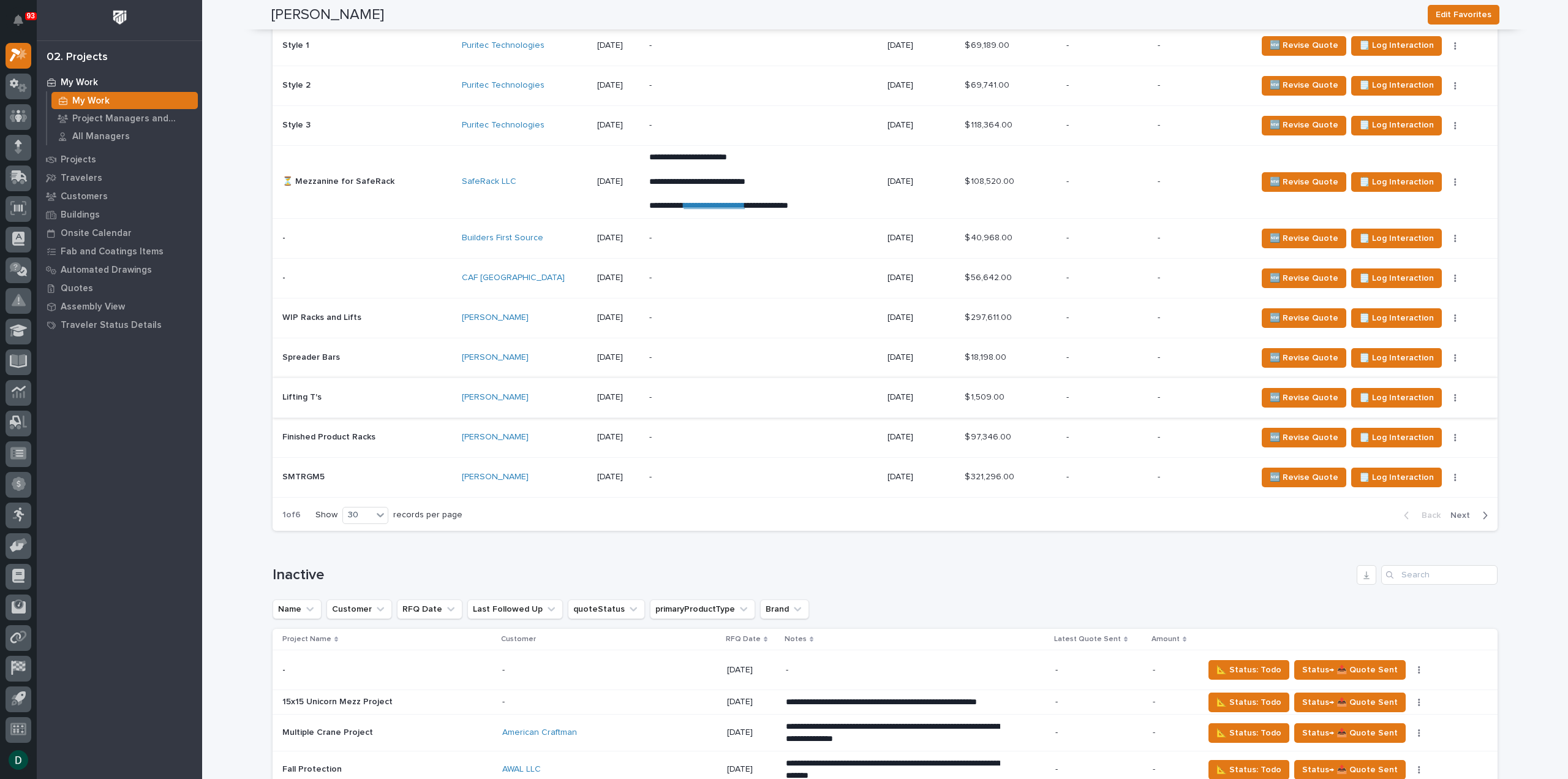
scroll to position [2390, 0]
click at [1459, 509] on span "Next" at bounding box center [1464, 514] width 27 height 11
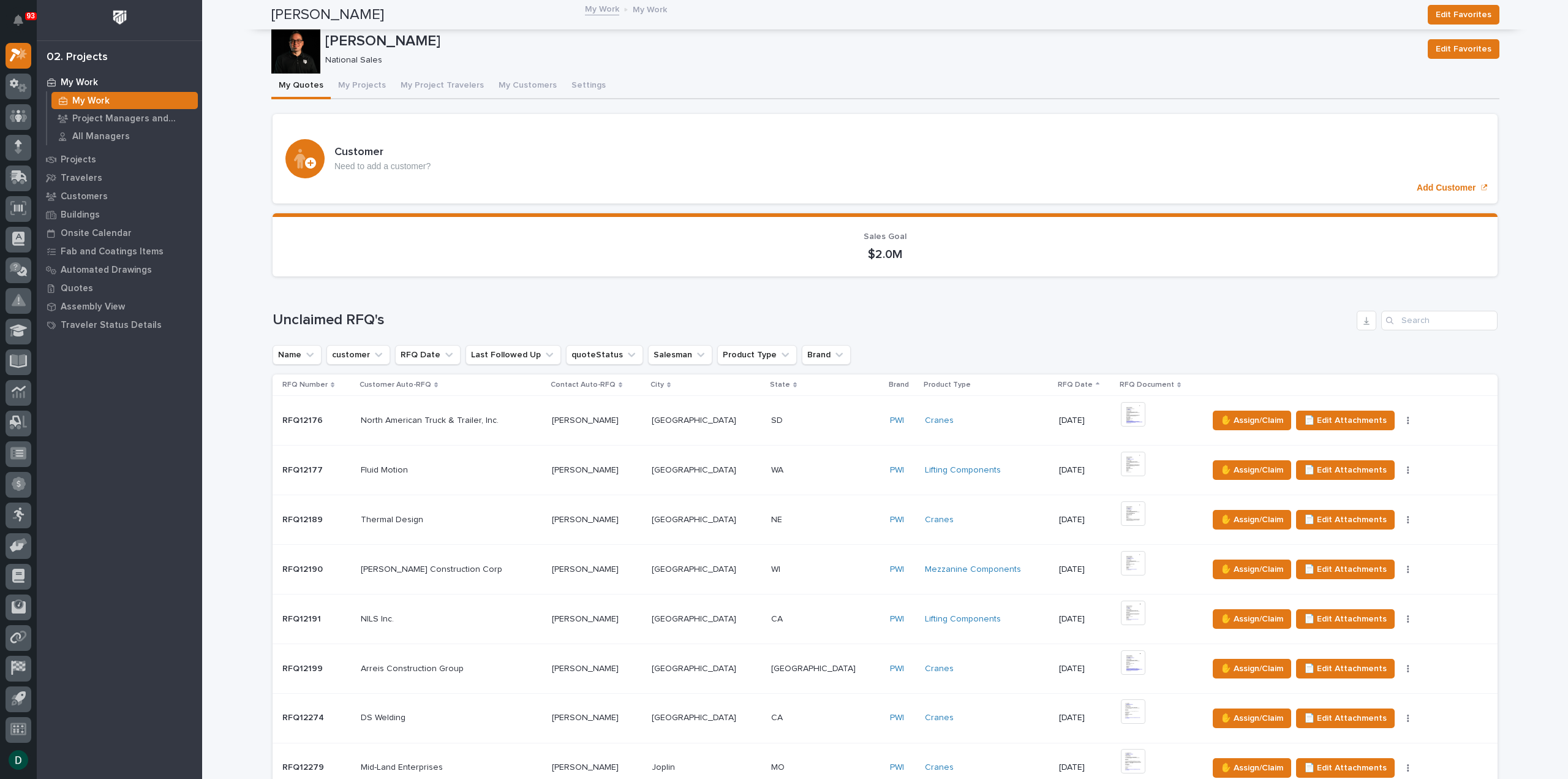
scroll to position [0, 0]
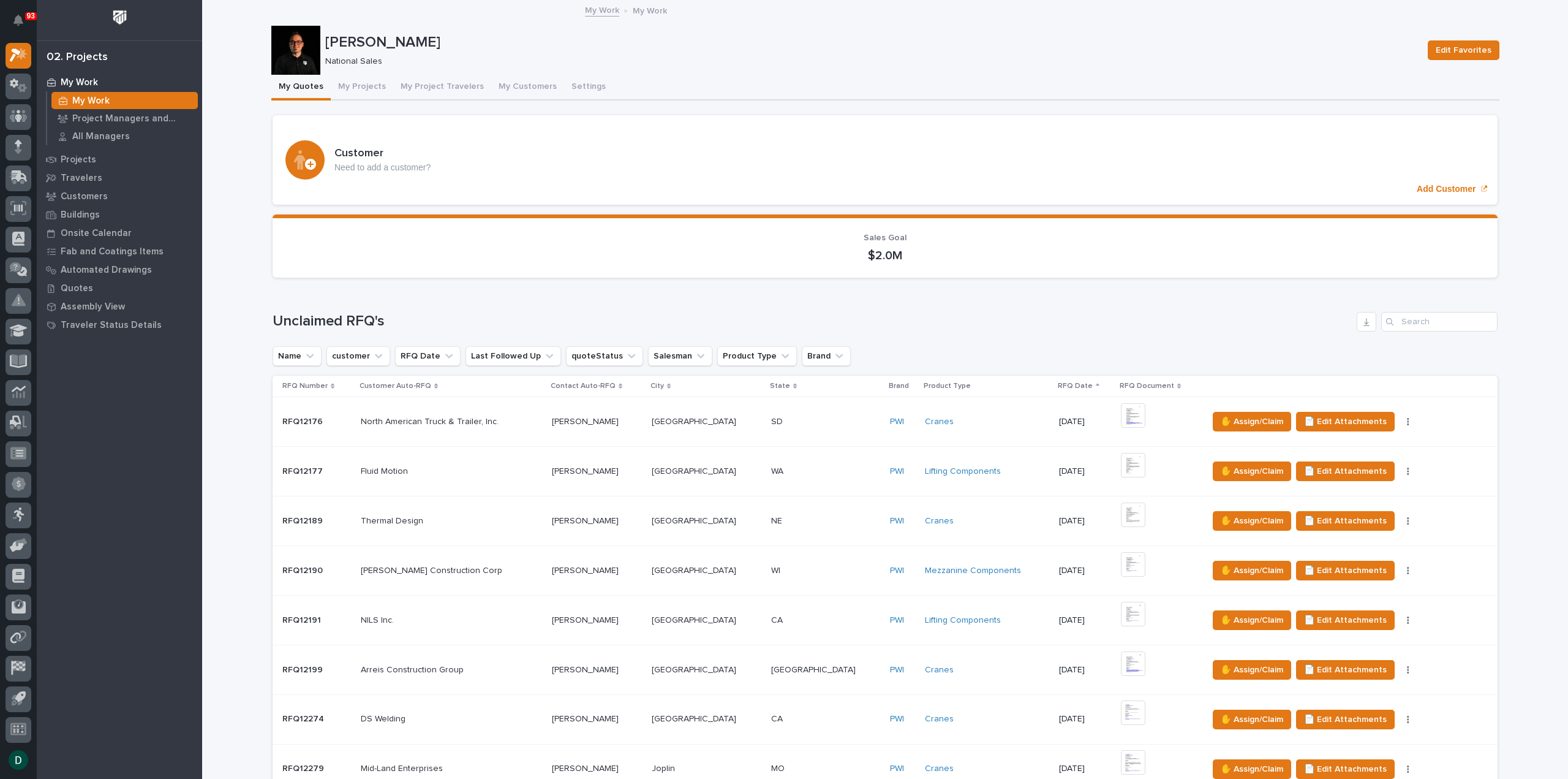
click at [297, 83] on button "My Quotes" at bounding box center [301, 88] width 60 height 26
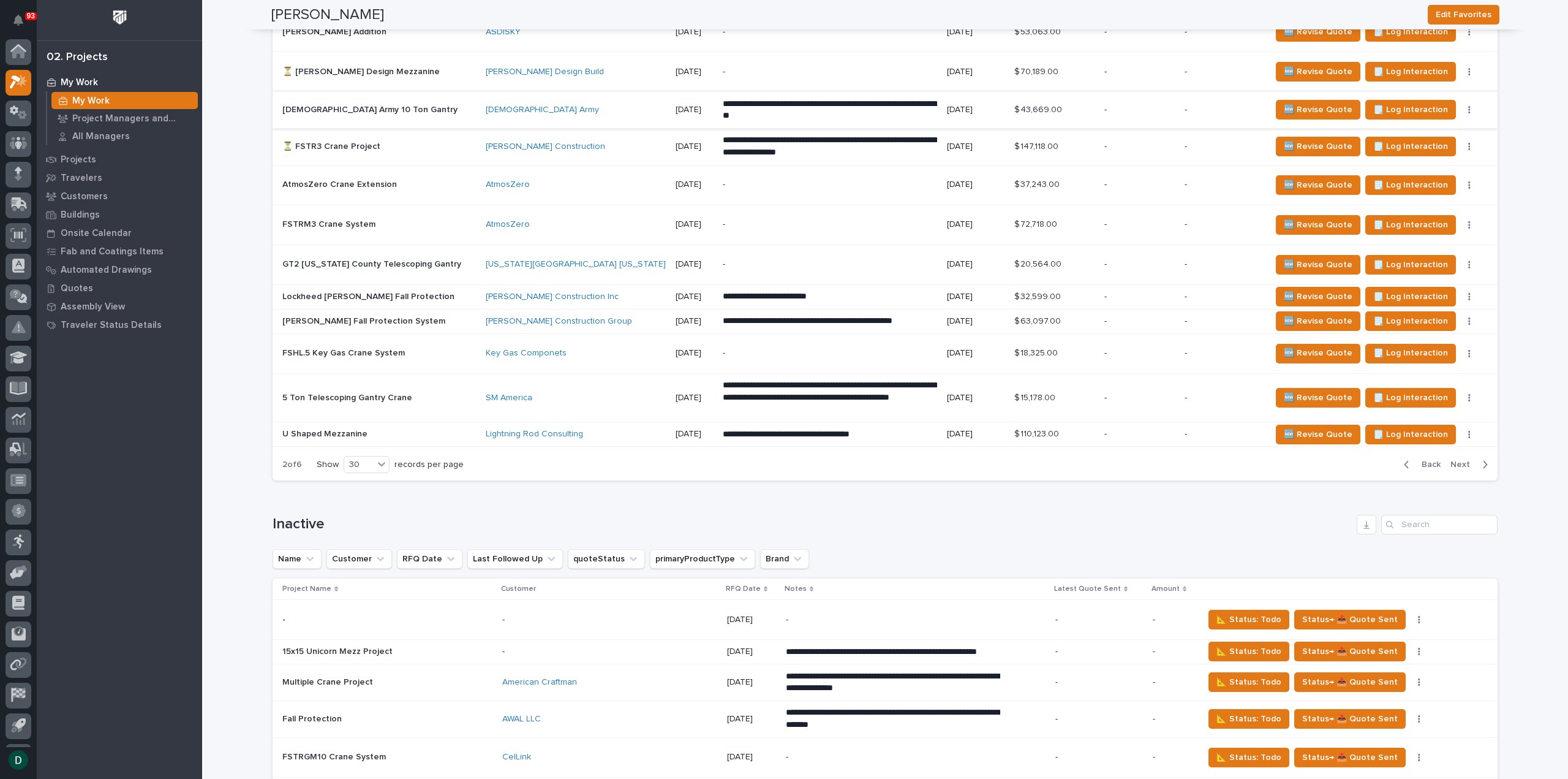
scroll to position [2697, 0]
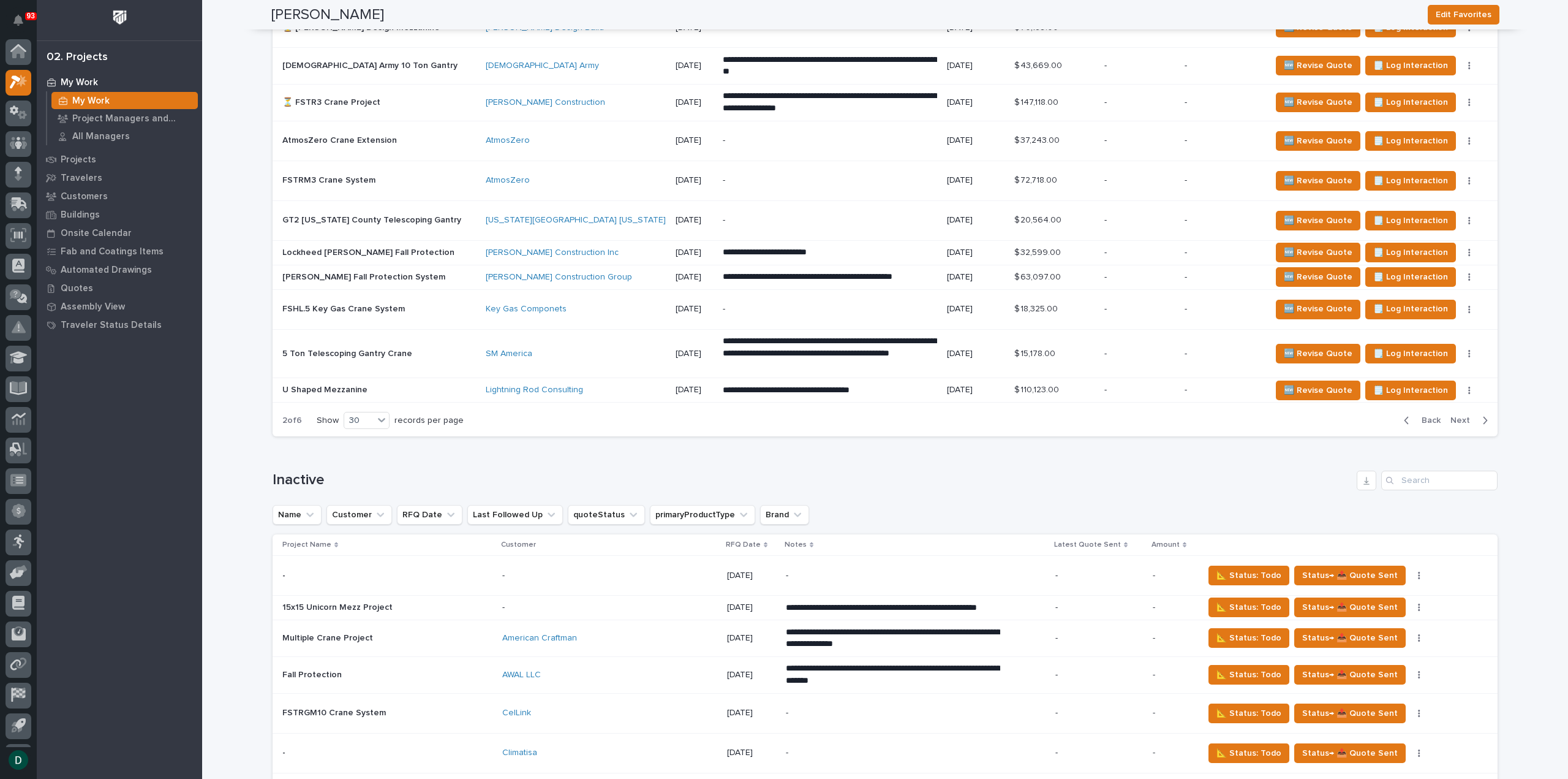
drag, startPoint x: 1425, startPoint y: 400, endPoint x: 1009, endPoint y: 414, distance: 416.2
click at [1425, 415] on span "Back" at bounding box center [1428, 420] width 26 height 11
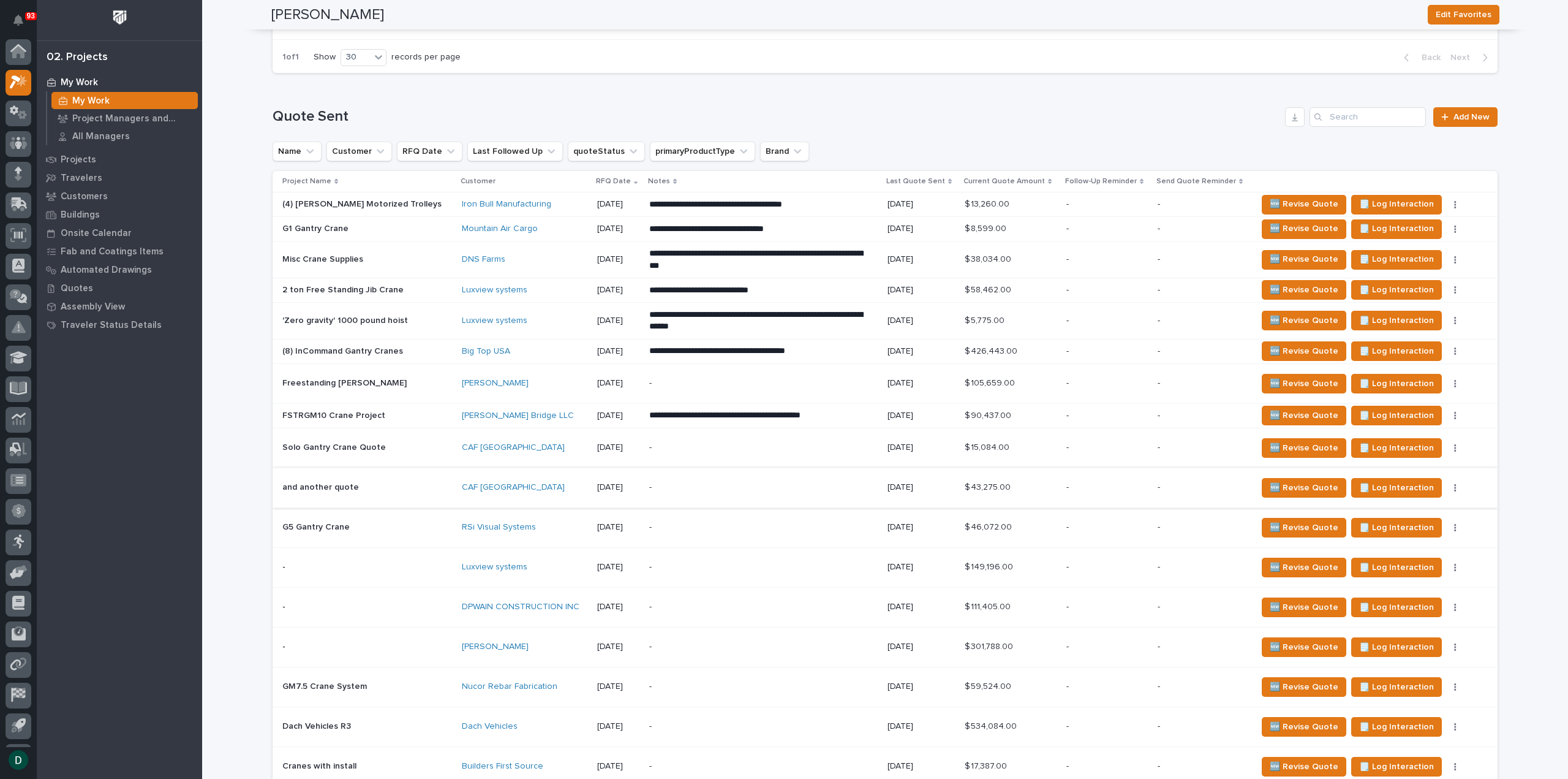
scroll to position [1553, 0]
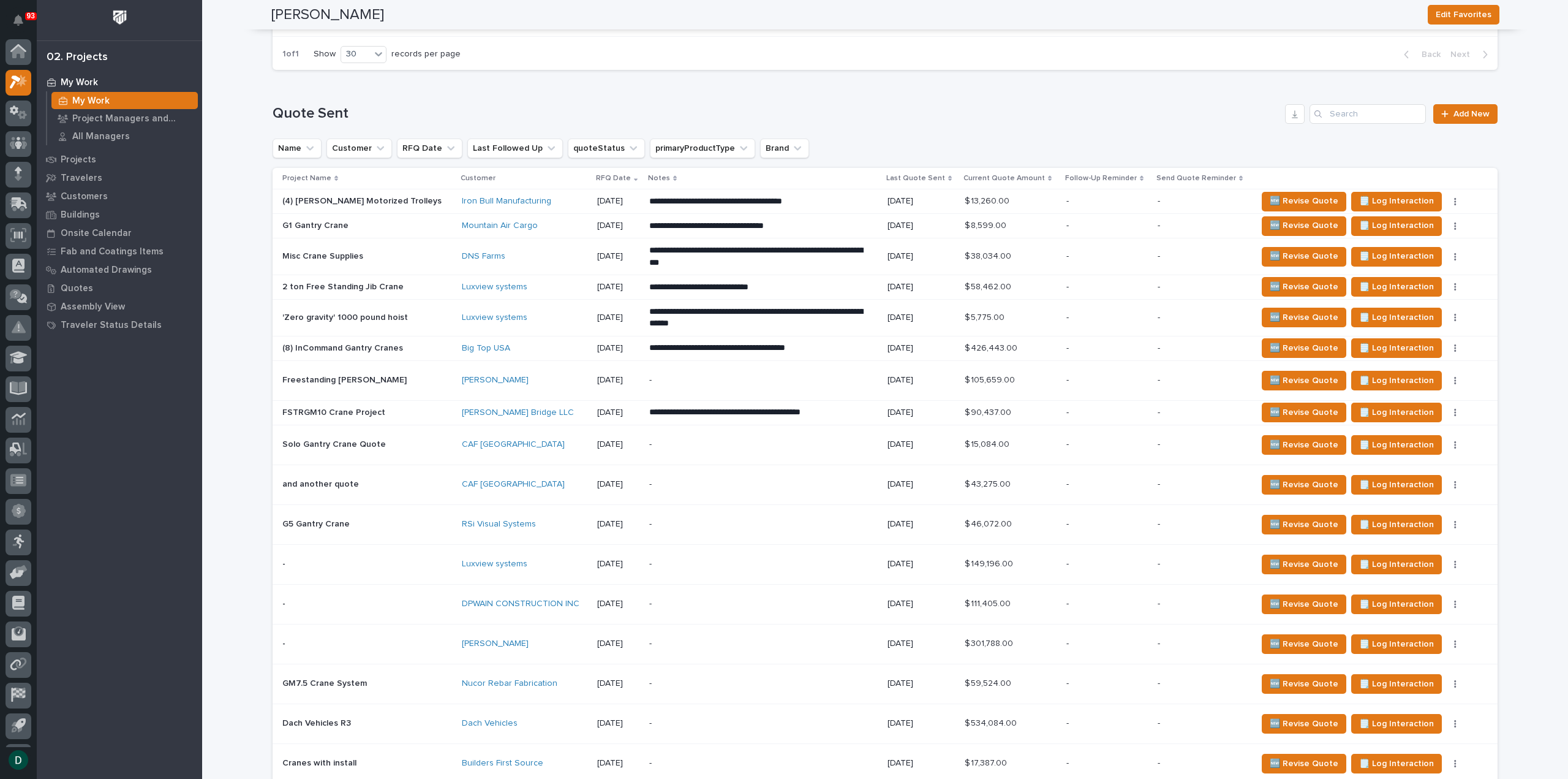
click at [357, 375] on p "Freestanding [PERSON_NAME]" at bounding box center [345, 379] width 126 height 13
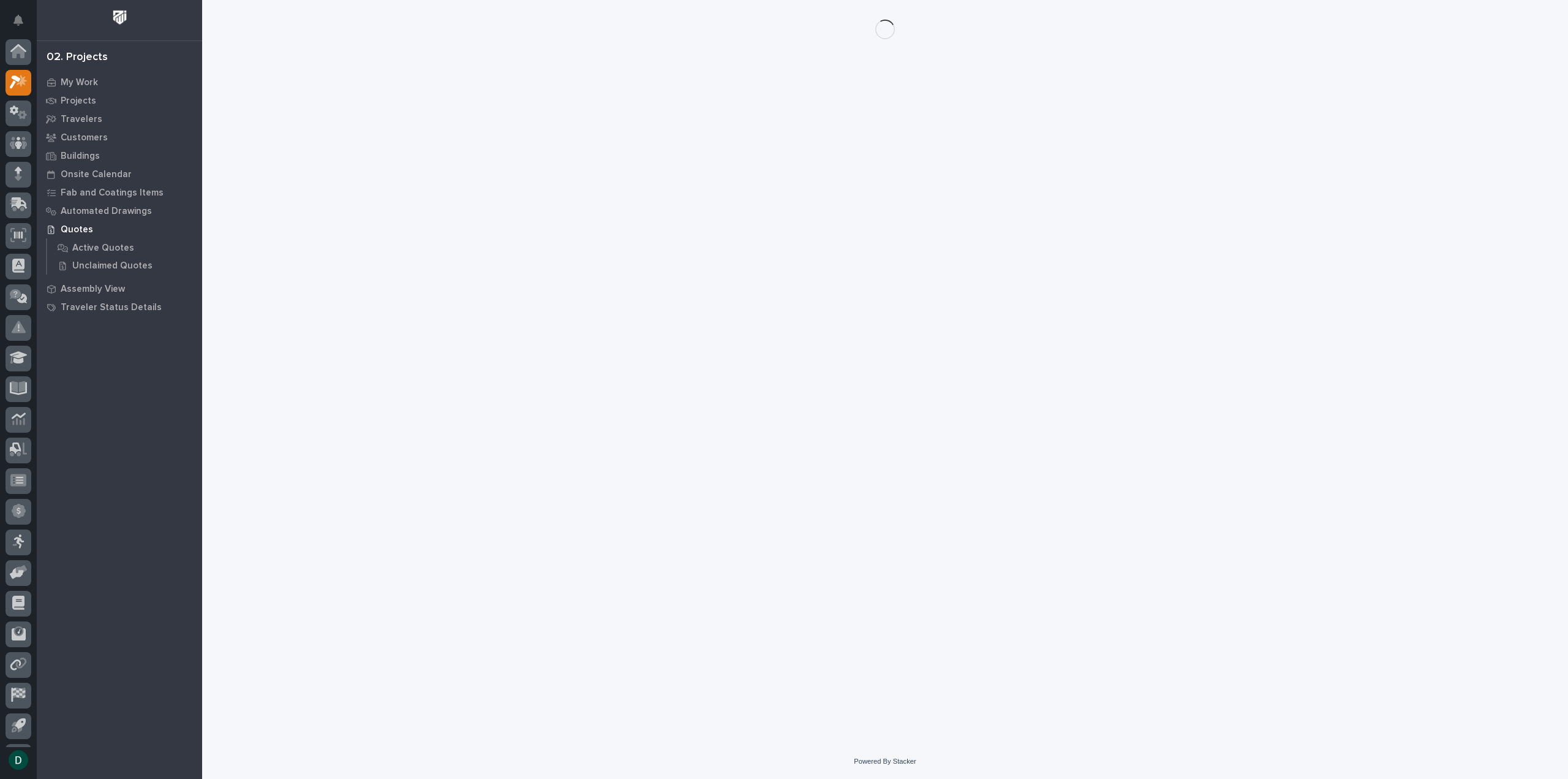
scroll to position [27, 0]
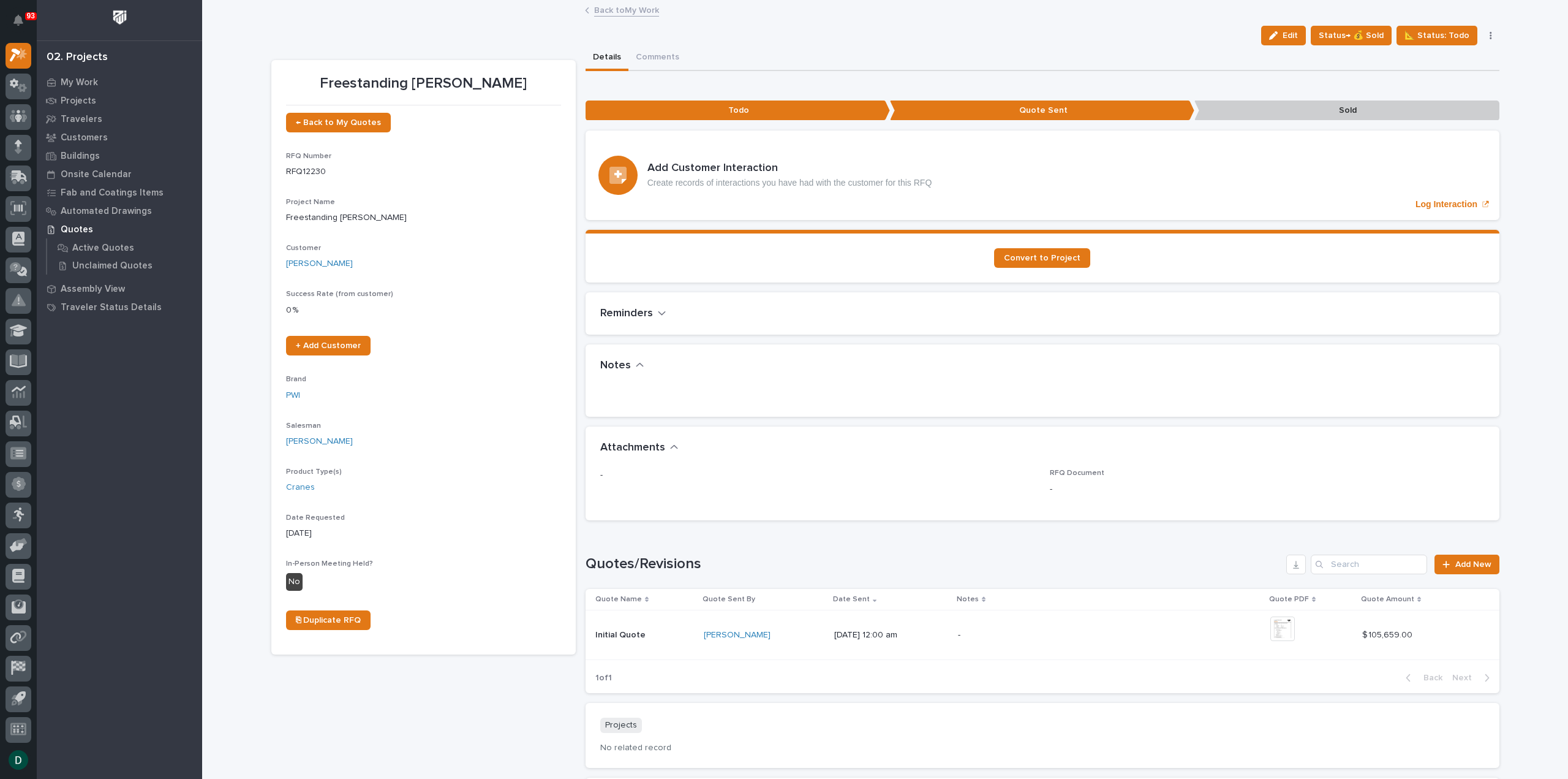
click at [646, 11] on link "Back to My Work" at bounding box center [626, 9] width 65 height 14
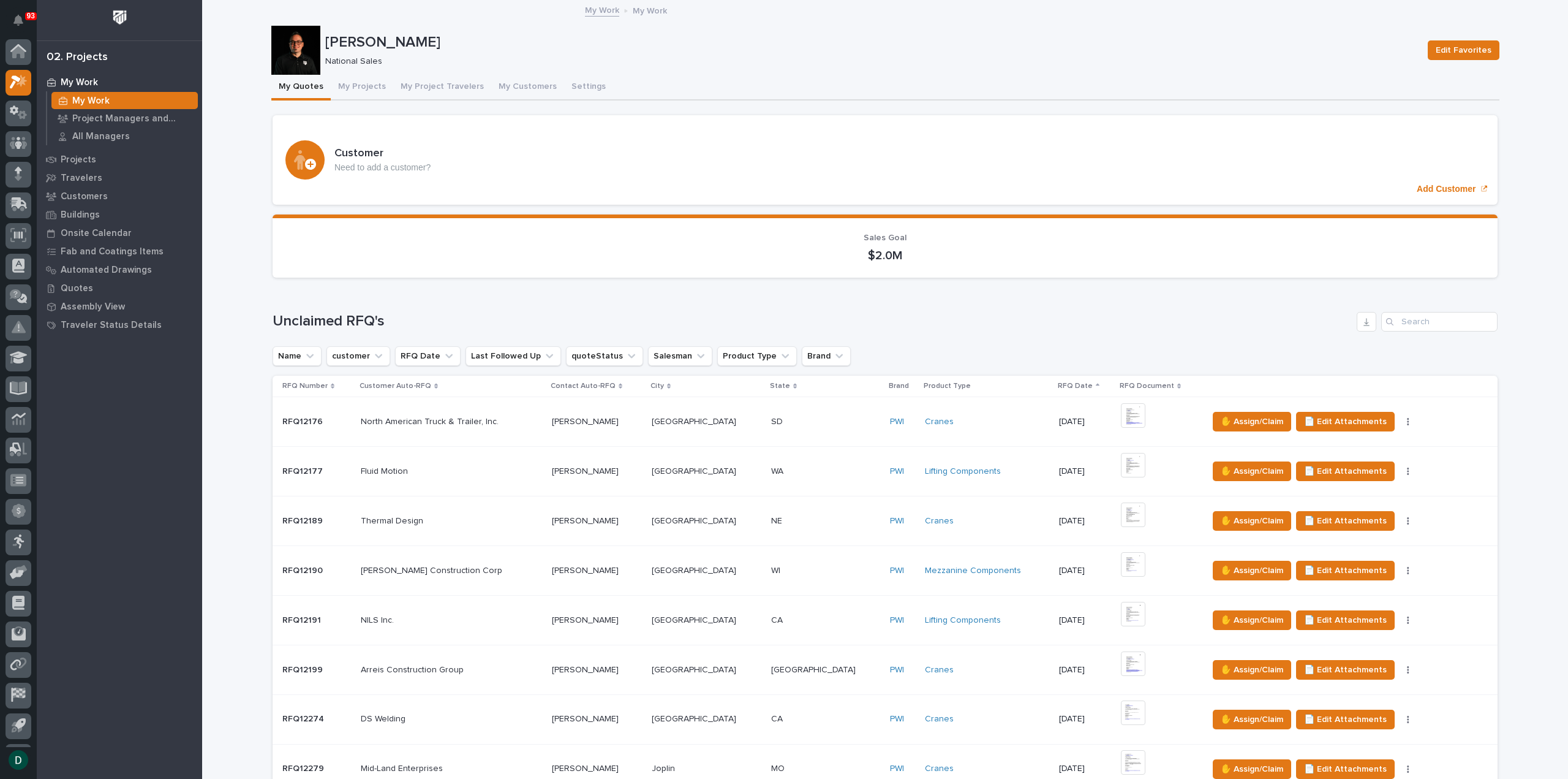
scroll to position [27, 0]
